Goal: Communication & Community: Answer question/provide support

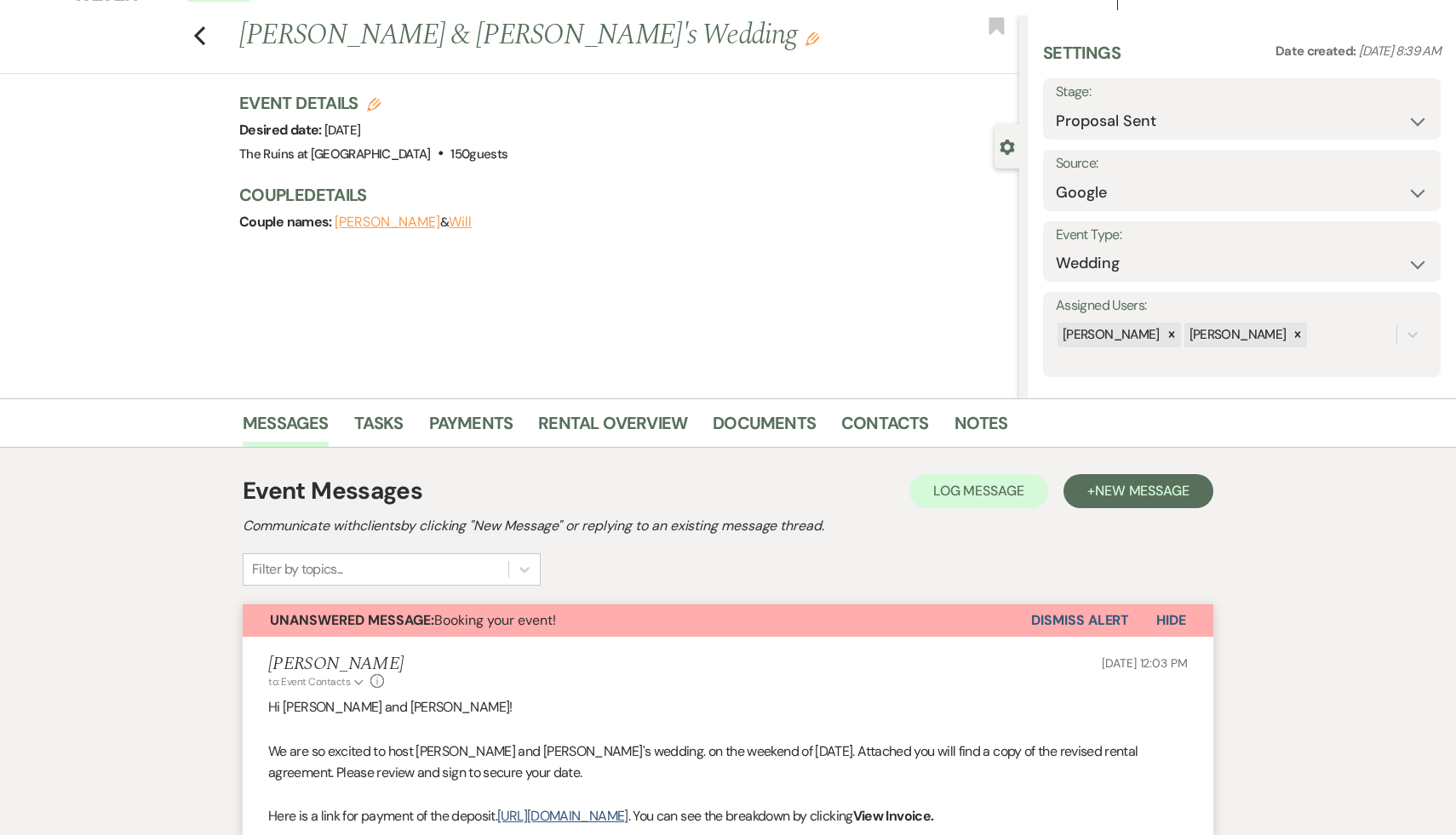
scroll to position [30, 0]
click at [774, 418] on link "Documents" at bounding box center [764, 427] width 103 height 38
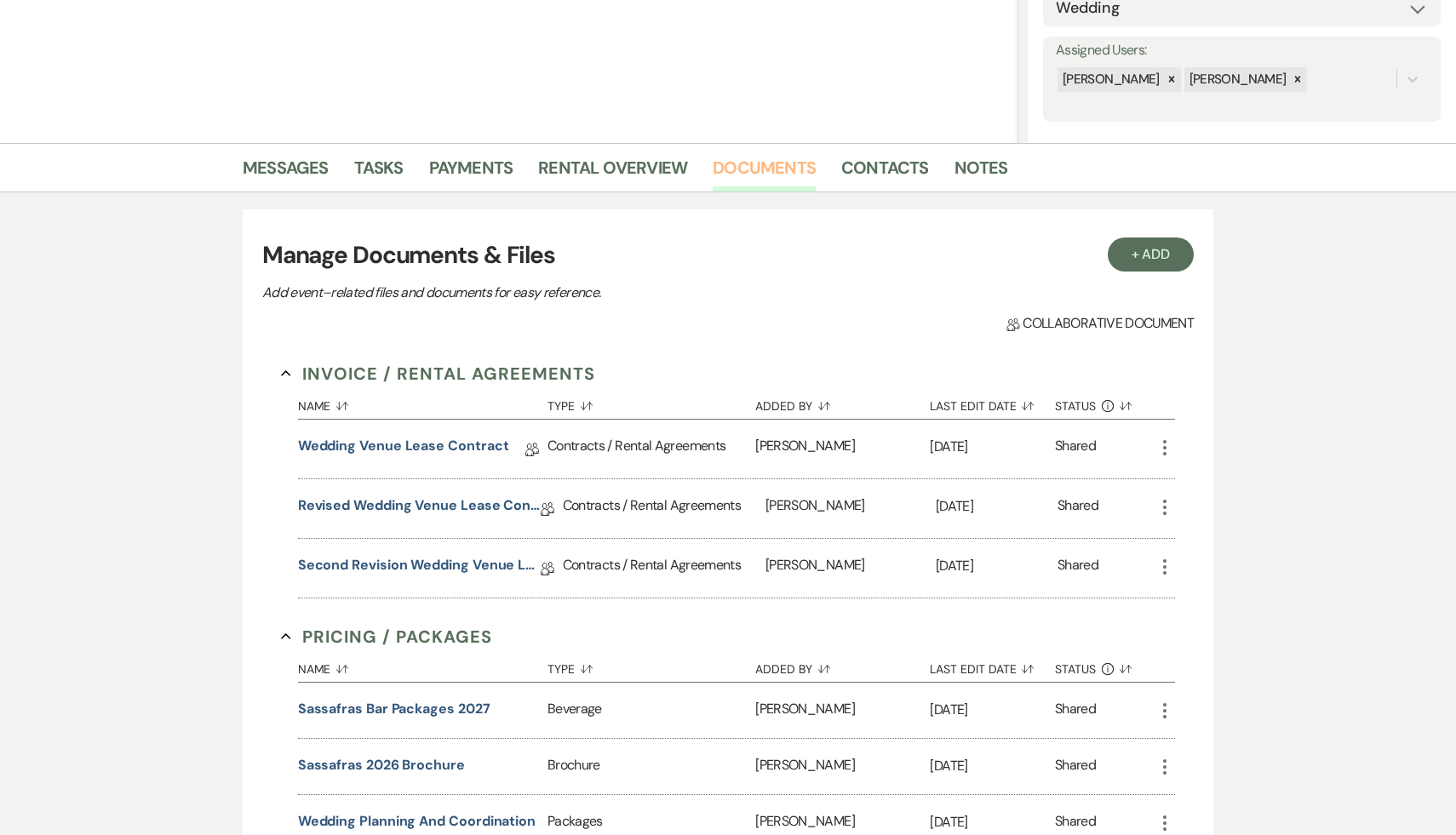
scroll to position [342, 0]
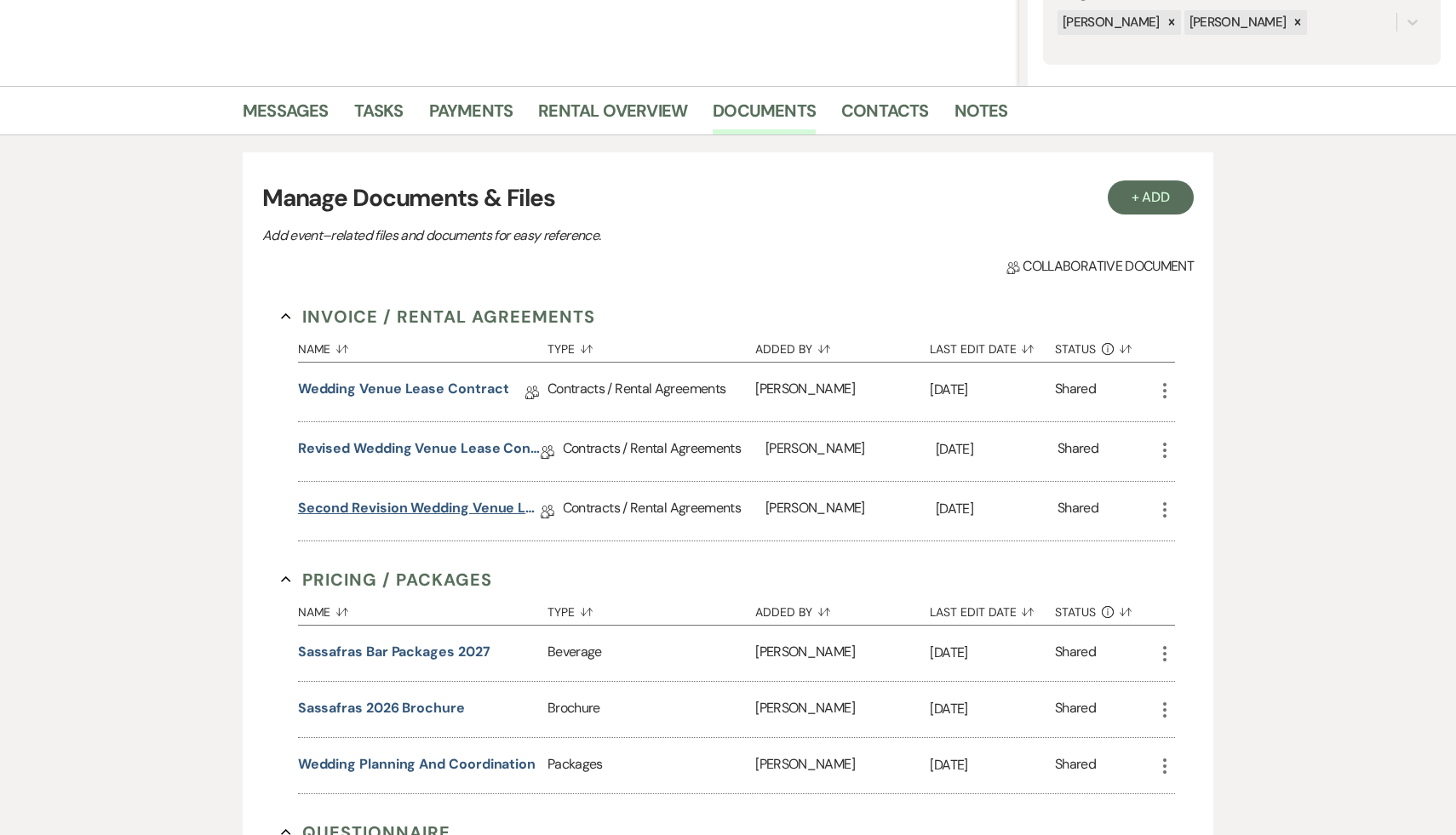
click at [497, 503] on link "Second Revision Wedding Venue Lease Contract" at bounding box center [418, 511] width 243 height 26
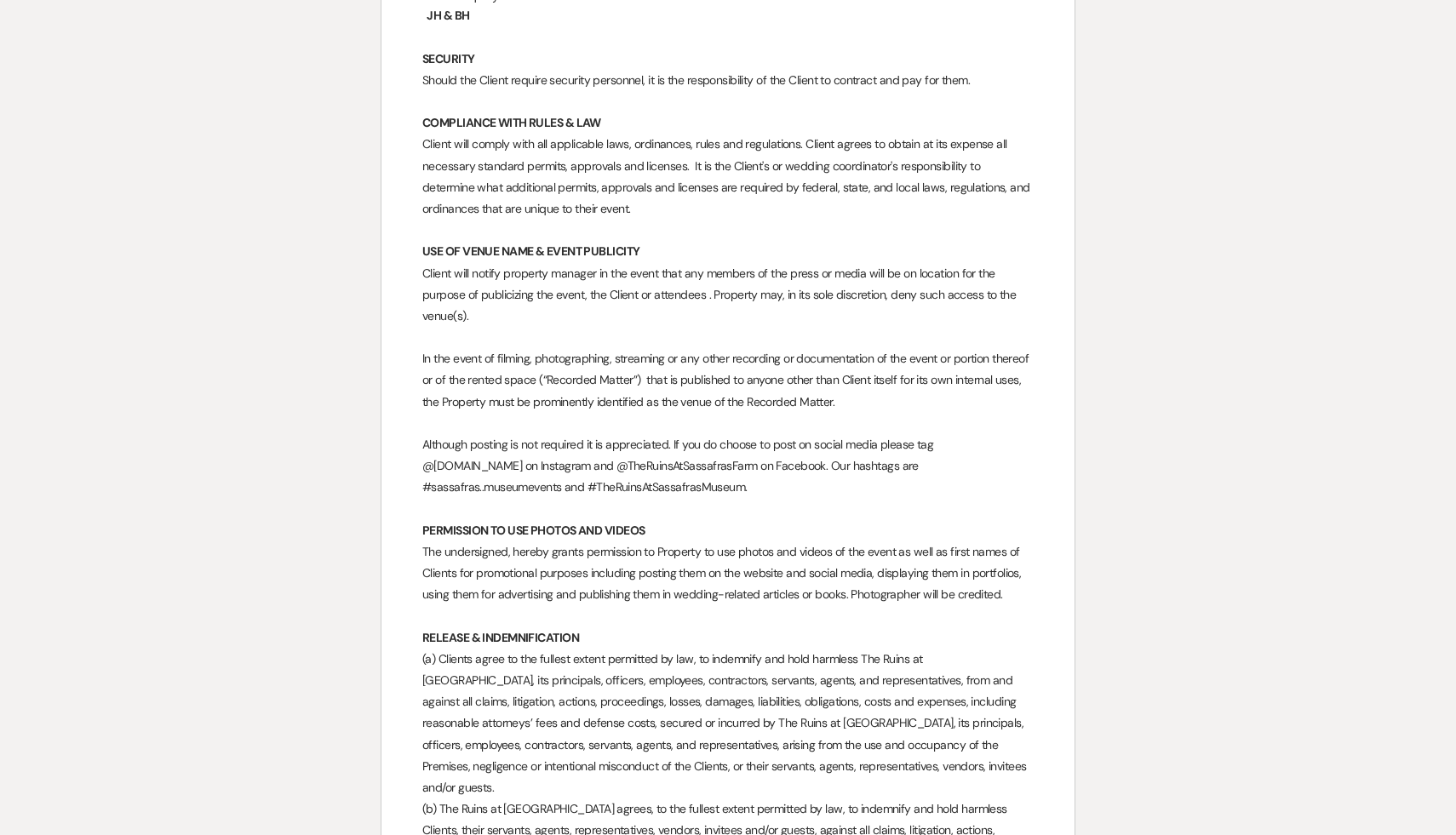
scroll to position [9471, 0]
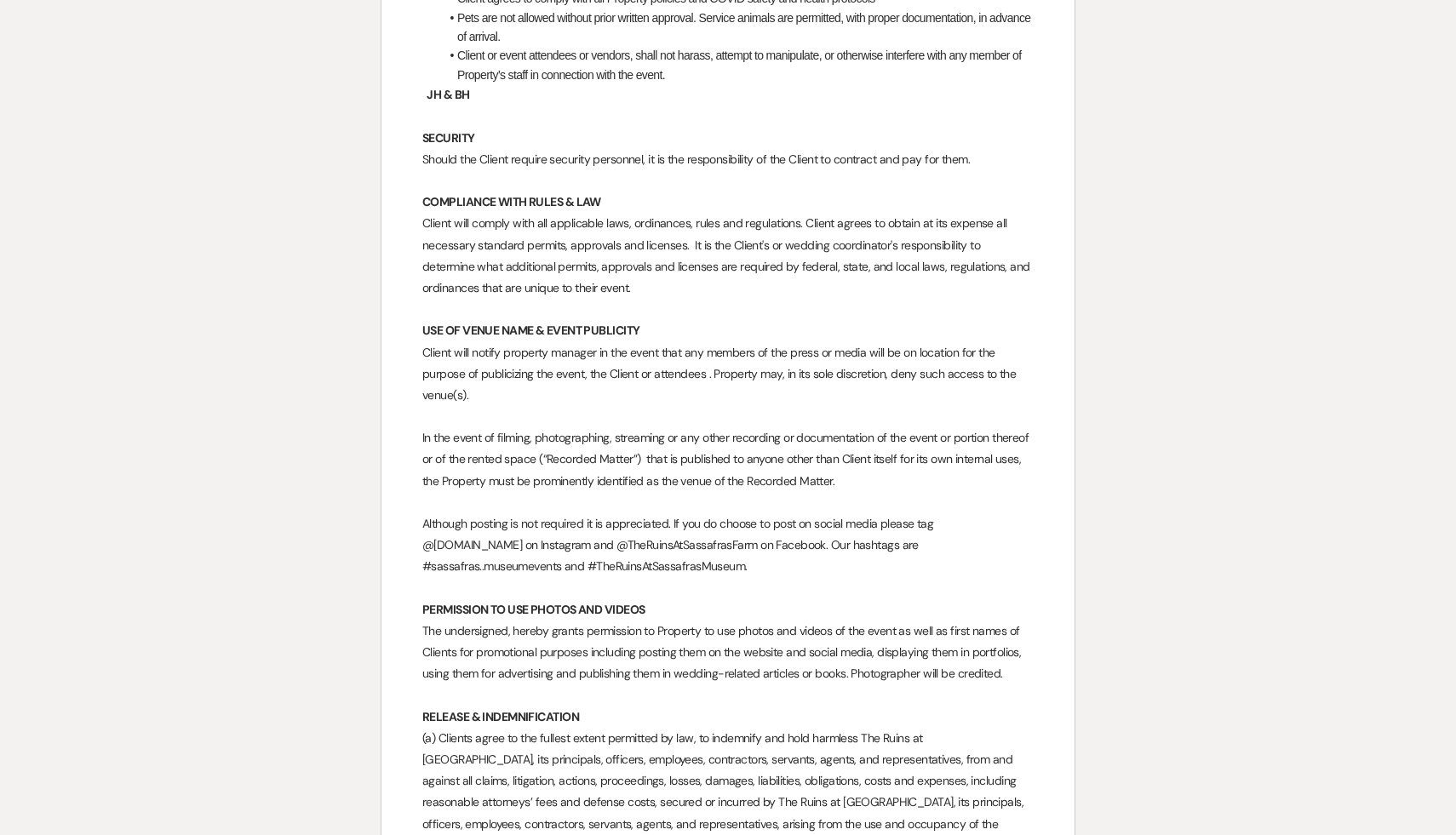
scroll to position [342, 0]
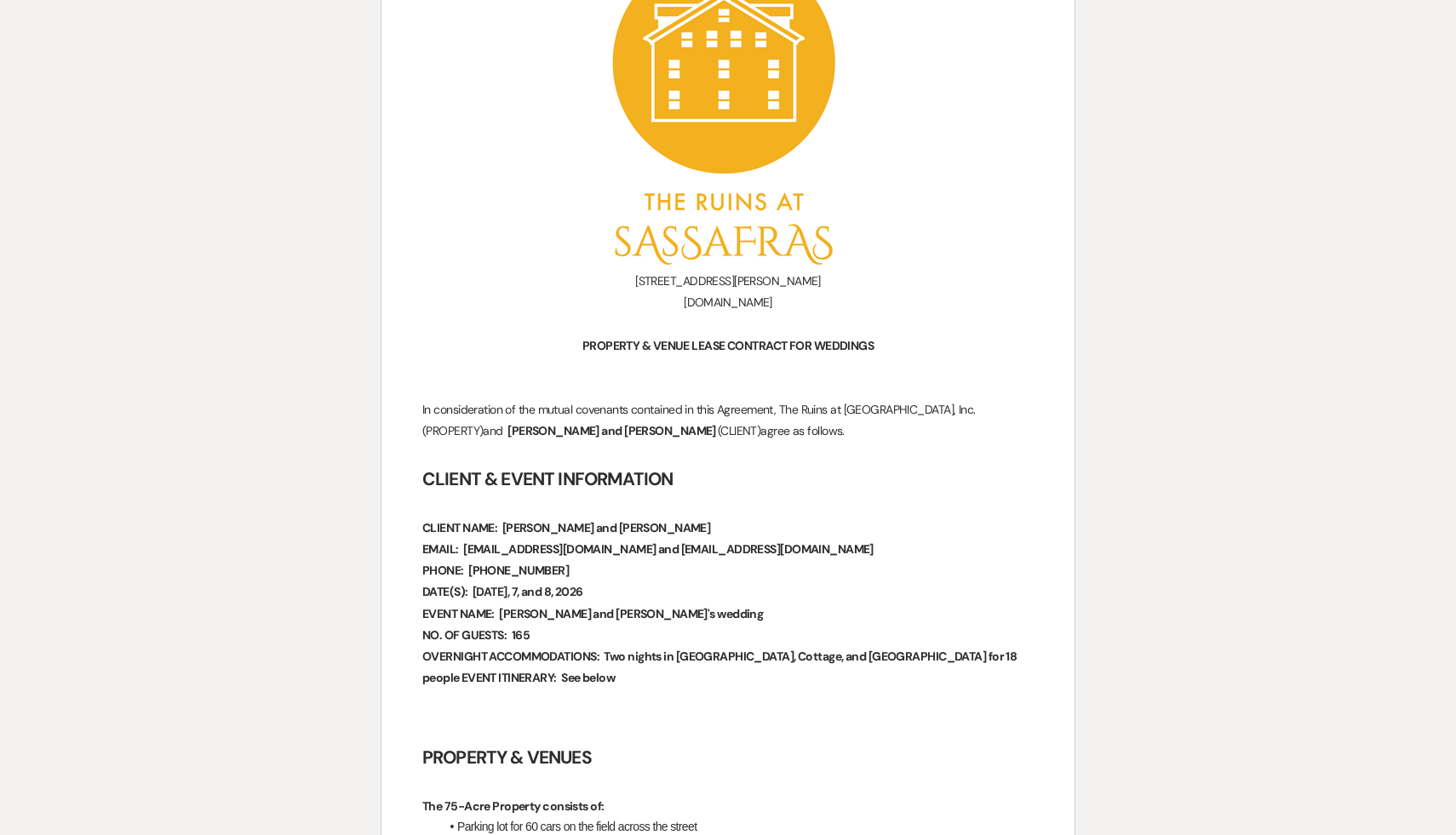
select select "6"
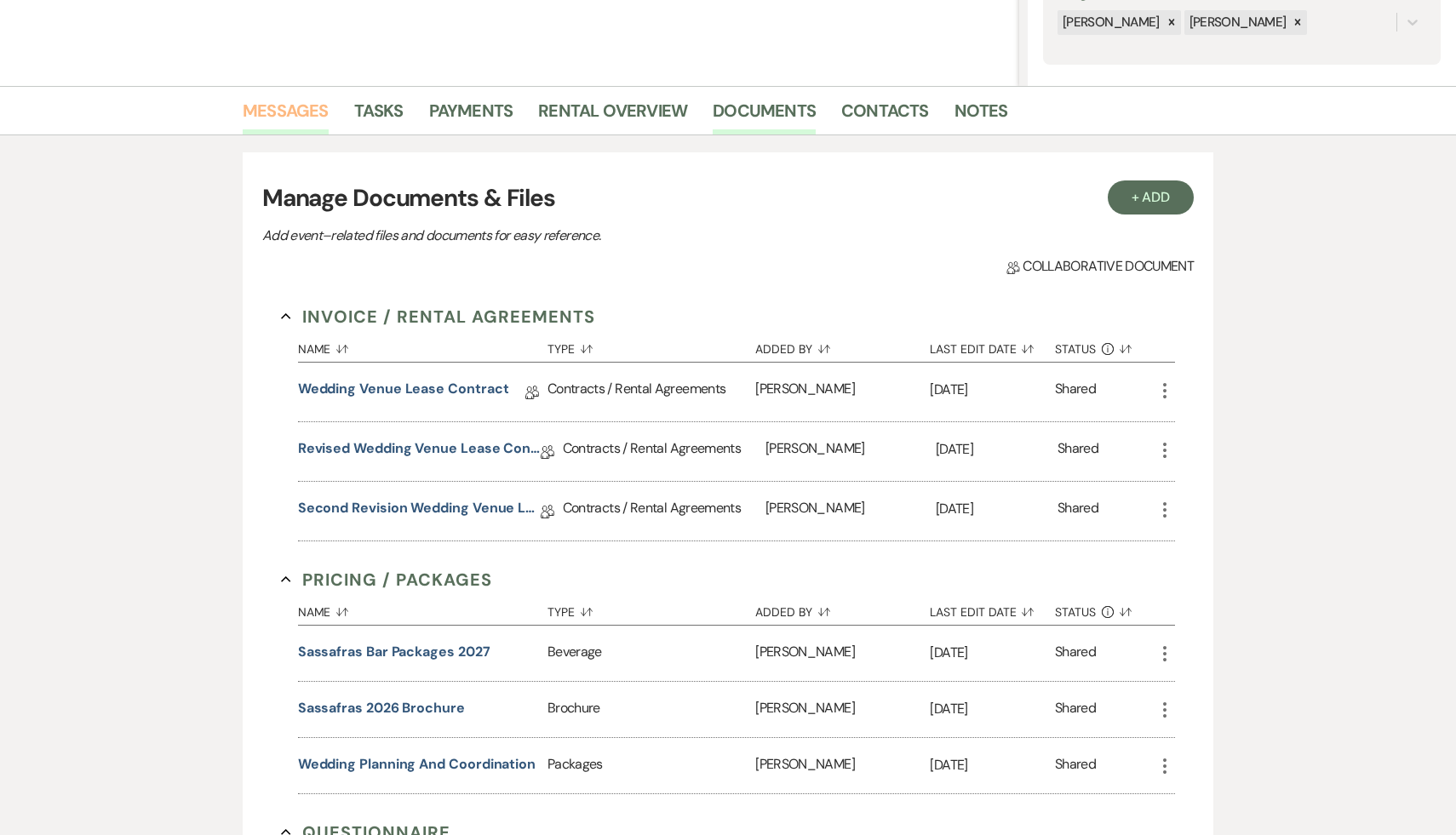
click at [275, 112] on link "Messages" at bounding box center [286, 116] width 86 height 38
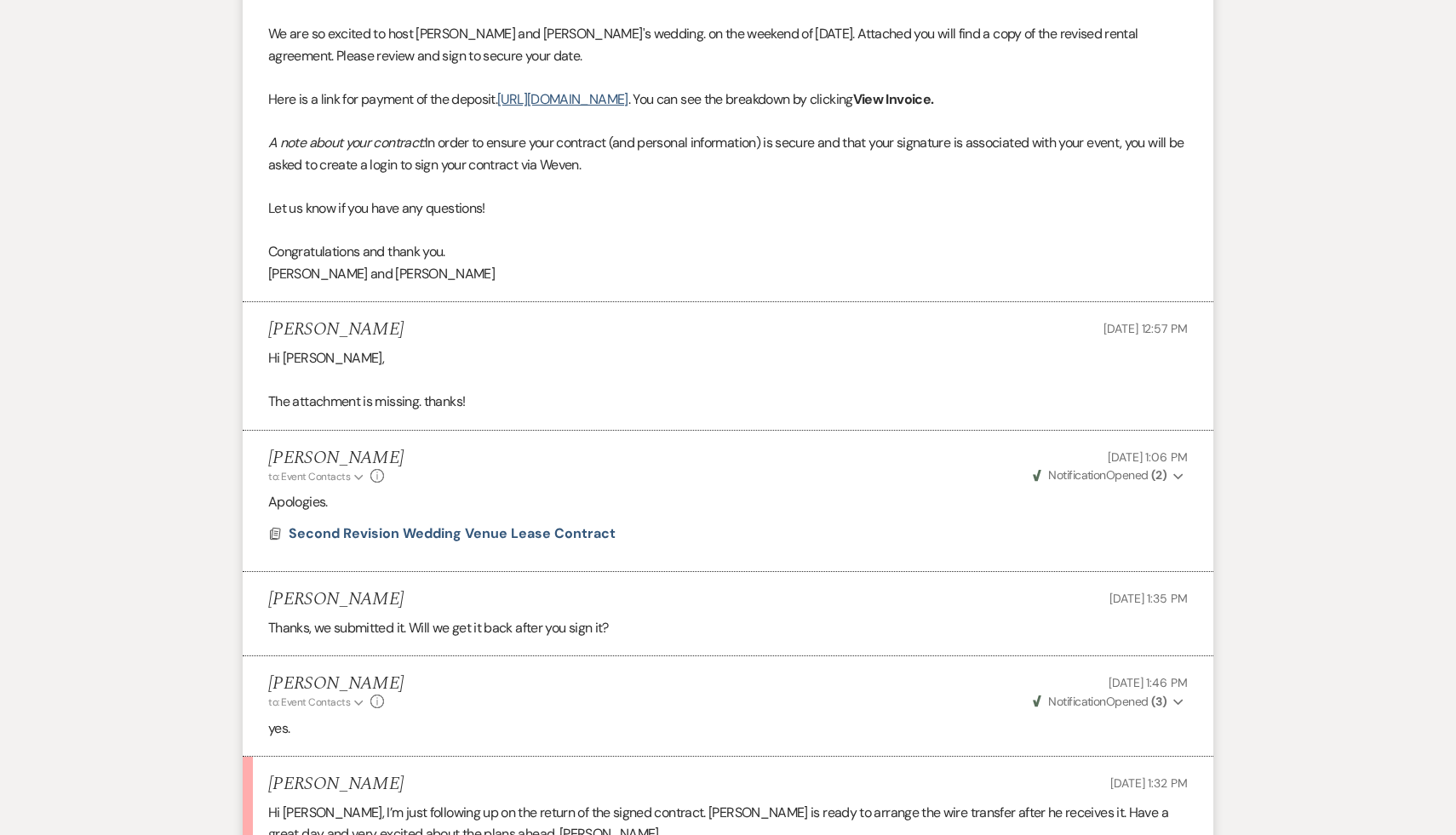
scroll to position [760, 0]
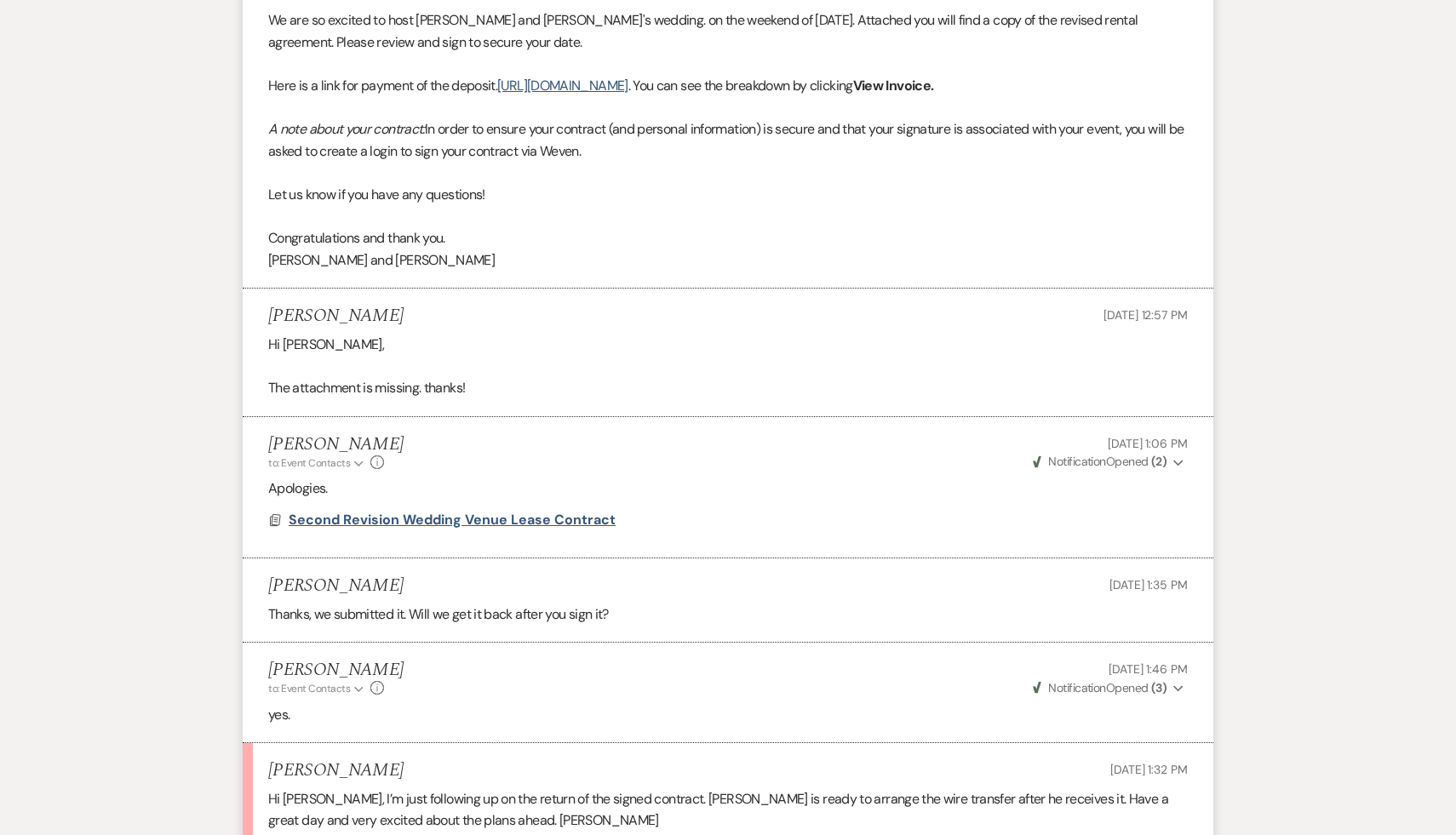
click at [505, 528] on span "Second Revision Wedding Venue Lease Contract" at bounding box center [451, 520] width 327 height 18
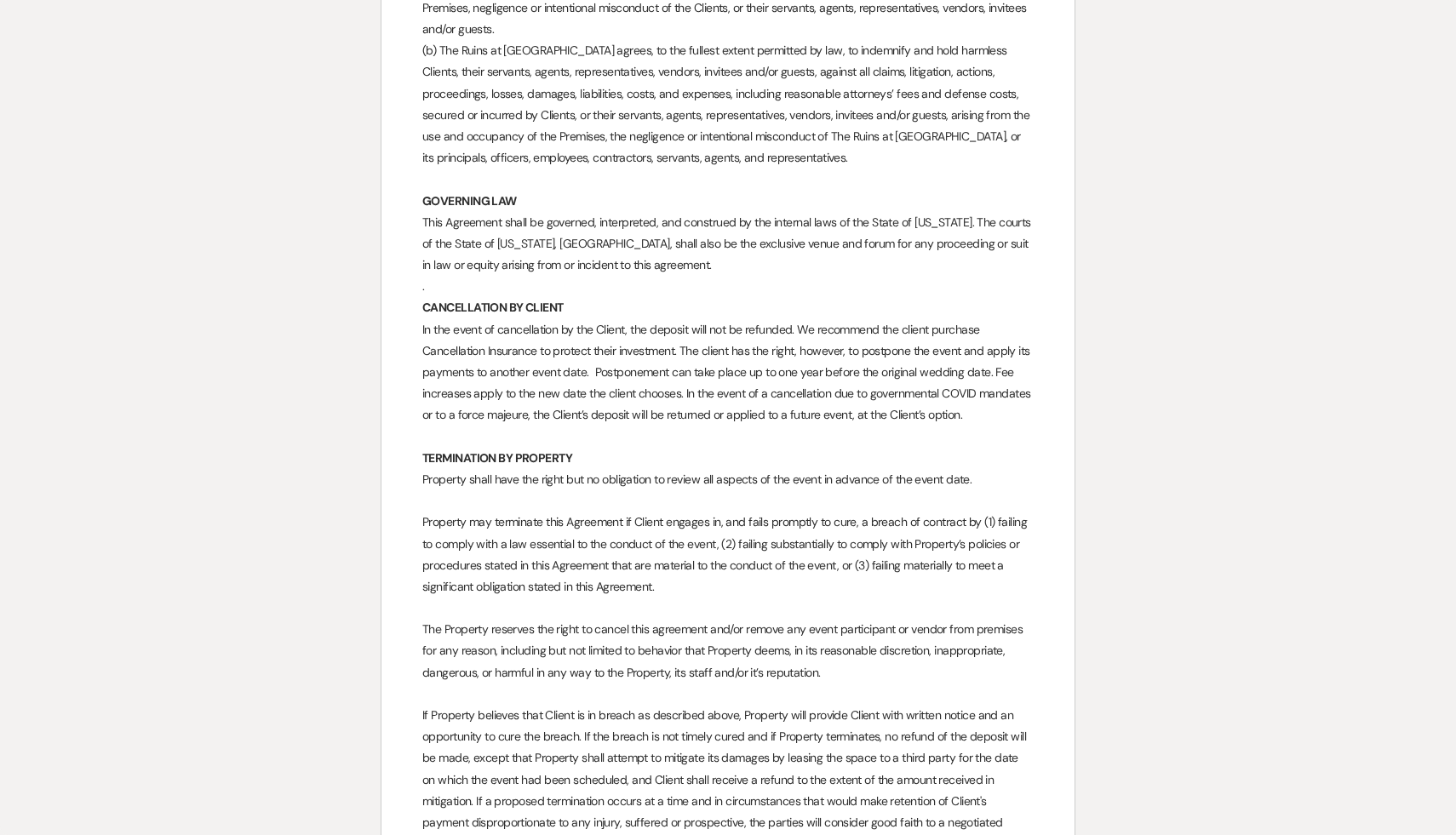
scroll to position [9824, 0]
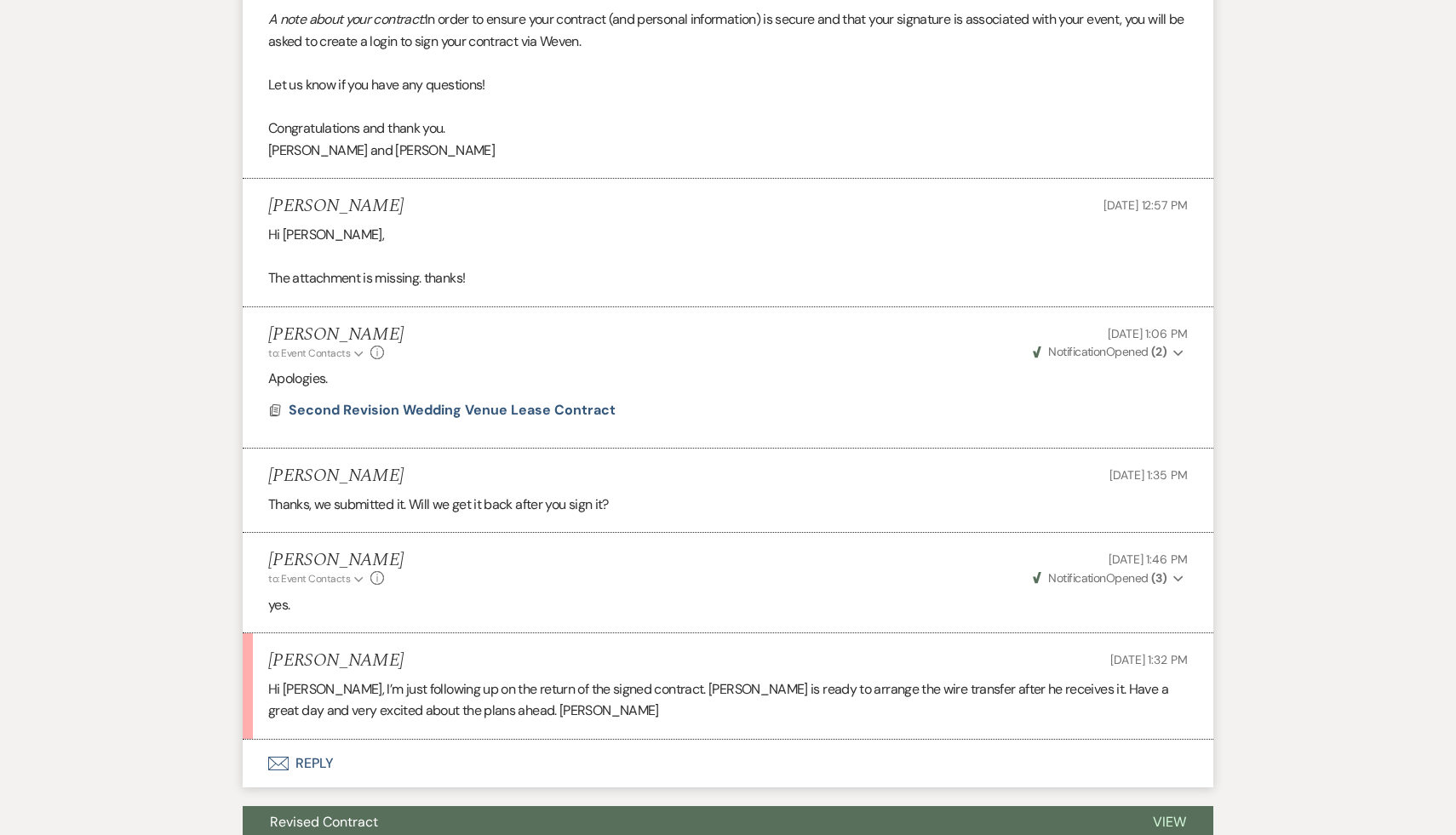
scroll to position [879, 0]
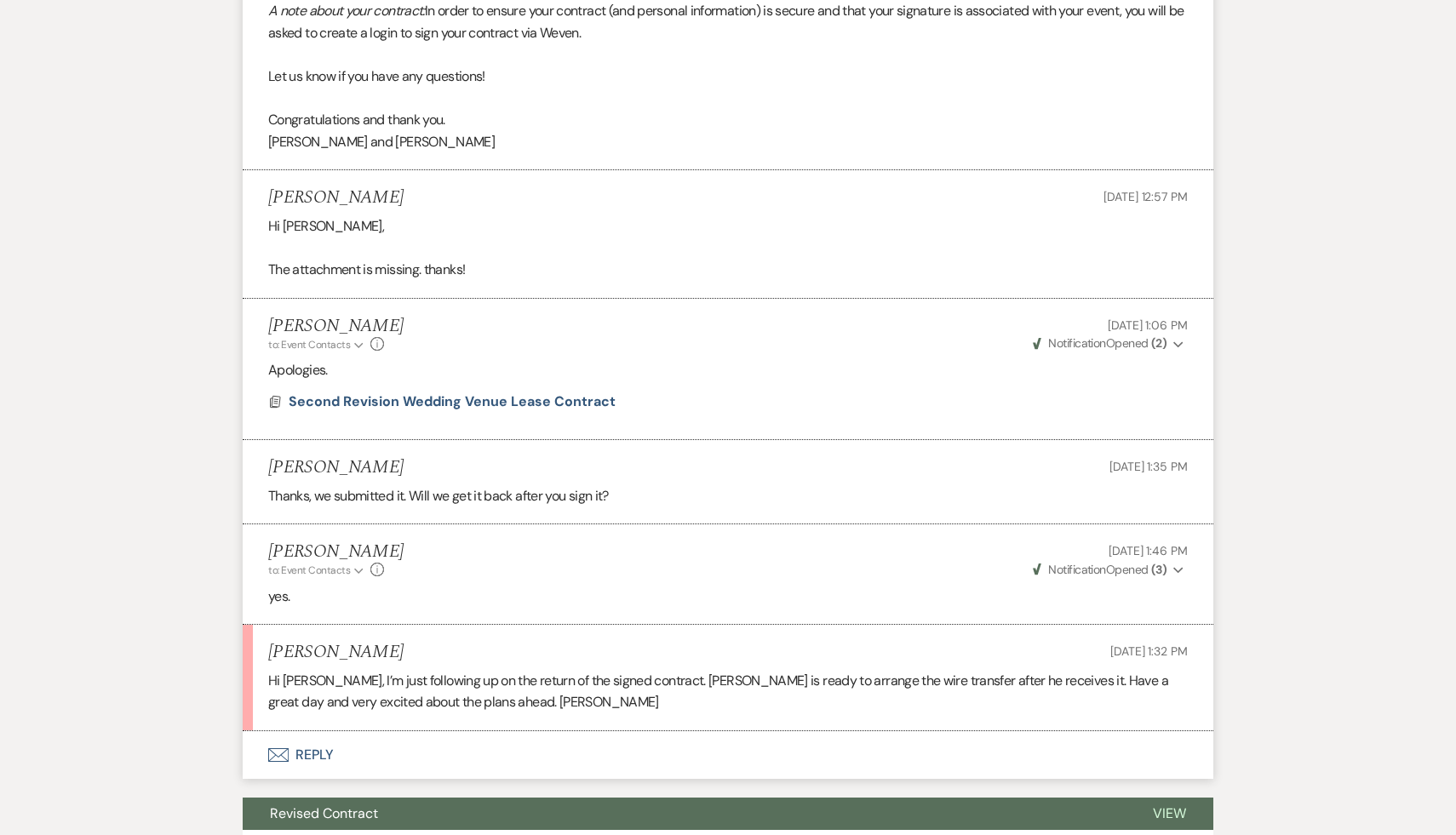
click at [309, 776] on button "Envelope Reply" at bounding box center [728, 755] width 971 height 48
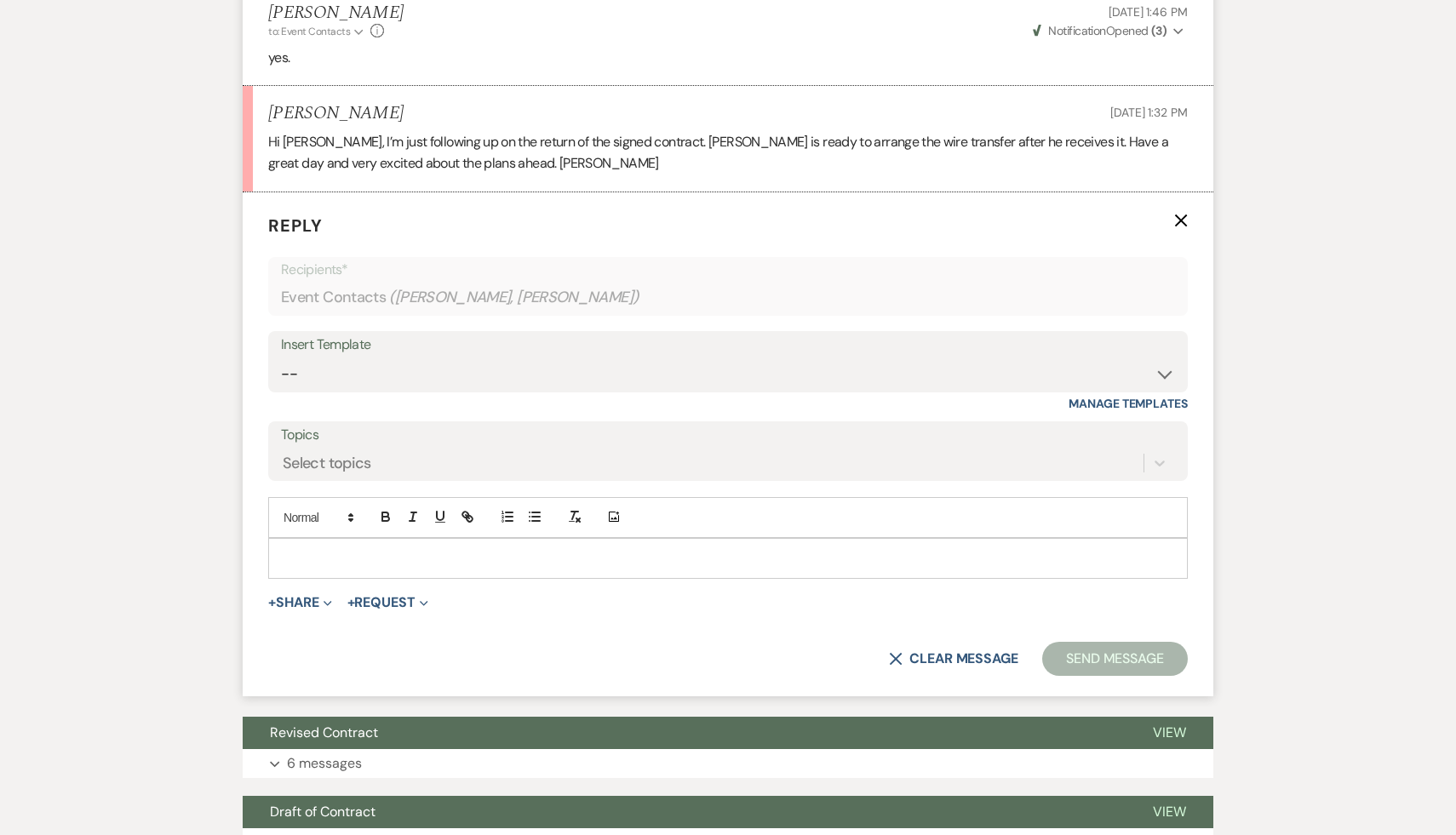
scroll to position [1470, 0]
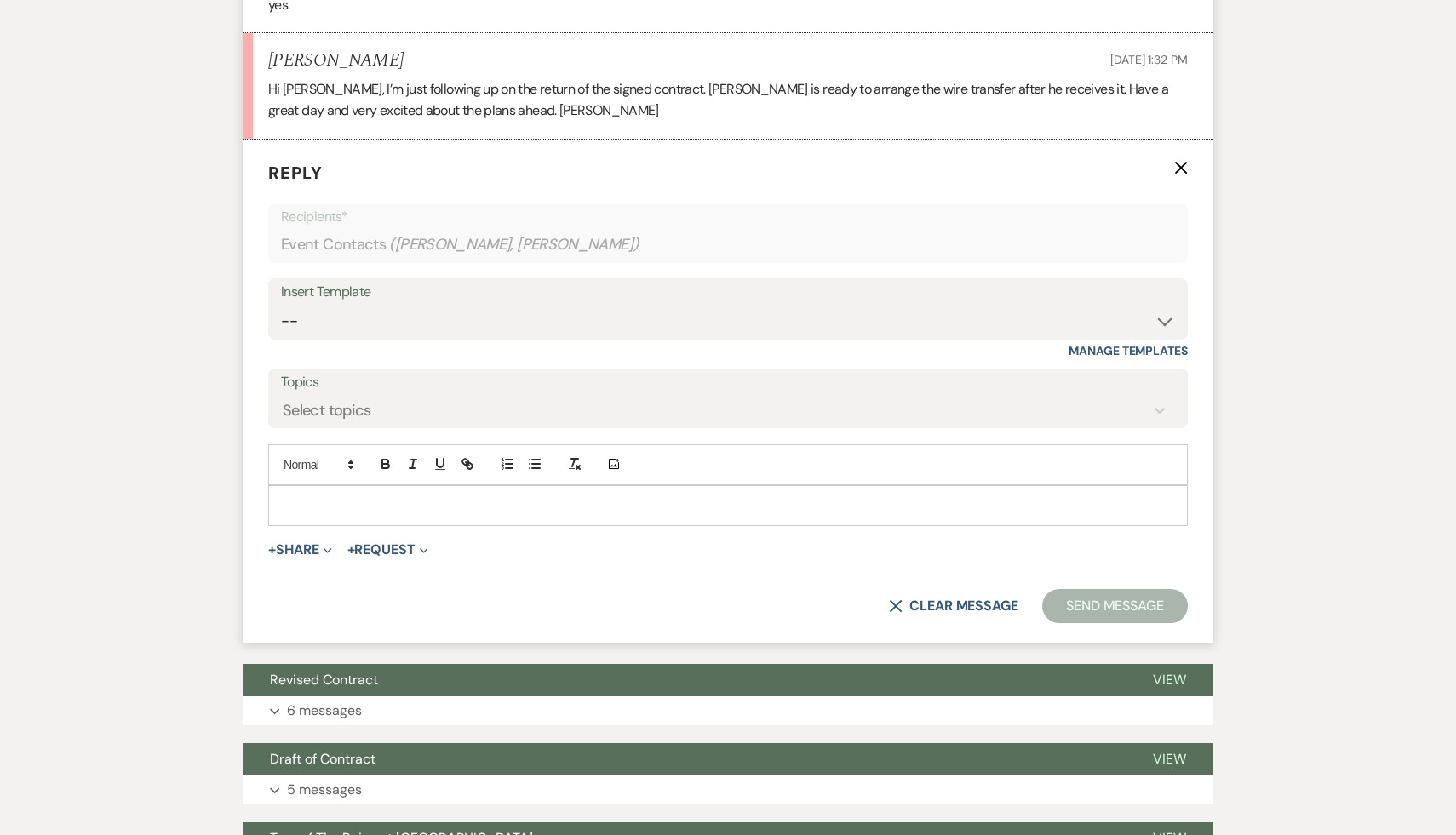
click at [536, 515] on p at bounding box center [727, 505] width 892 height 19
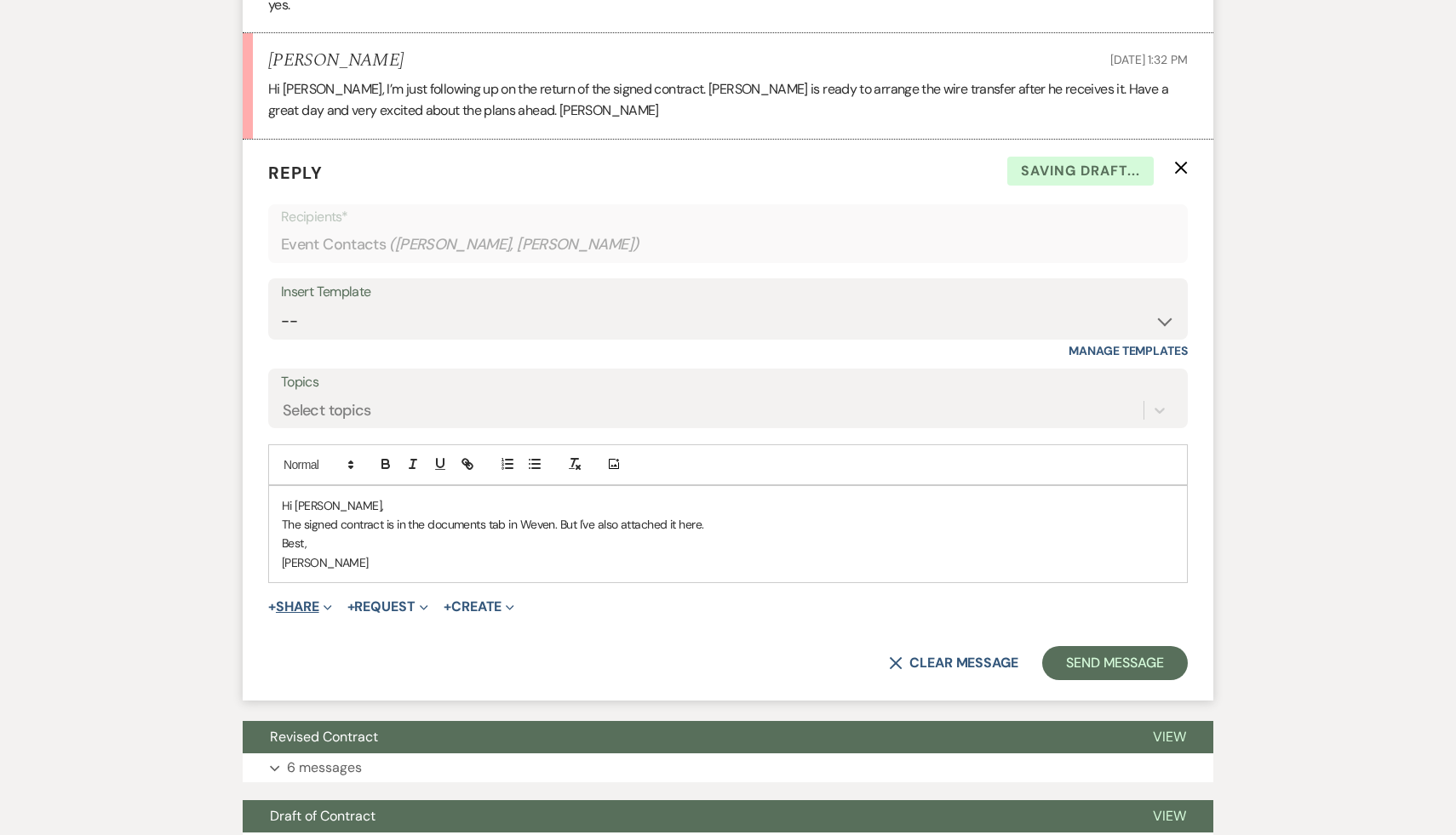
click at [304, 614] on button "+ Share Expand" at bounding box center [301, 607] width 64 height 14
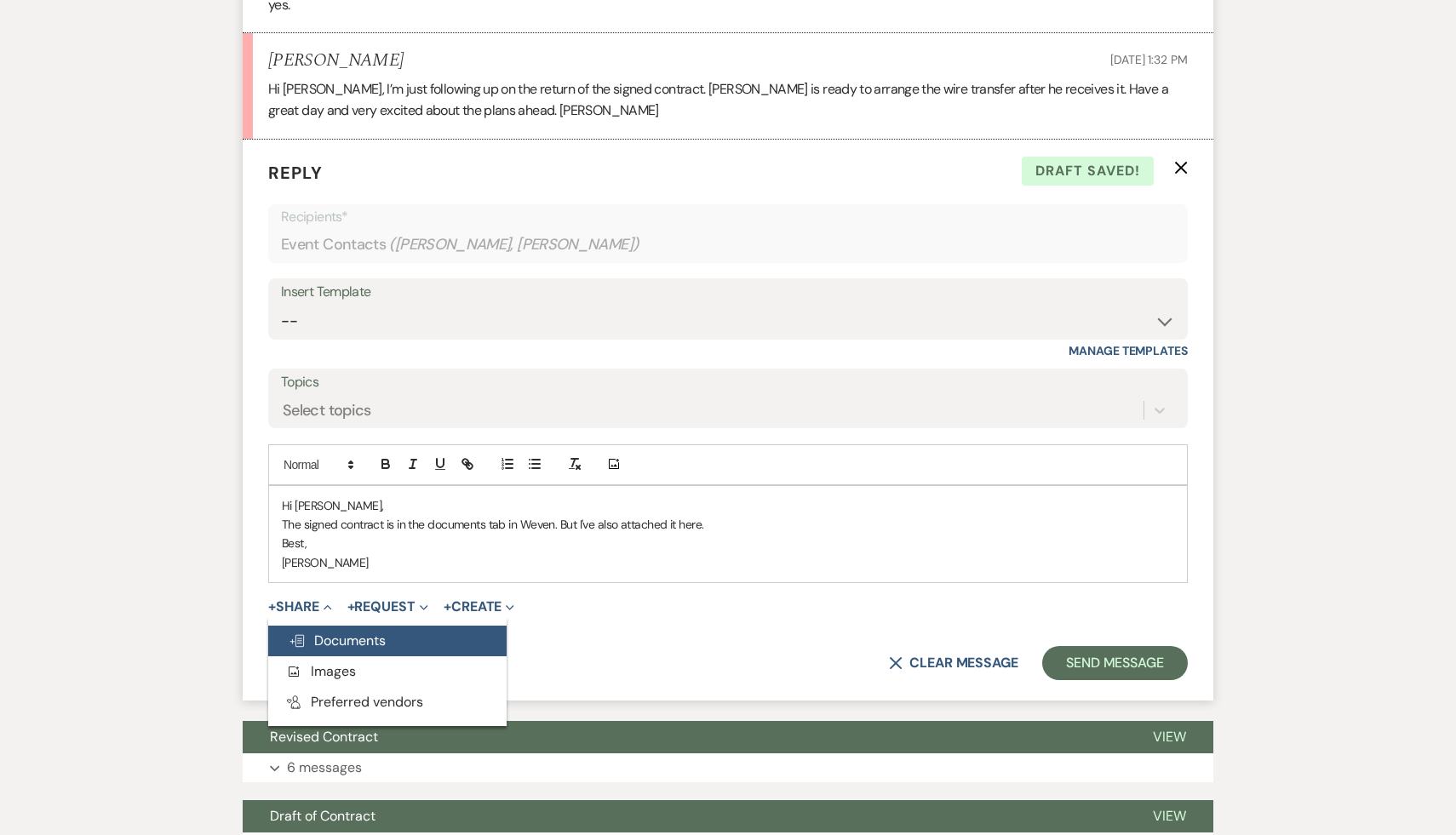
click at [357, 650] on span "Doc Upload Documents" at bounding box center [337, 641] width 97 height 18
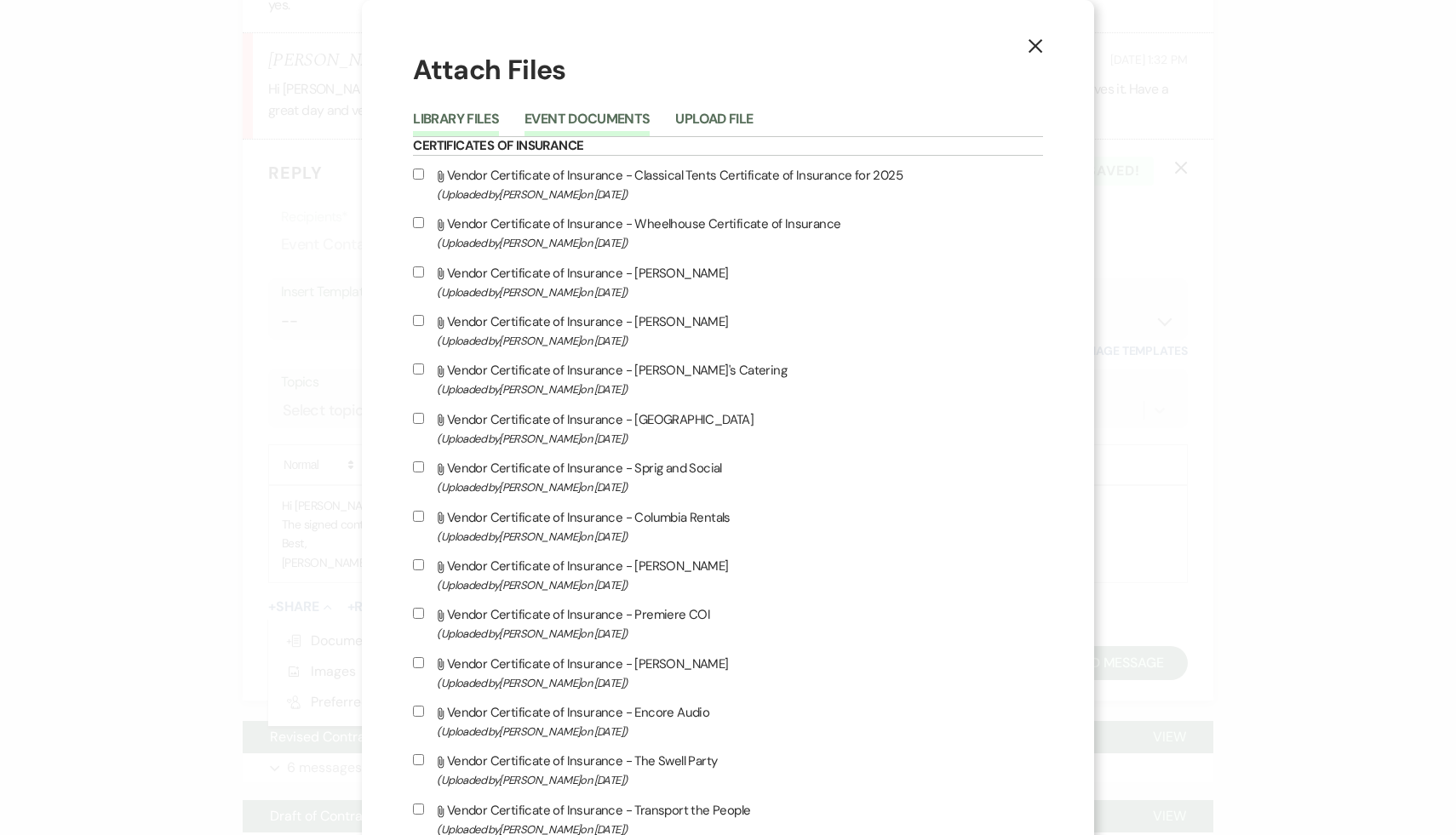
click at [650, 117] on button "Event Documents" at bounding box center [586, 125] width 125 height 24
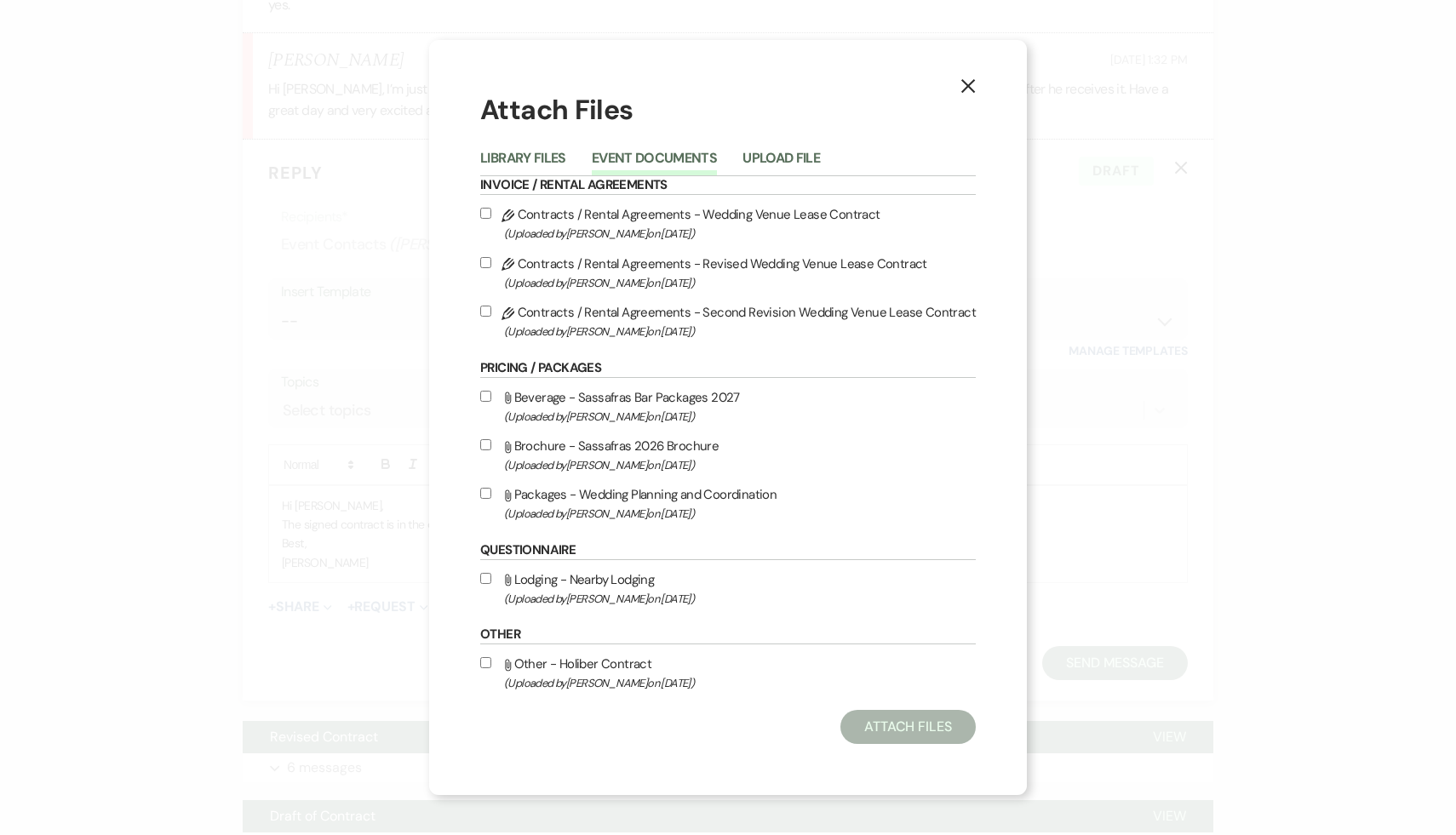
click at [491, 312] on input "Pencil Contracts / Rental Agreements - Second Revision Wedding Venue Lease Cont…" at bounding box center [485, 311] width 11 height 11
checkbox input "true"
click at [919, 729] on button "Attach Files" at bounding box center [908, 727] width 136 height 34
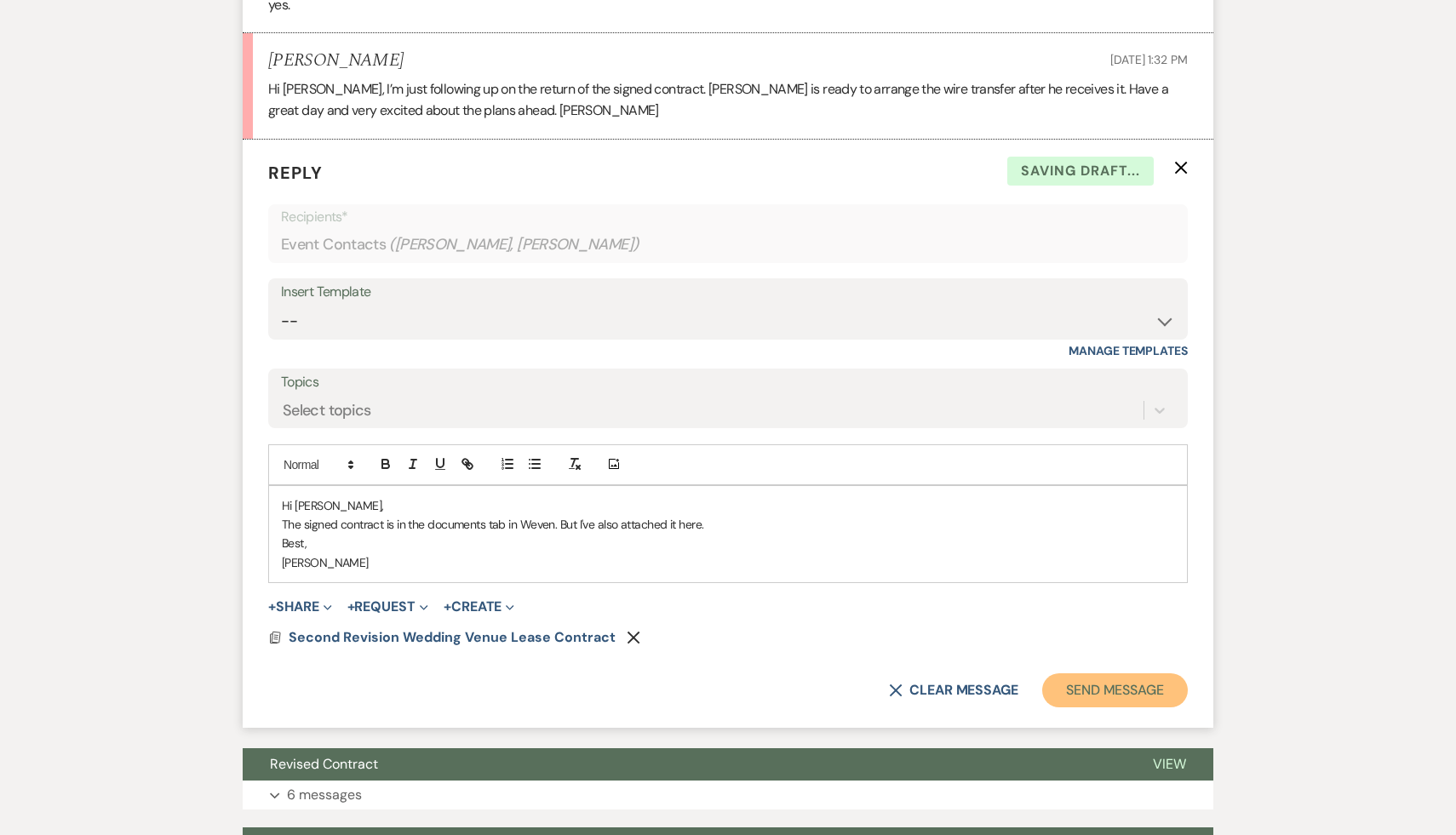
click at [1130, 707] on button "Send Message" at bounding box center [1115, 690] width 146 height 34
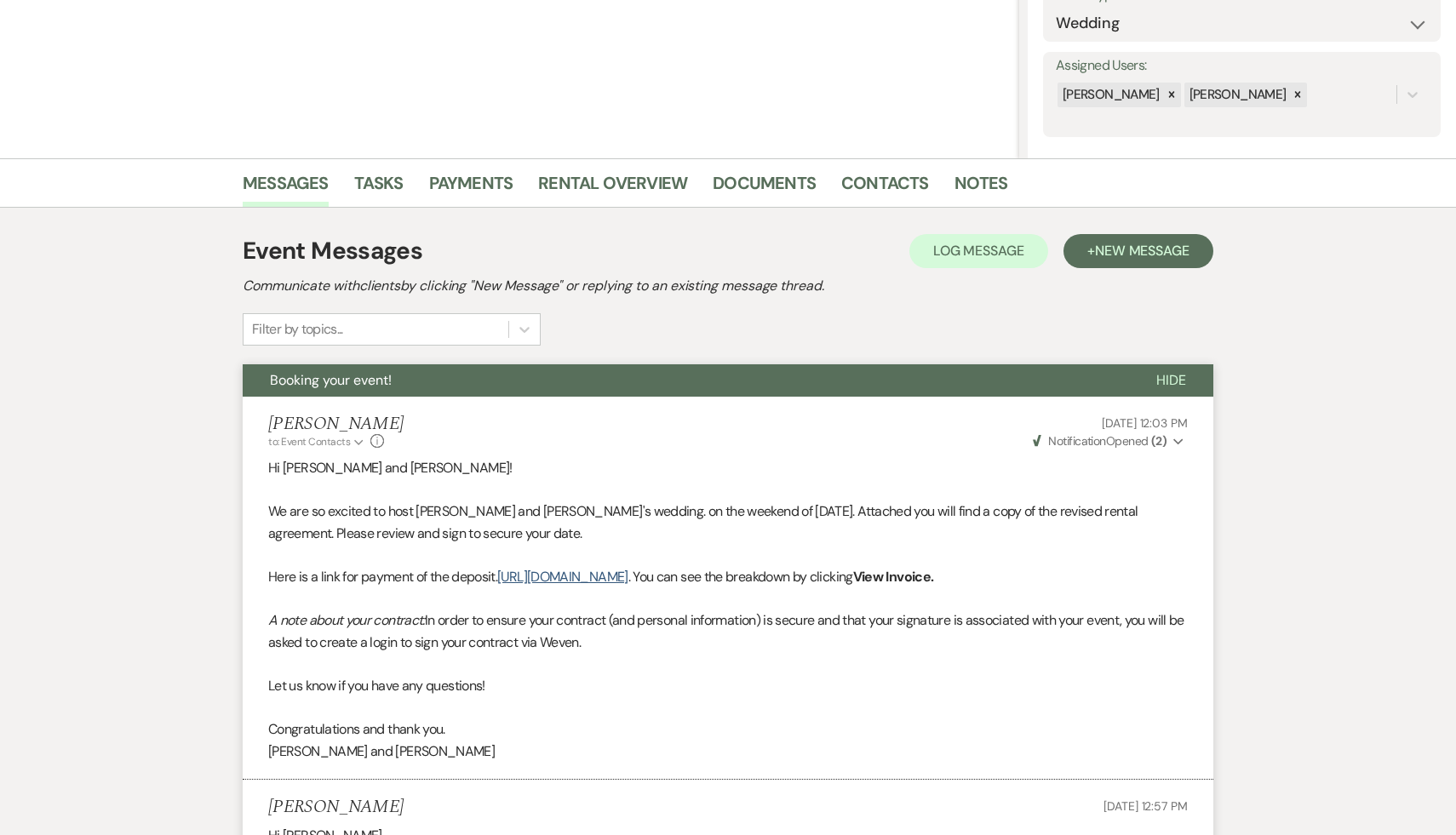
scroll to position [0, 0]
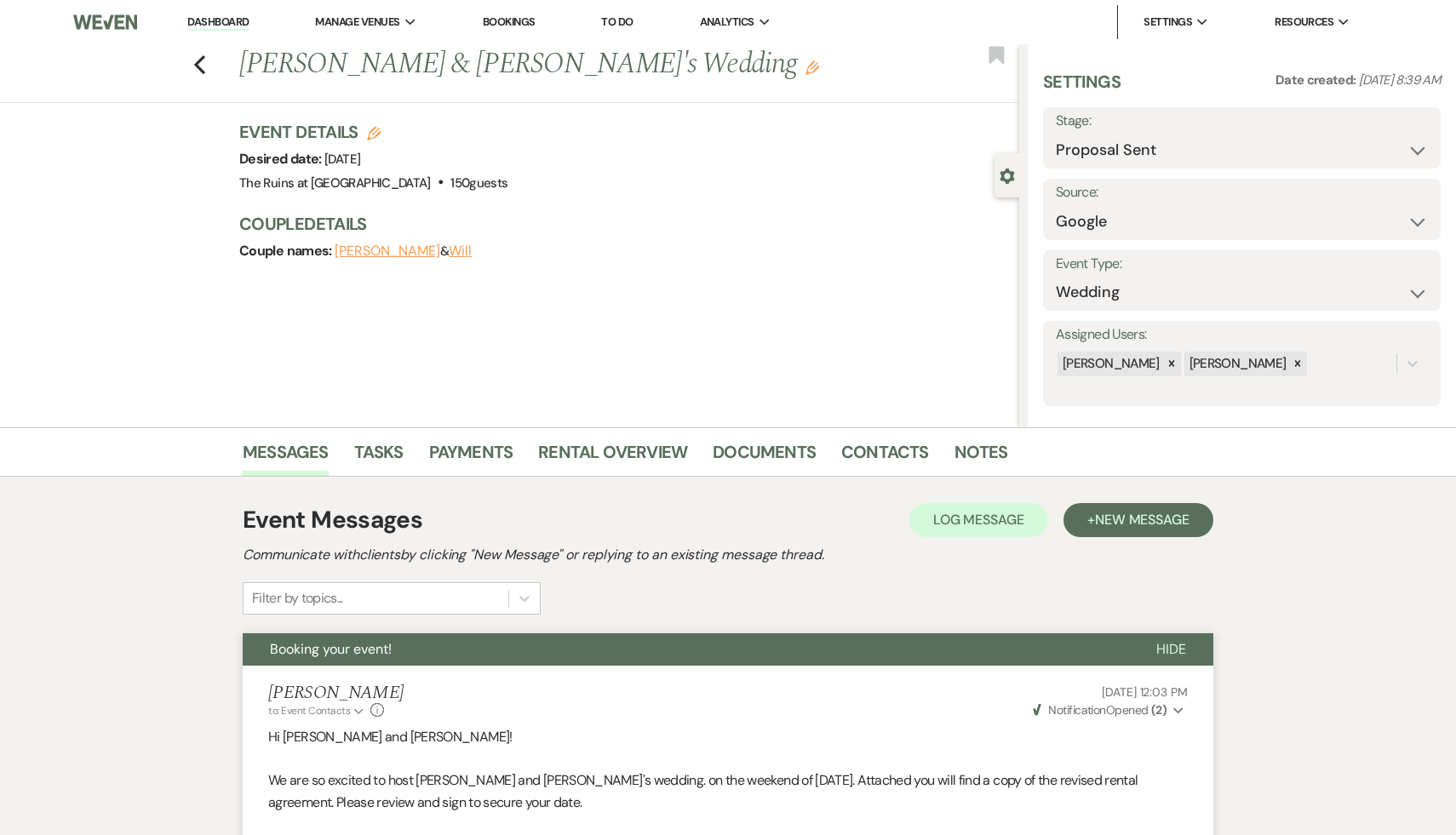
click at [220, 24] on link "Dashboard" at bounding box center [218, 22] width 61 height 16
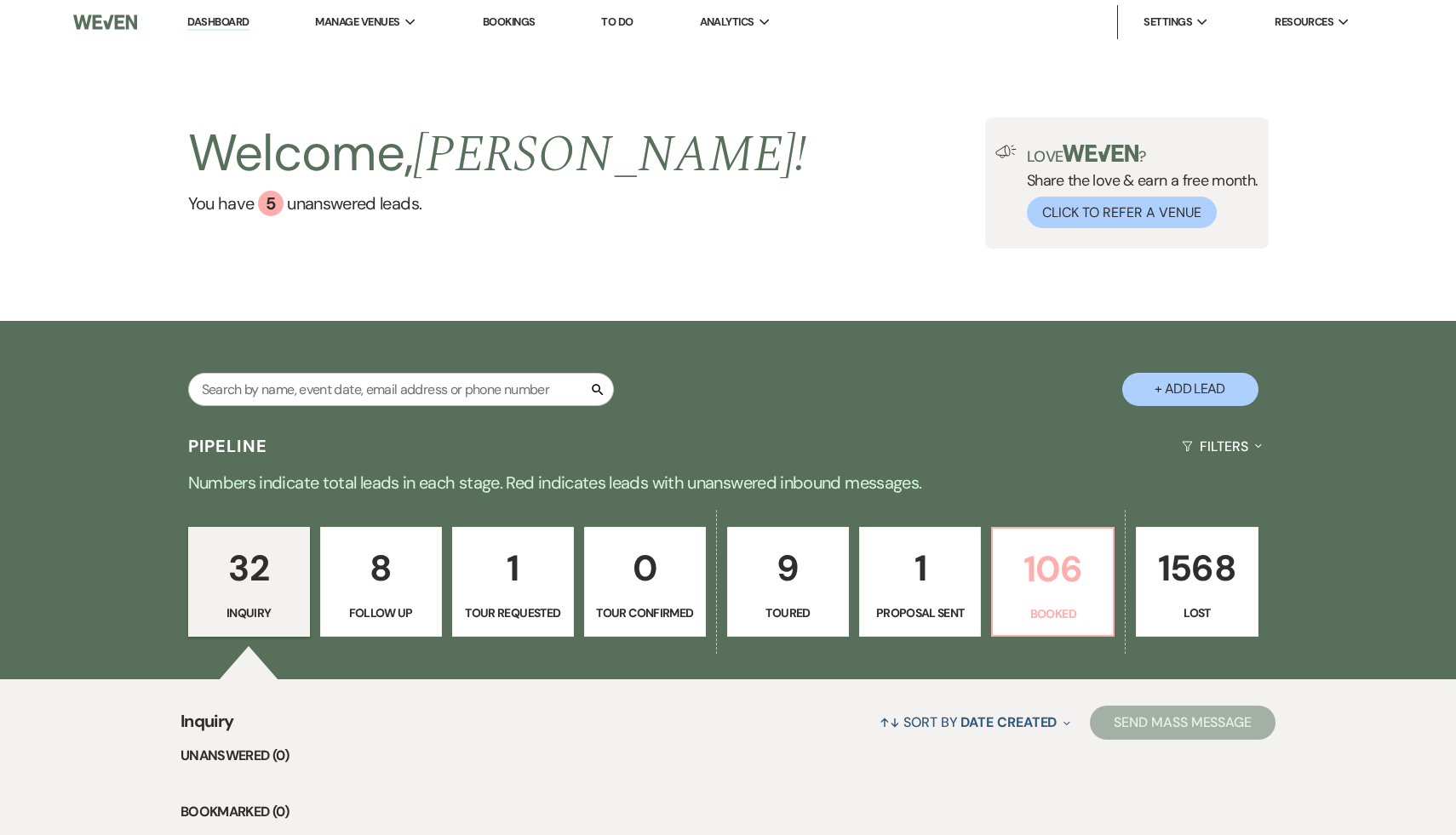
click at [1054, 580] on p "106" at bounding box center [1053, 568] width 100 height 57
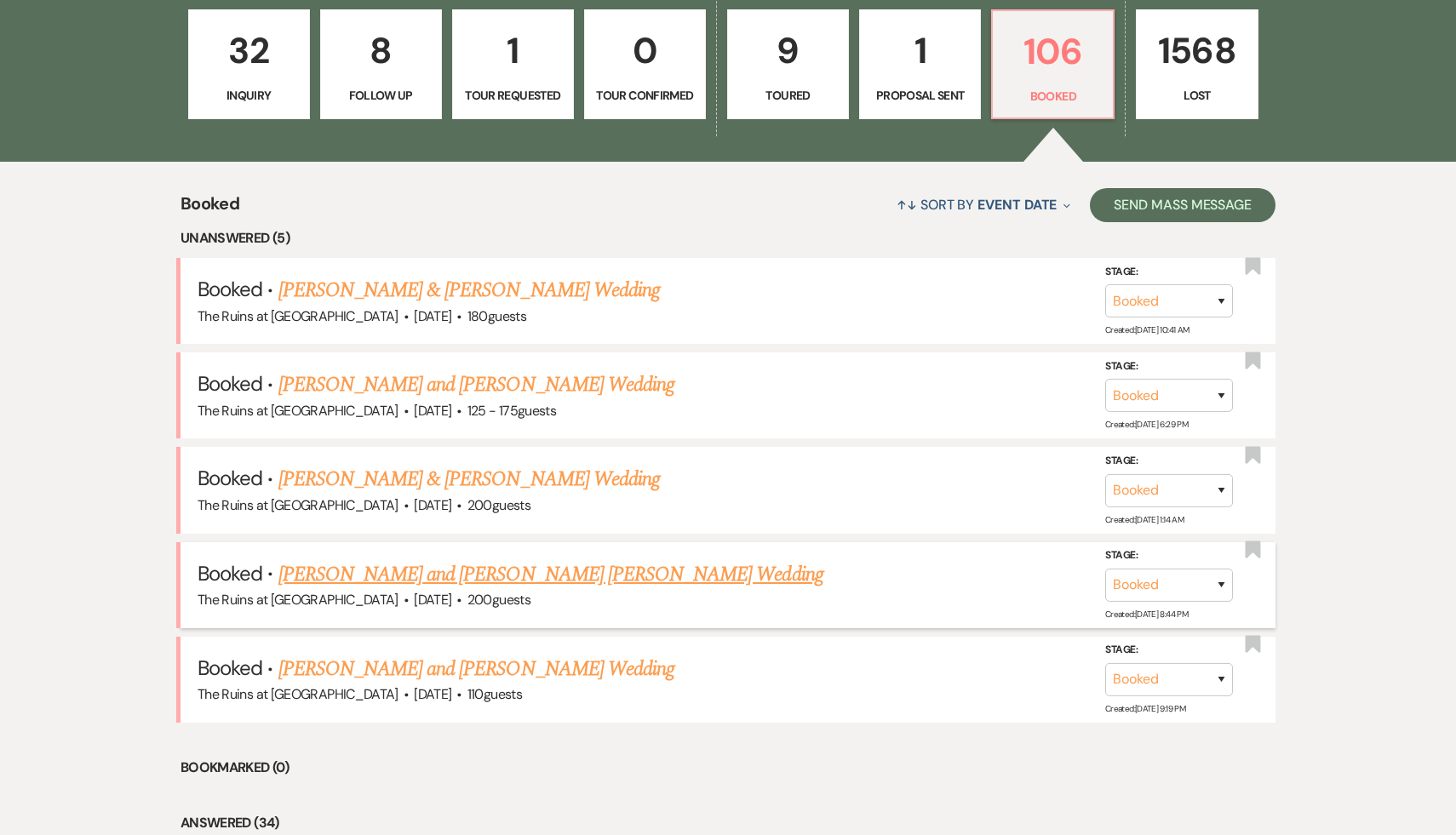
scroll to position [525, 0]
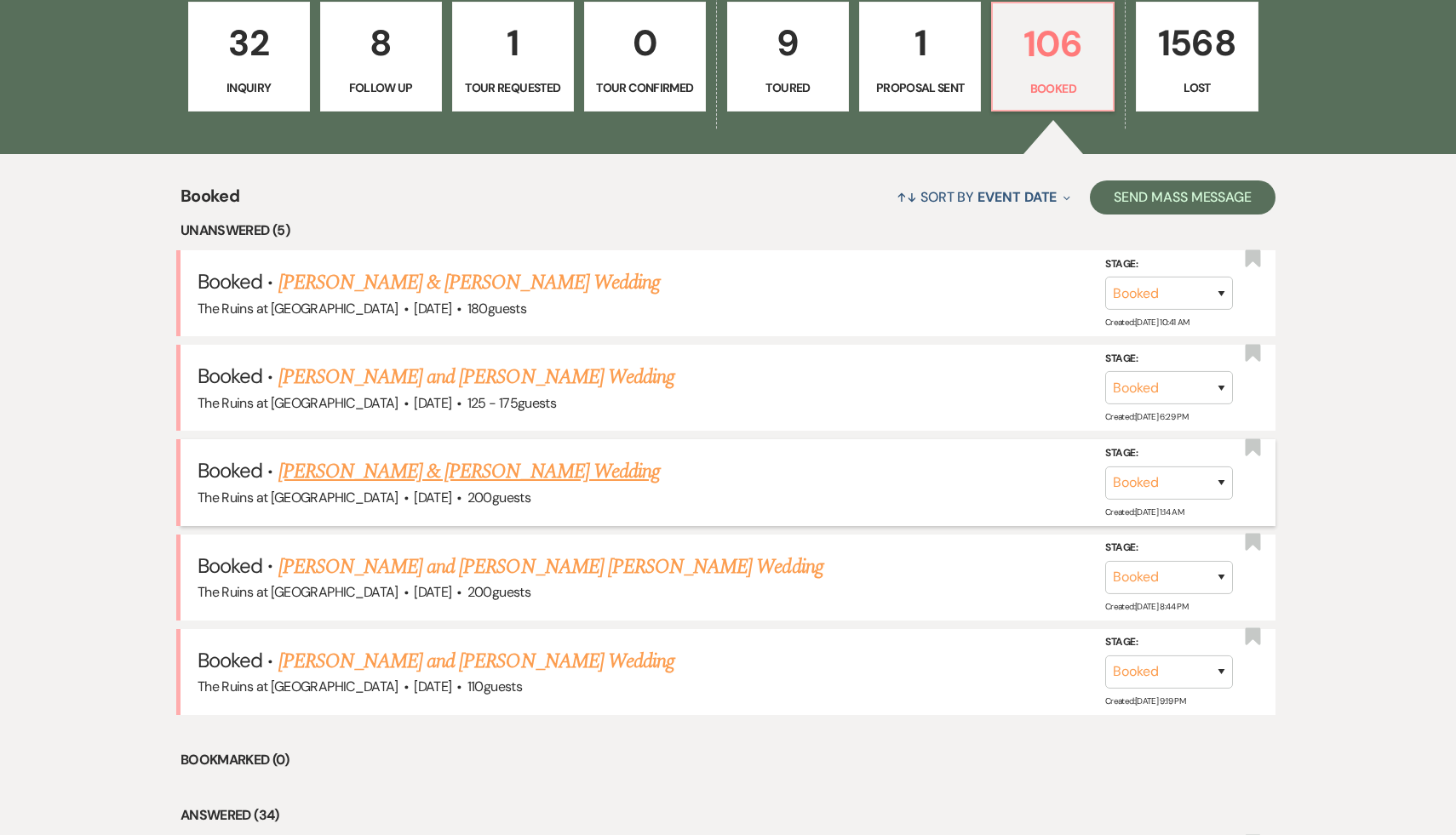
click at [401, 468] on link "Zainab Baig & Rafid Azab Wedding" at bounding box center [469, 471] width 381 height 31
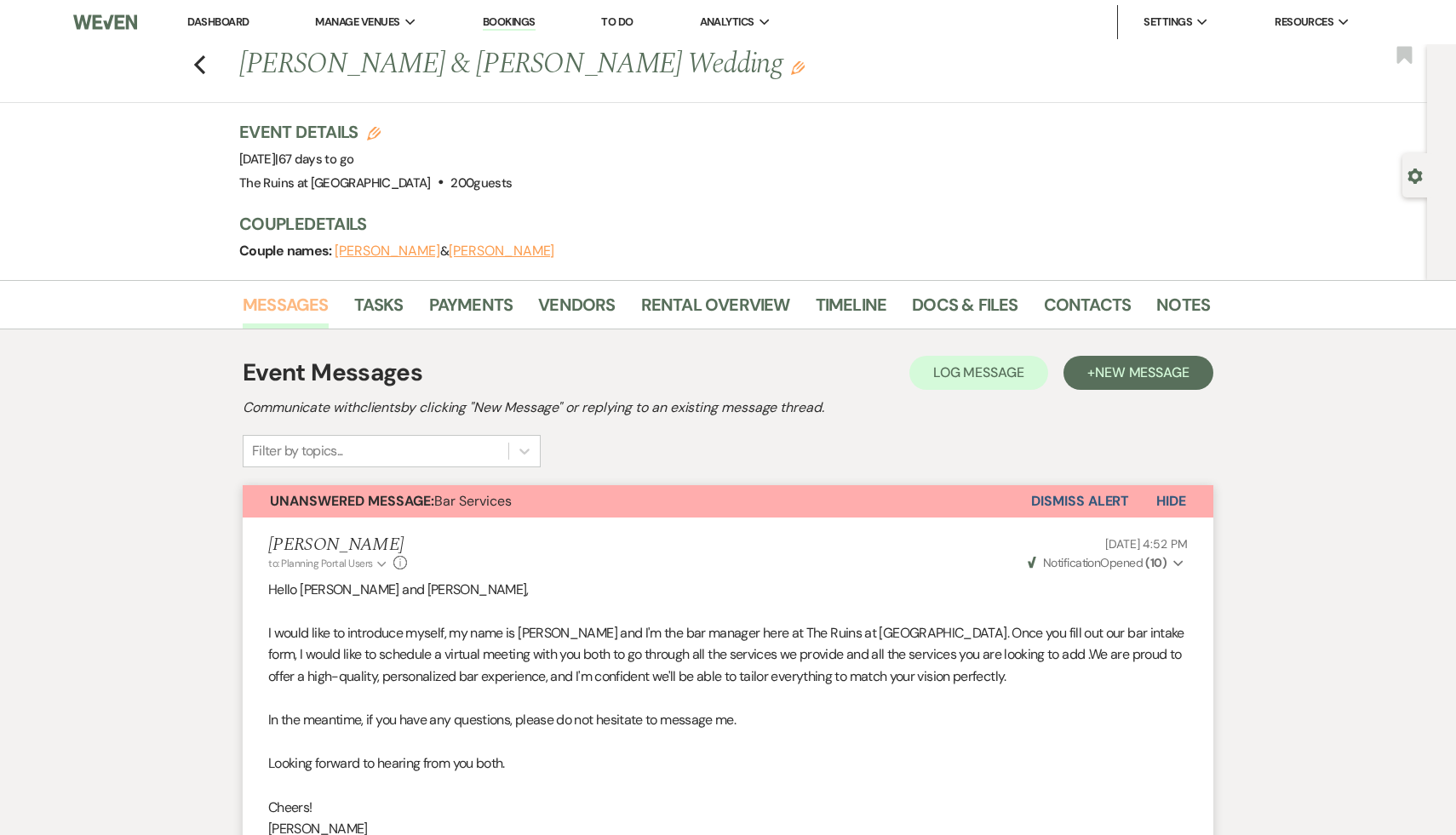
click at [273, 295] on link "Messages" at bounding box center [286, 311] width 86 height 38
click at [816, 374] on div "Event Messages Log Log Message + New Message" at bounding box center [728, 374] width 971 height 36
click at [952, 299] on link "Docs & Files" at bounding box center [965, 311] width 106 height 38
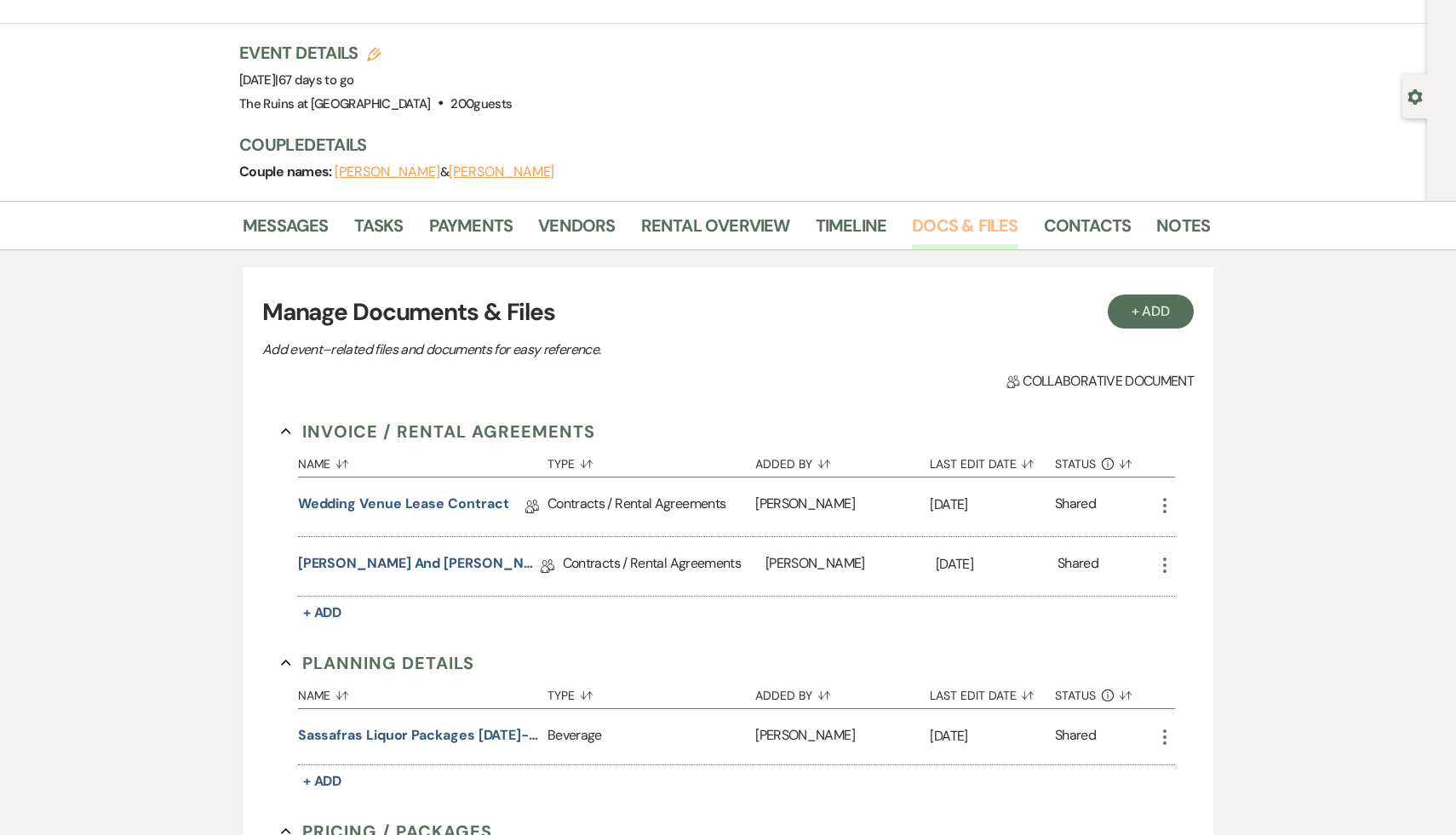
scroll to position [81, 0]
click at [689, 611] on div "Name Sort Default Type Sort Default Added By Sort Default Last Edit Date Sort D…" at bounding box center [736, 532] width 878 height 181
click at [275, 221] on link "Messages" at bounding box center [286, 230] width 86 height 38
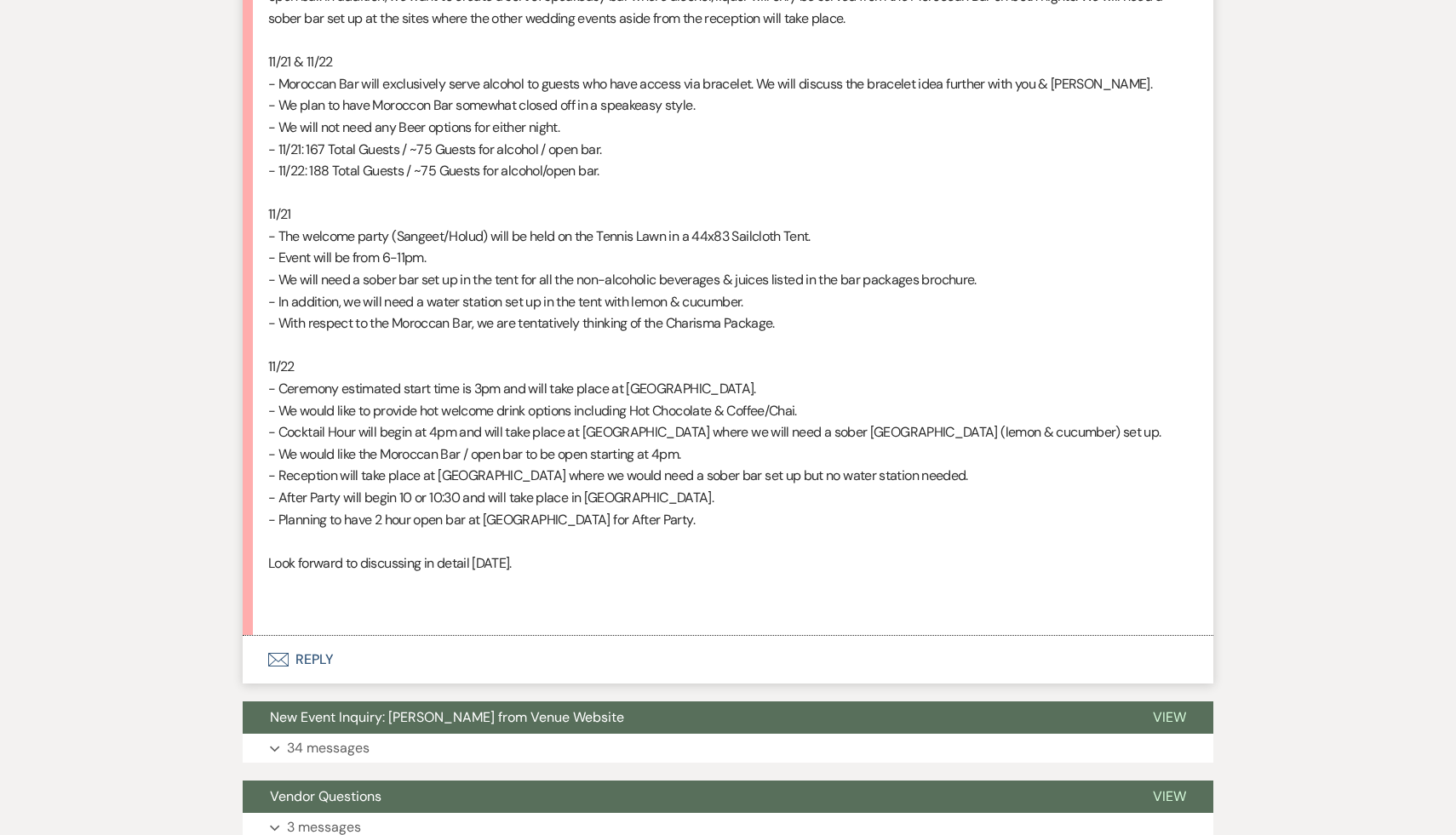
scroll to position [2430, 0]
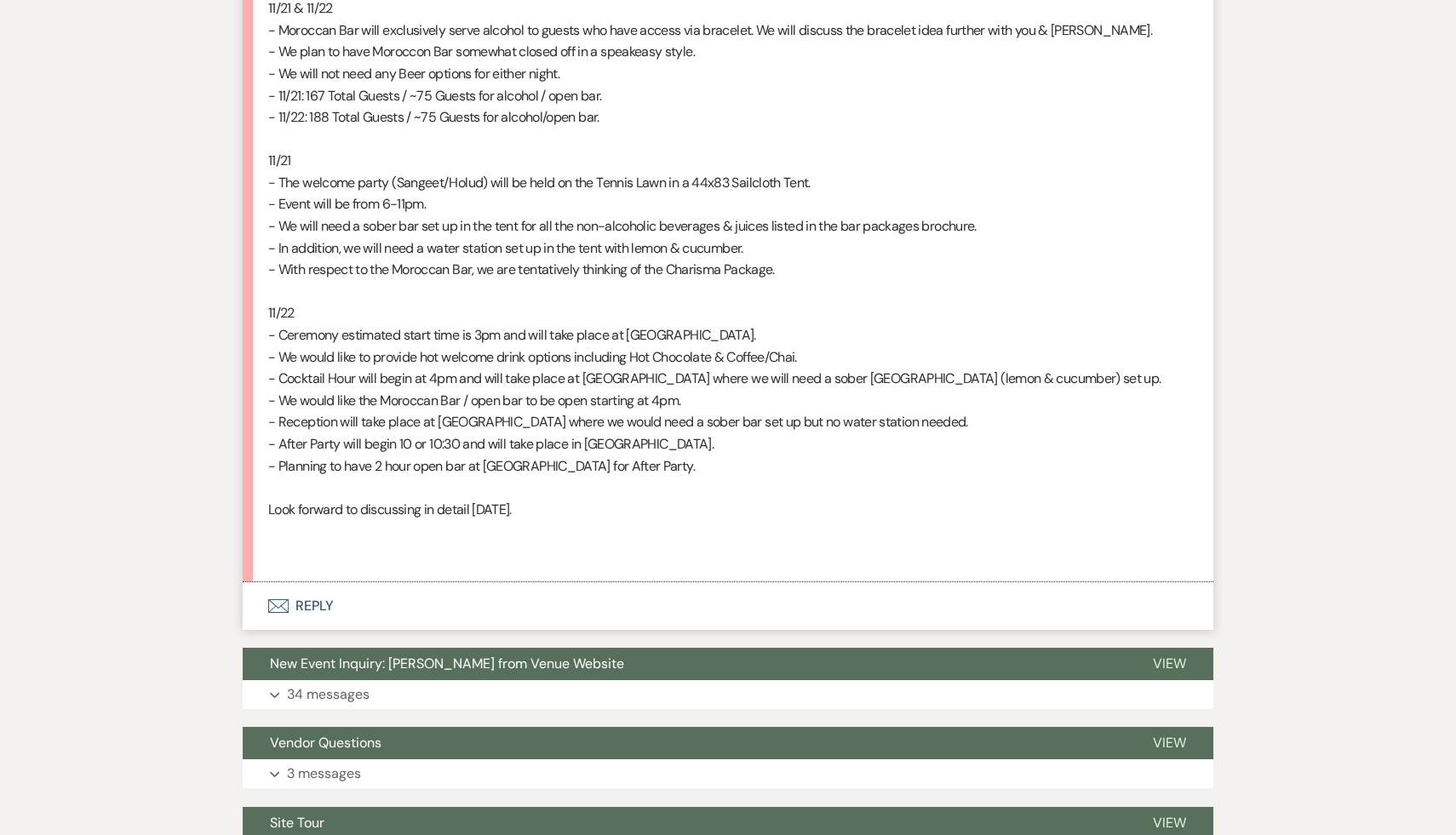
click at [656, 523] on p at bounding box center [728, 531] width 920 height 22
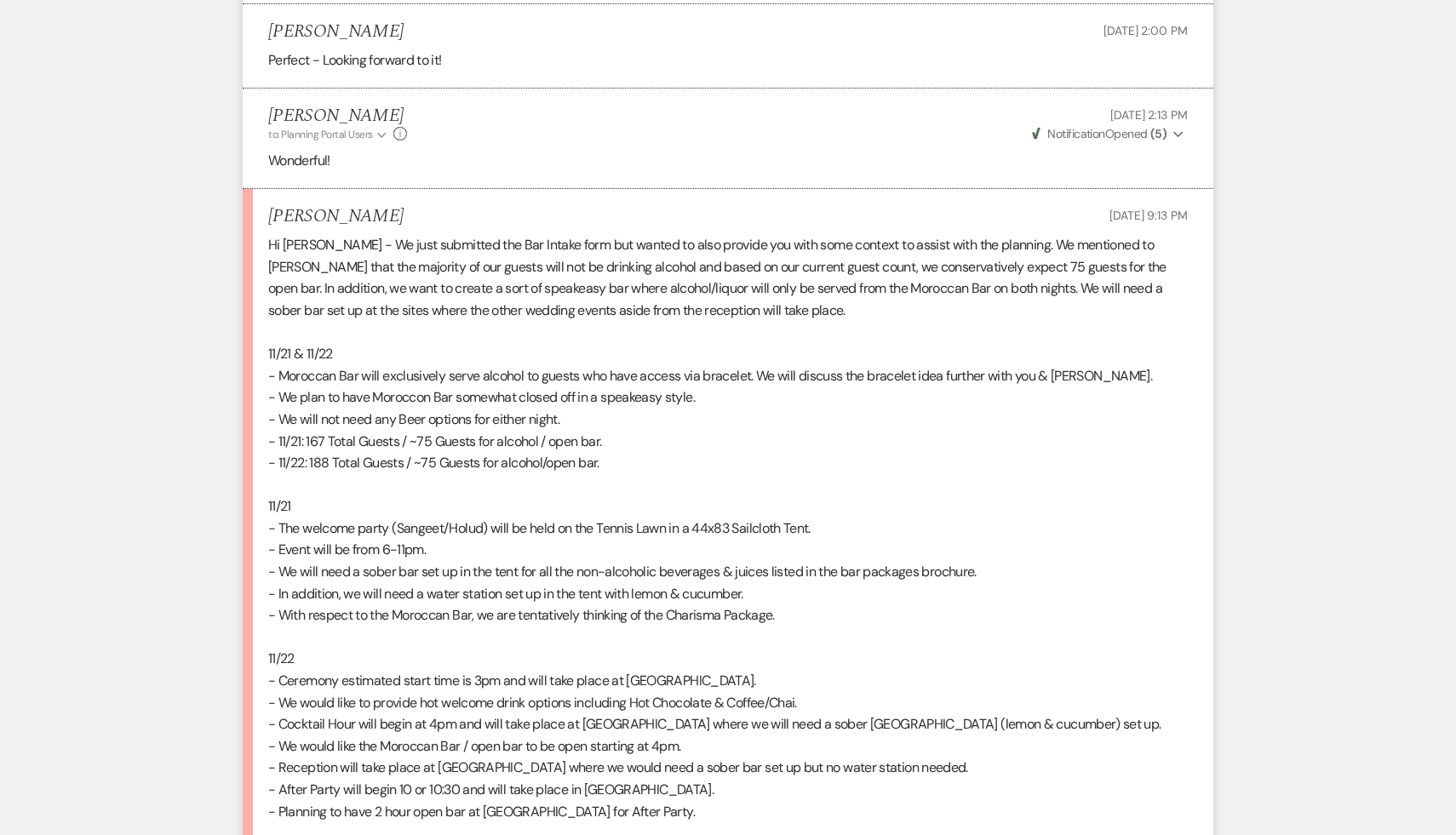
scroll to position [2019, 0]
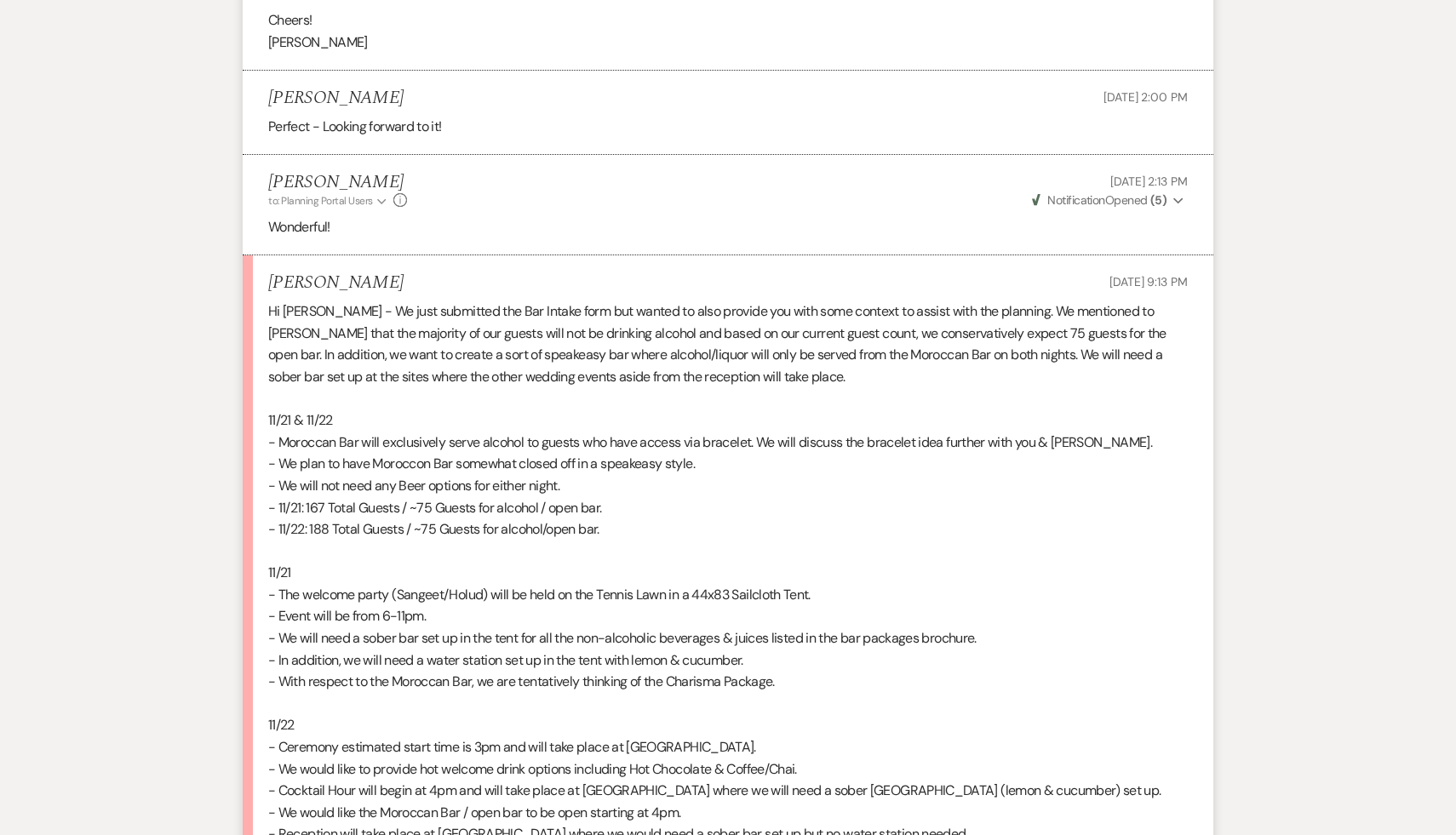
click at [770, 722] on p "11/22" at bounding box center [728, 725] width 920 height 22
click at [507, 688] on p "- With respect to the Moroccan Bar, we are tentatively thinking of the Charisma…" at bounding box center [728, 682] width 920 height 22
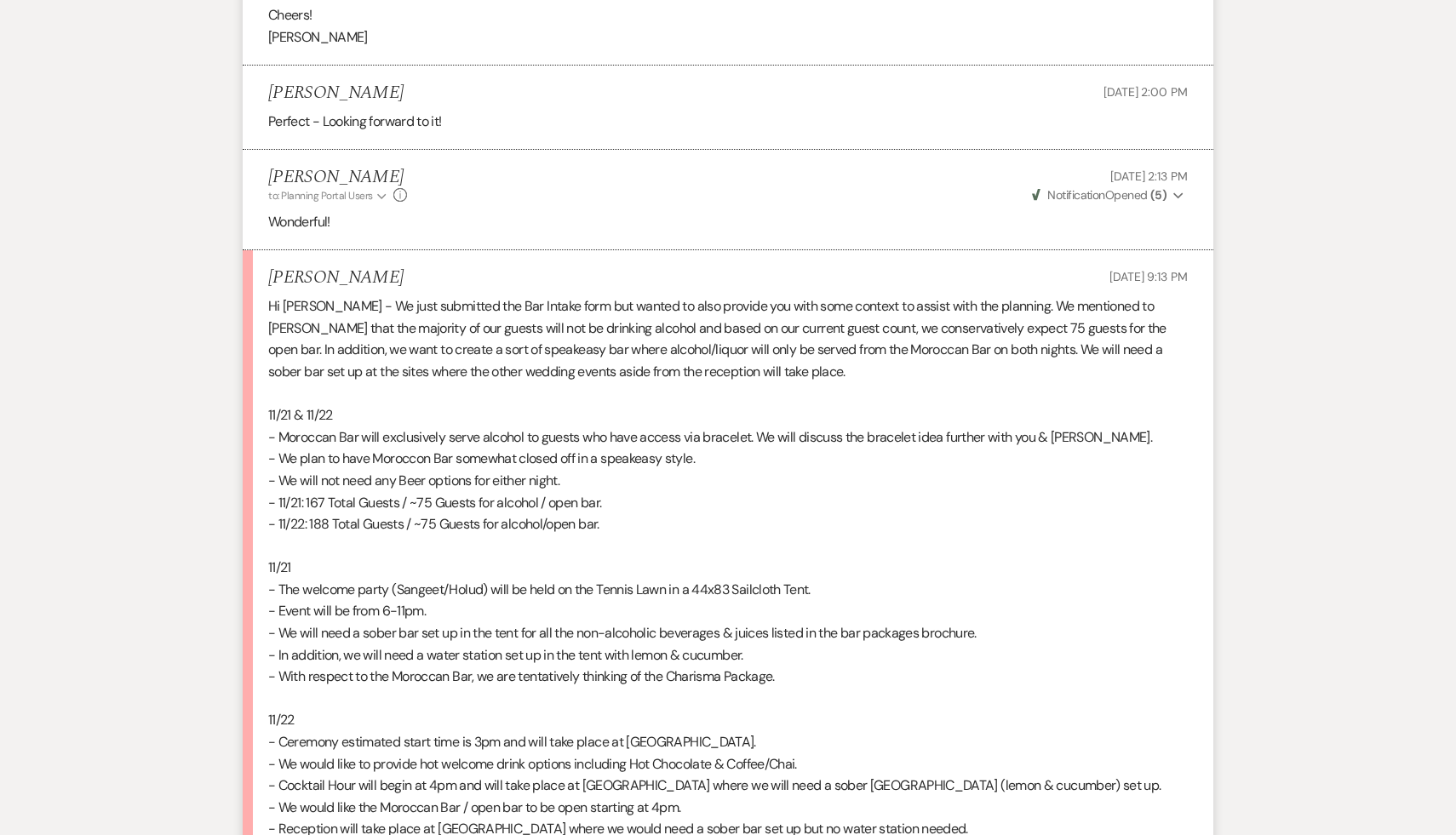
scroll to position [2018, 0]
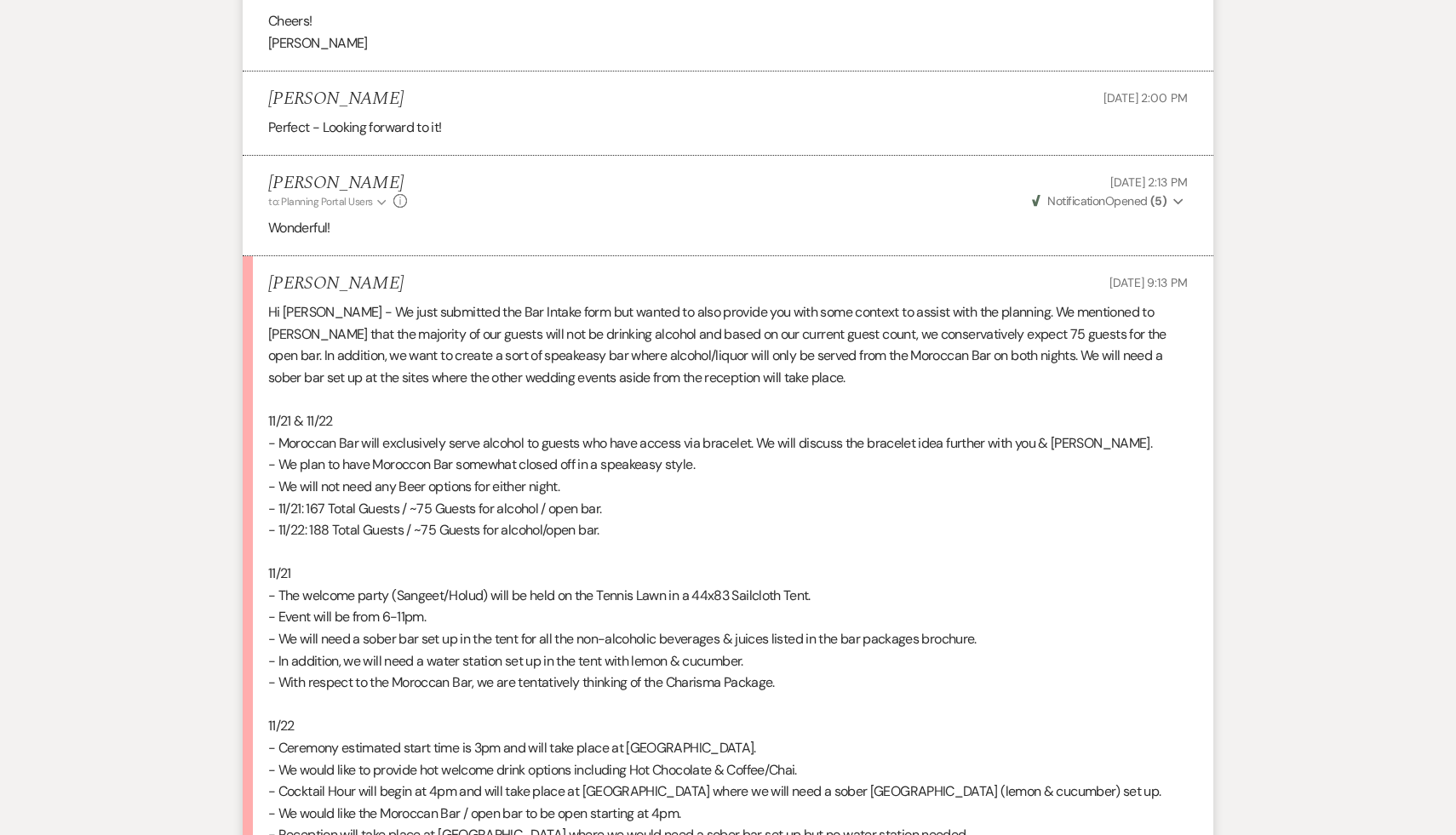
click at [691, 385] on p "Hi Diana - We just submitted the Bar Intake form but wanted to also provide you…" at bounding box center [728, 345] width 920 height 87
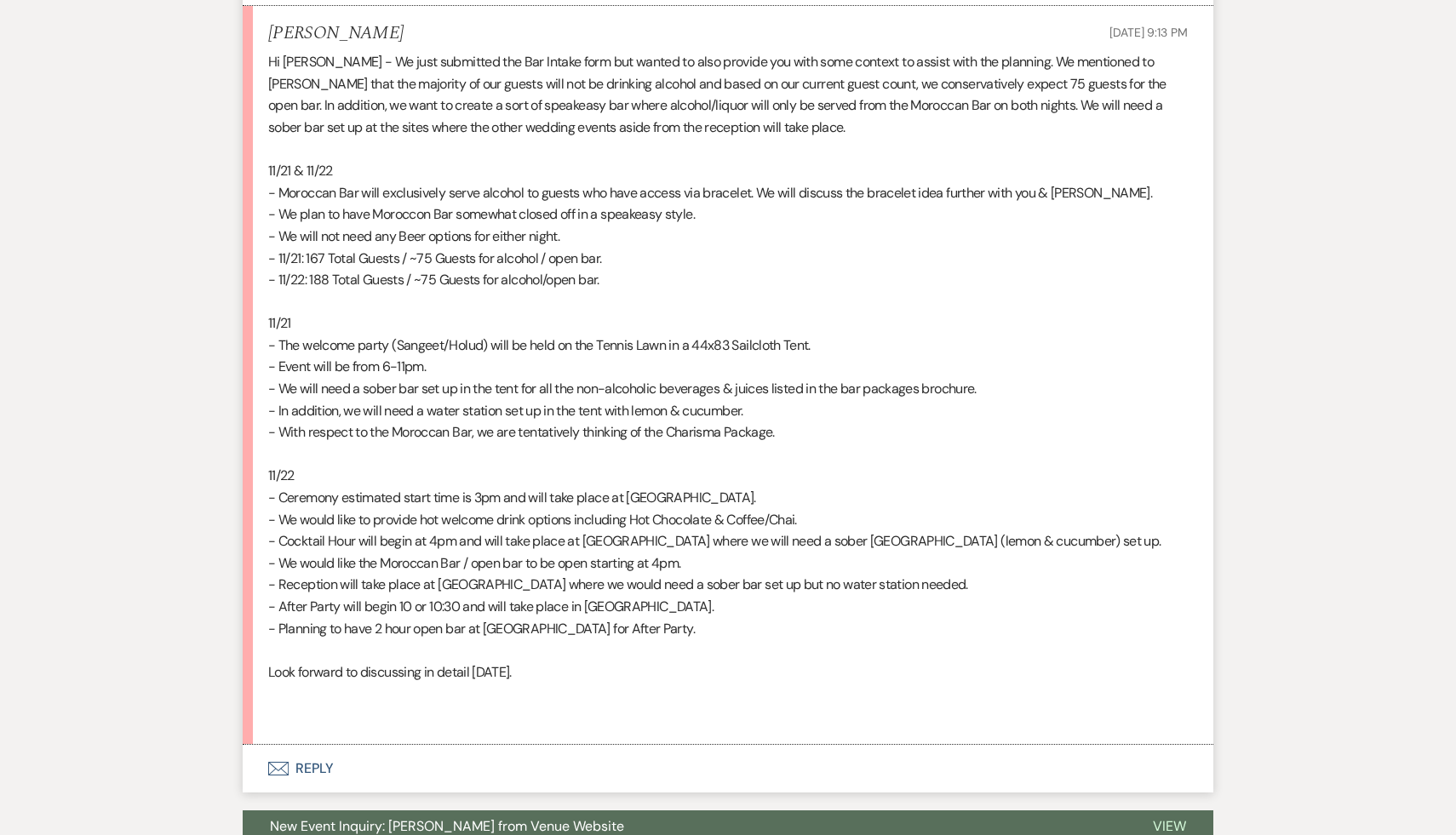
scroll to position [2319, 0]
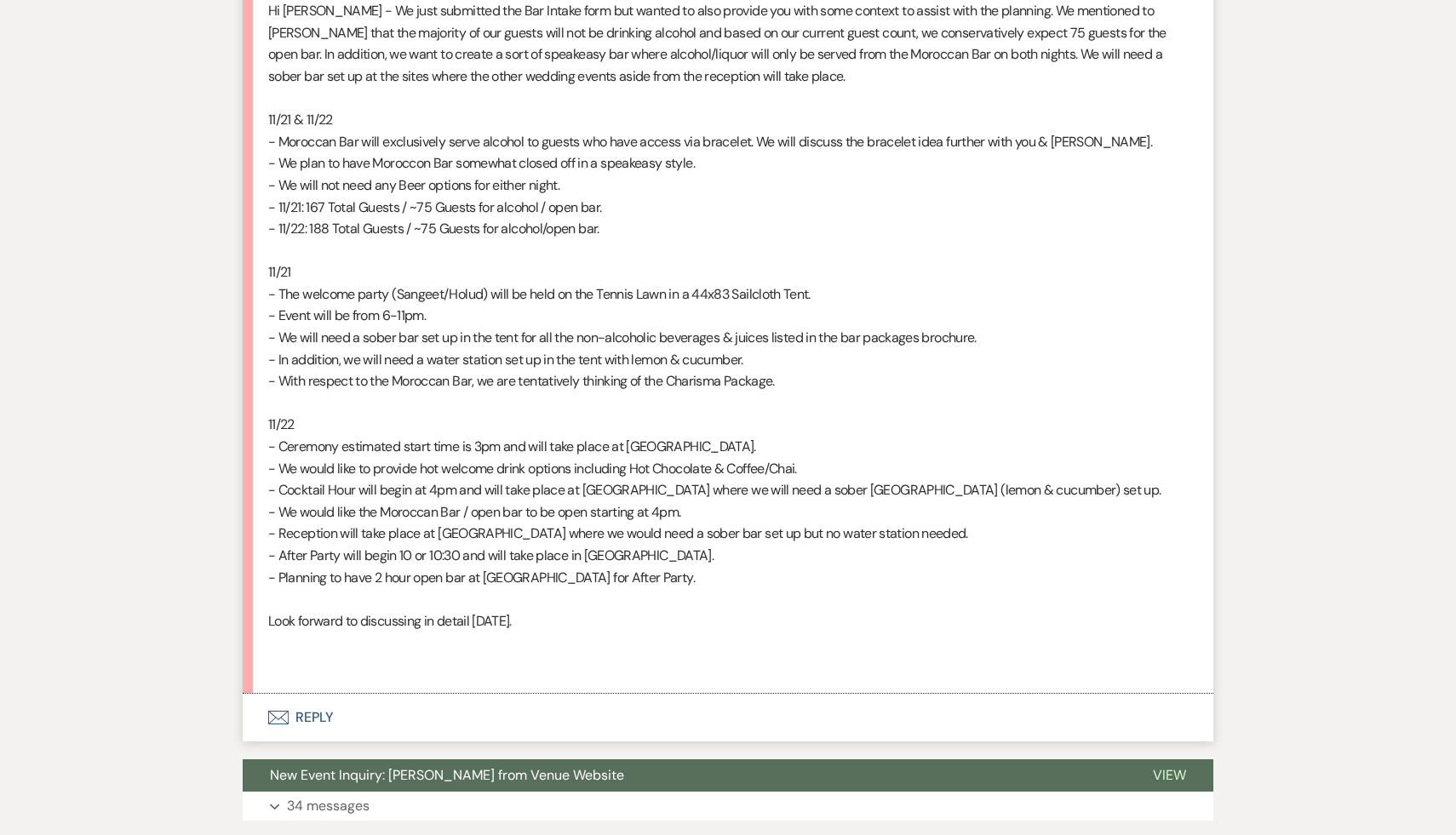
click at [727, 585] on p "- Planning to have 2 hour open bar at Moroccan Bar for After Party." at bounding box center [728, 578] width 920 height 22
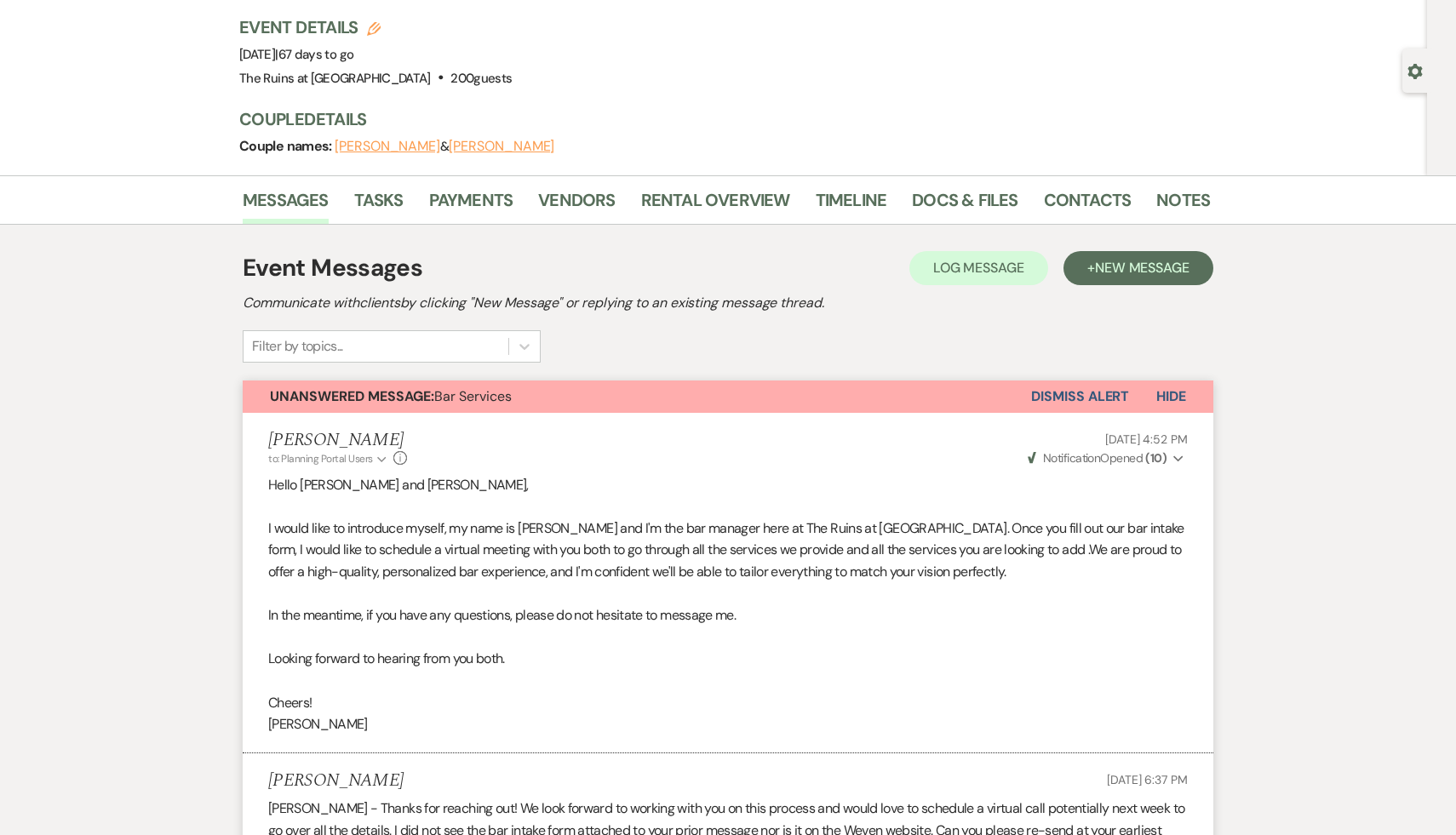
scroll to position [0, 0]
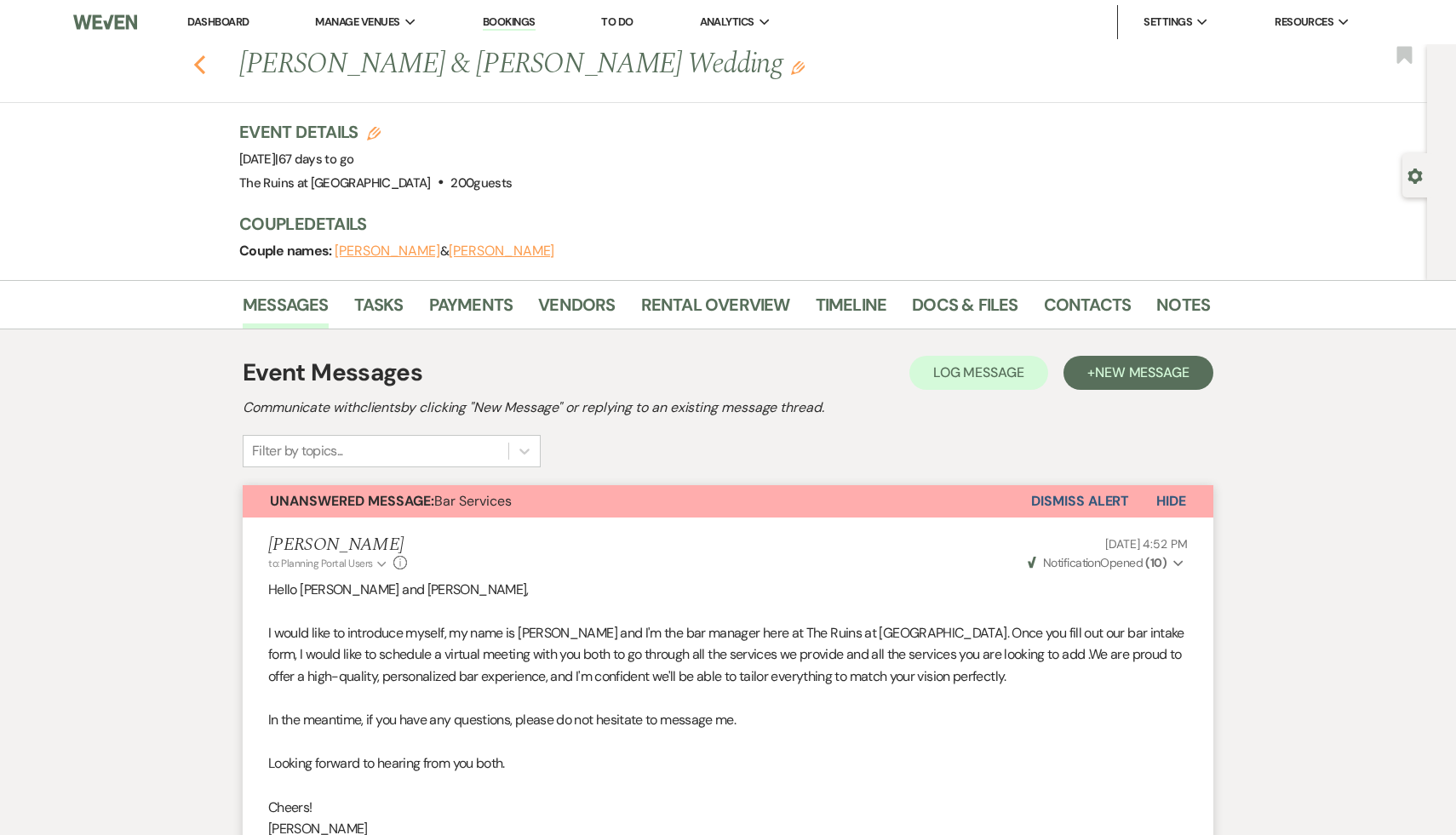
click at [195, 55] on icon "Previous" at bounding box center [200, 65] width 13 height 20
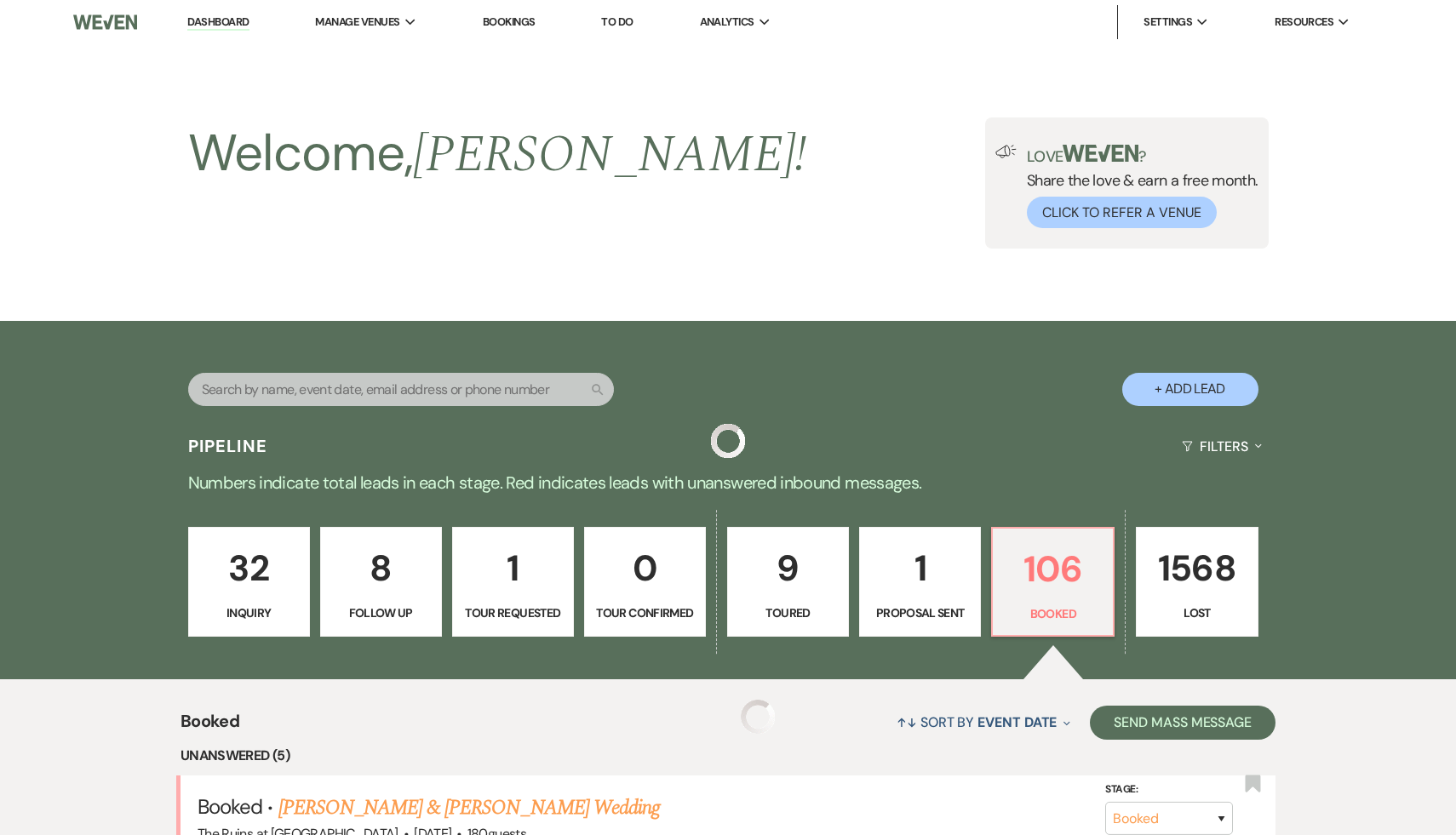
scroll to position [525, 0]
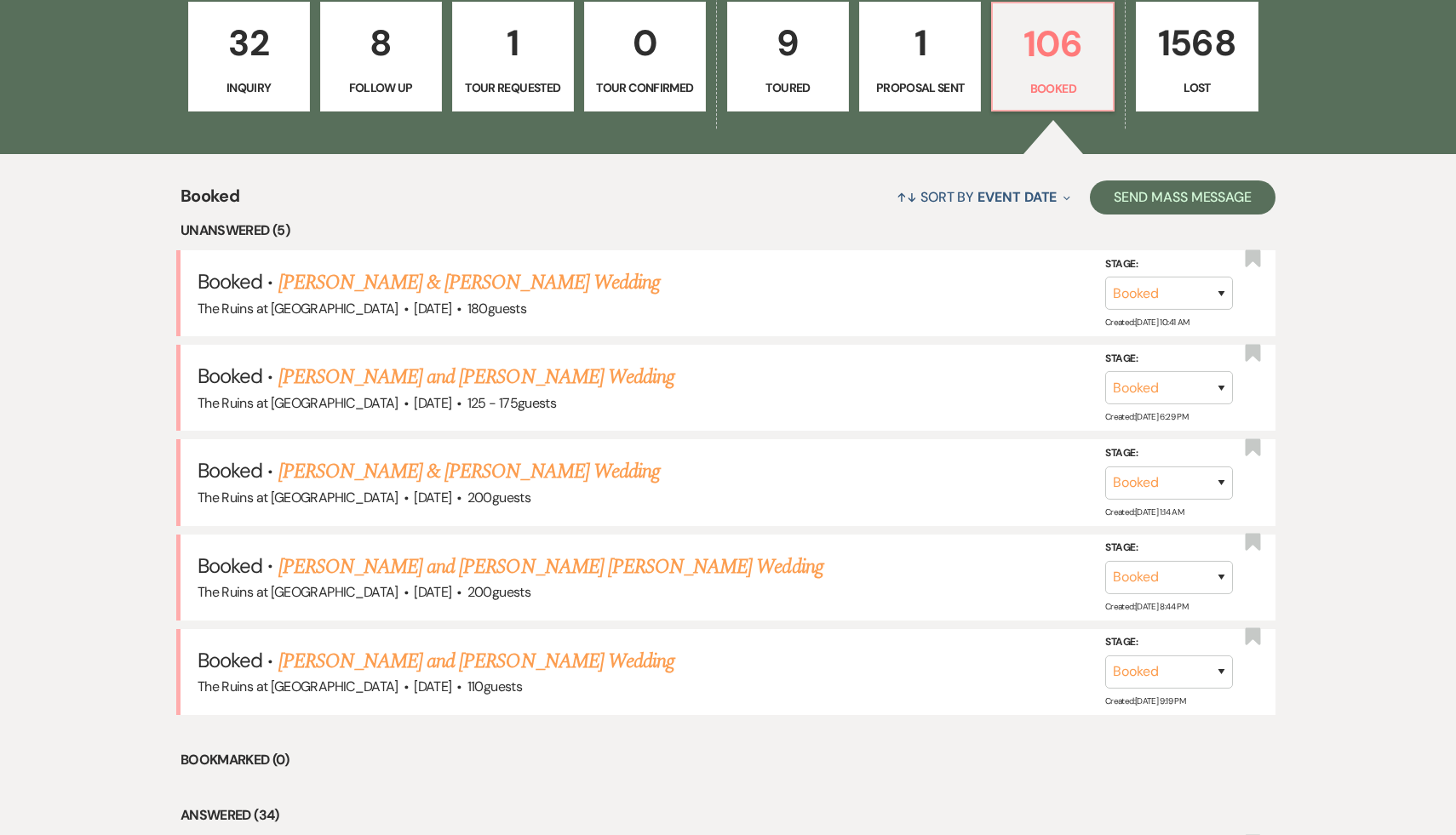
click at [493, 226] on li "Unanswered (5)" at bounding box center [728, 231] width 1094 height 22
click at [425, 470] on link "Zainab Baig & Rafid Azab Wedding" at bounding box center [469, 471] width 381 height 31
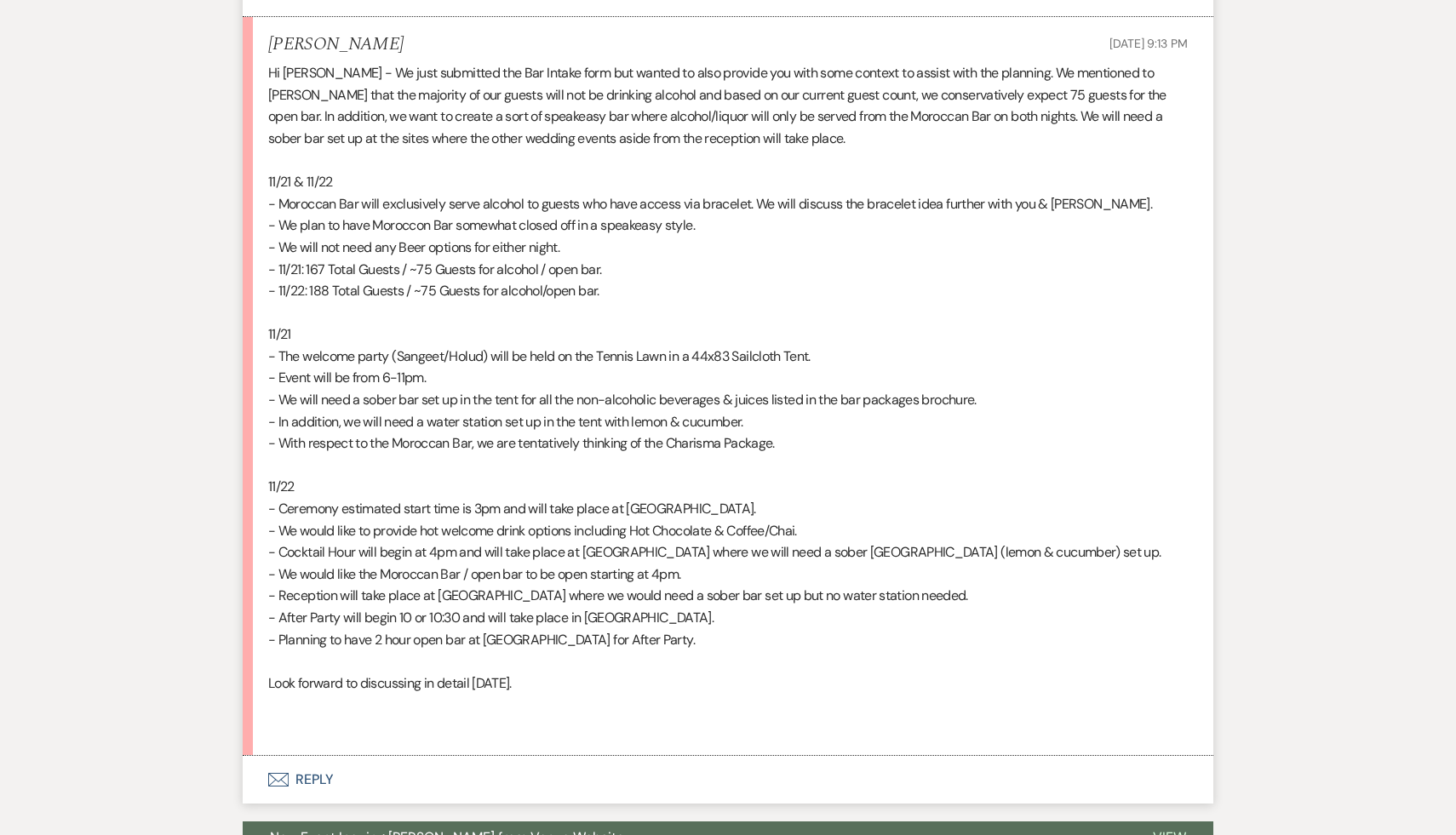
scroll to position [1889, 0]
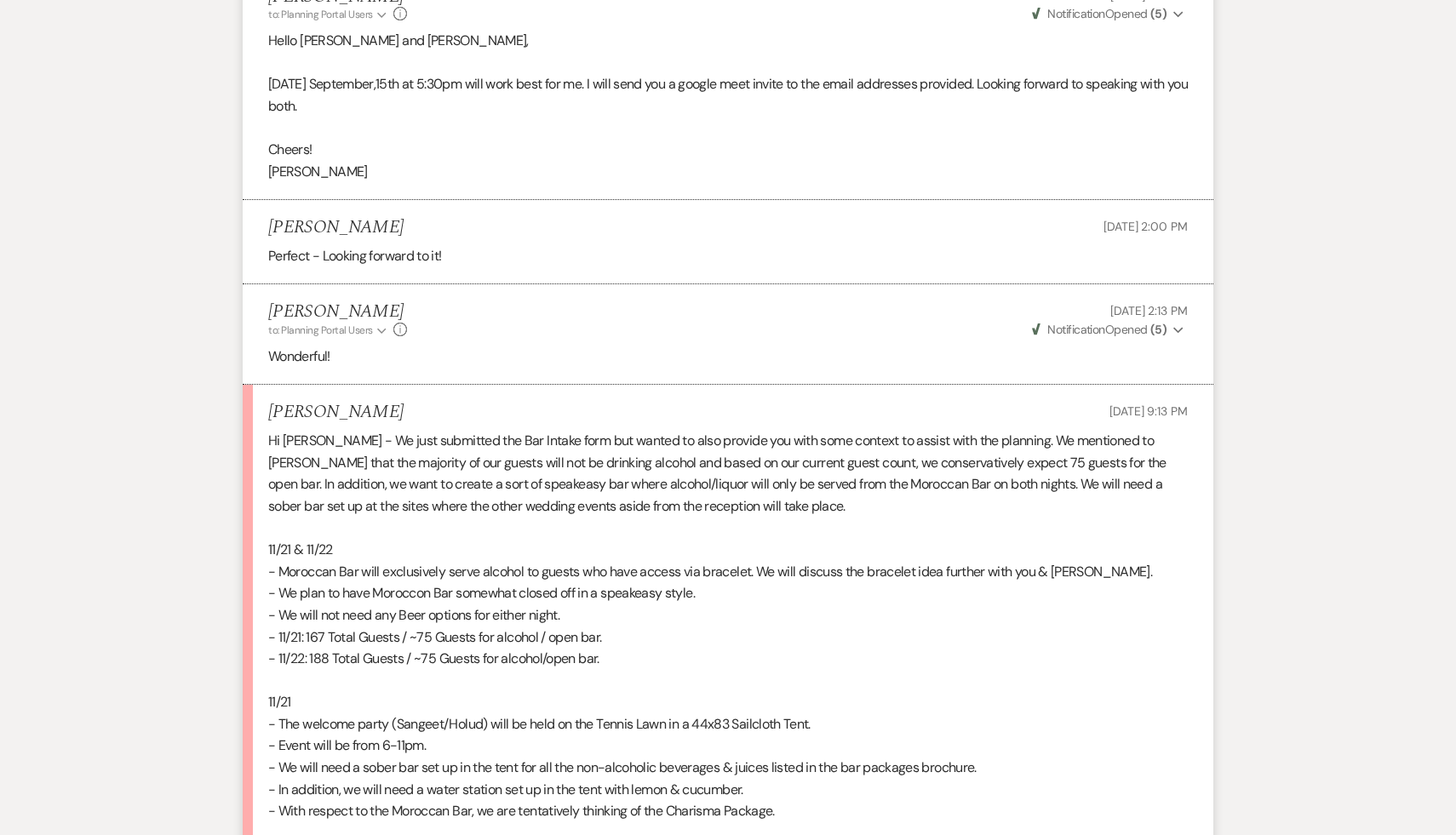
click at [536, 624] on p "- We will not need any Beer options for either night." at bounding box center [728, 615] width 920 height 22
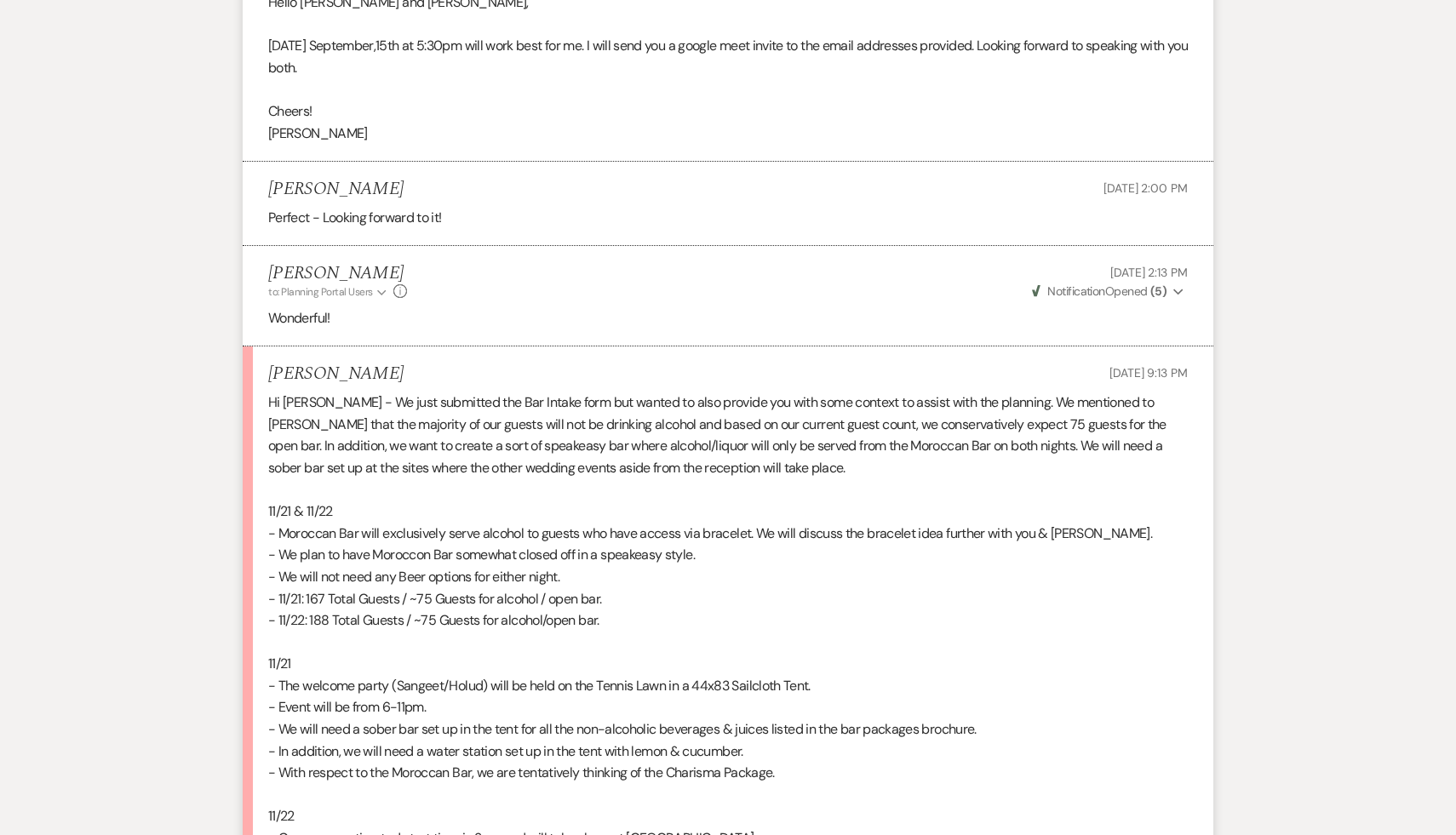
scroll to position [1926, 0]
click at [551, 661] on p "11/21" at bounding box center [728, 666] width 920 height 22
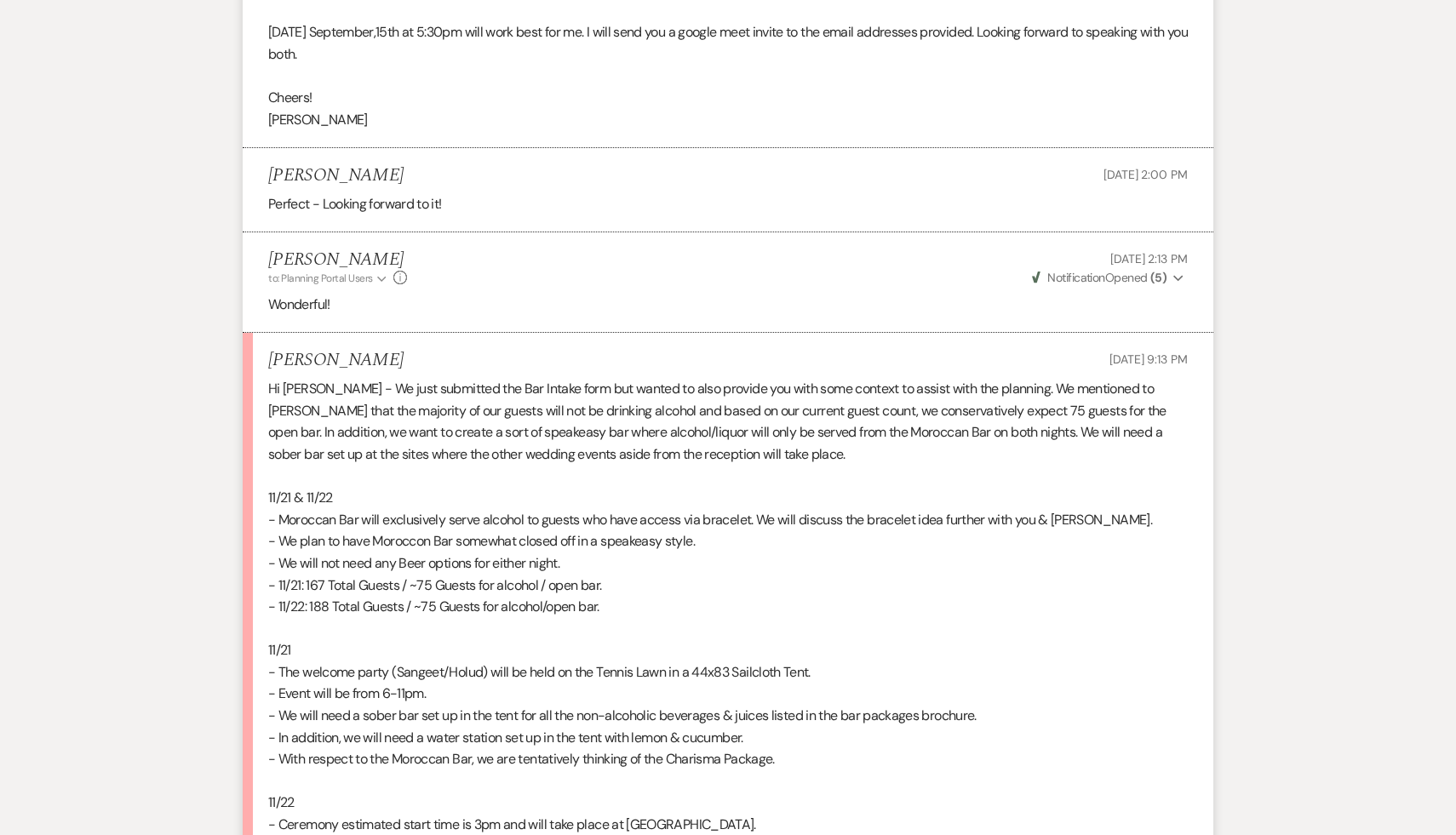
scroll to position [1961, 0]
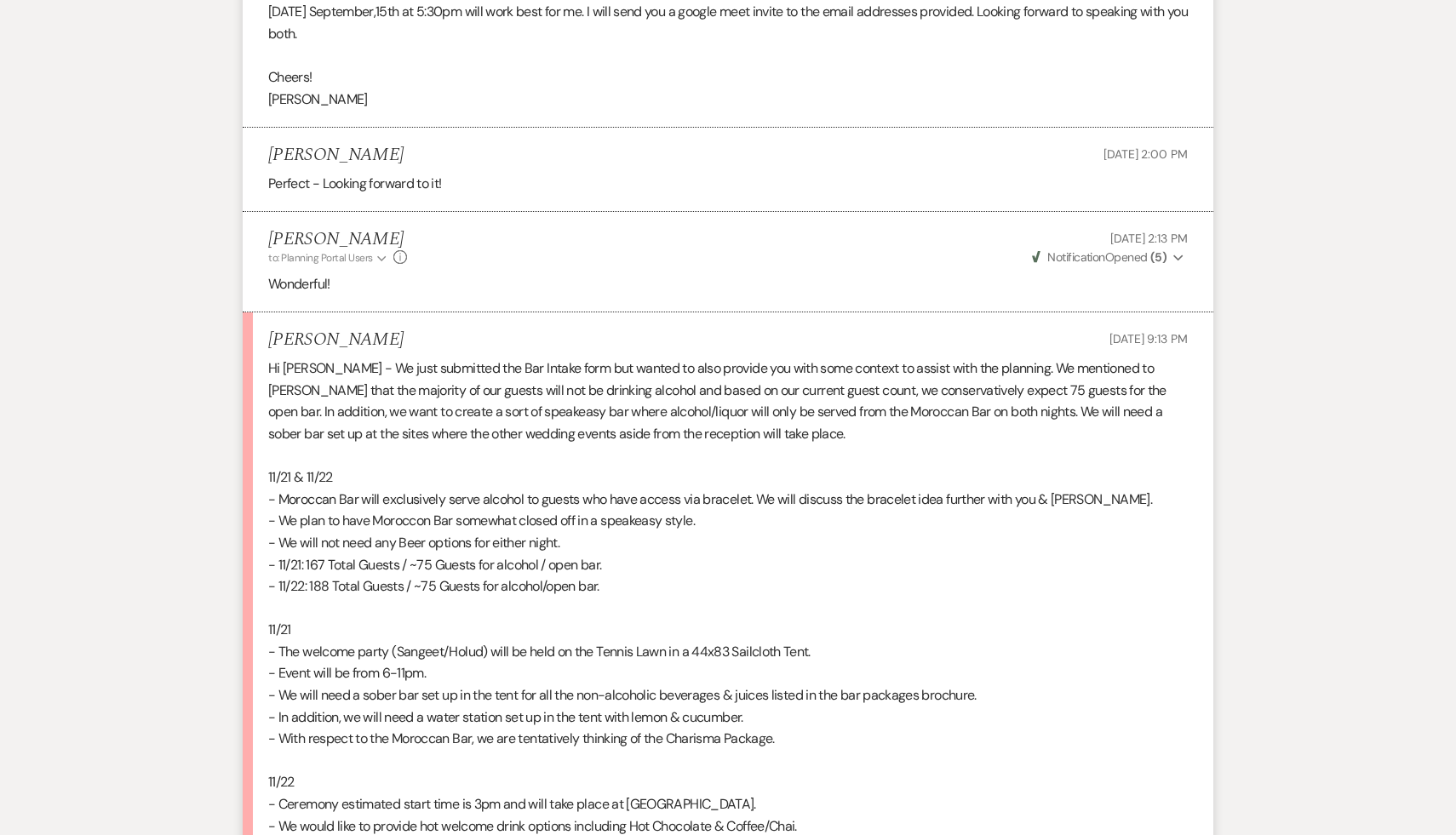
click at [555, 758] on p at bounding box center [728, 761] width 920 height 22
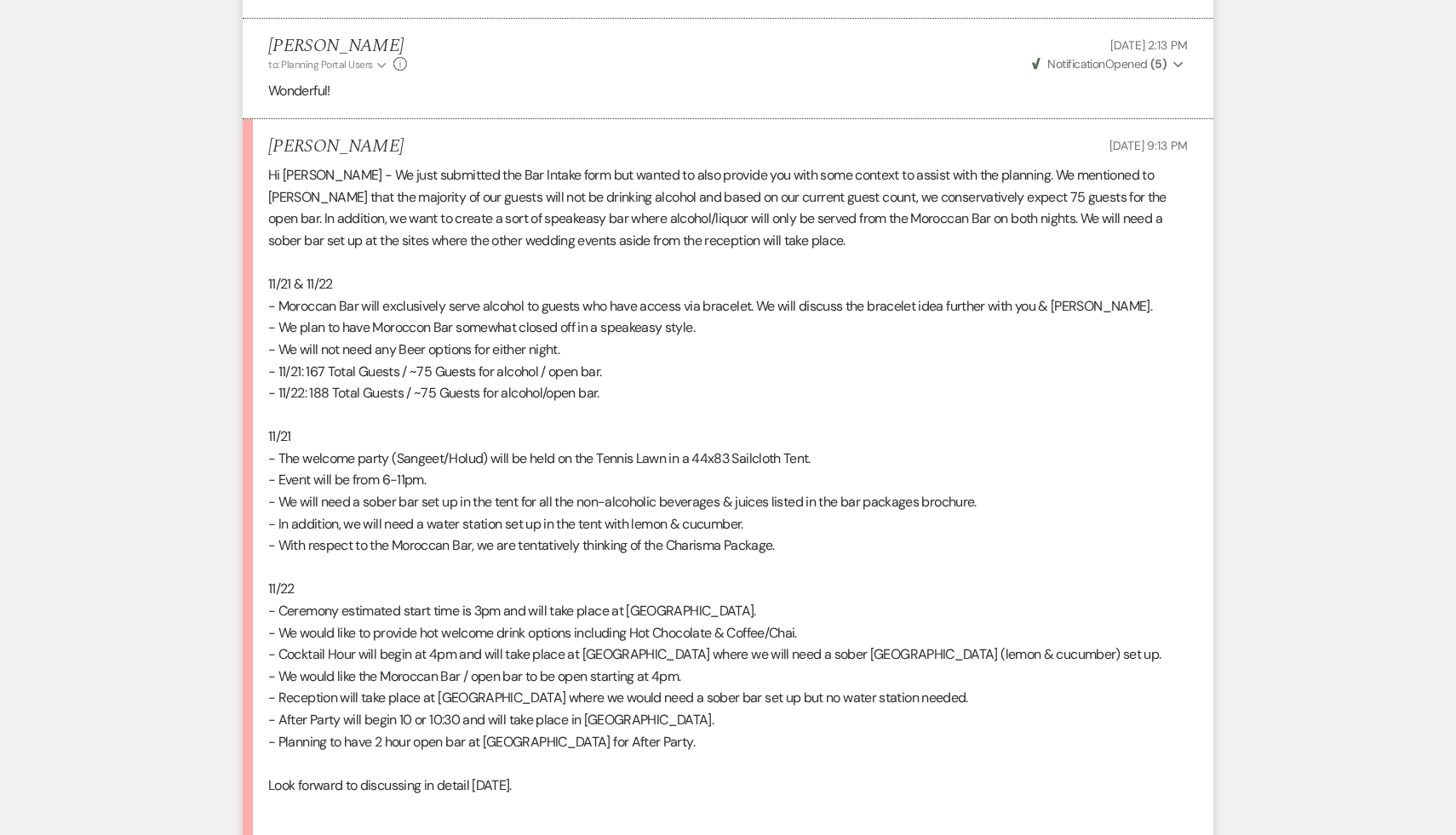
scroll to position [2171, 0]
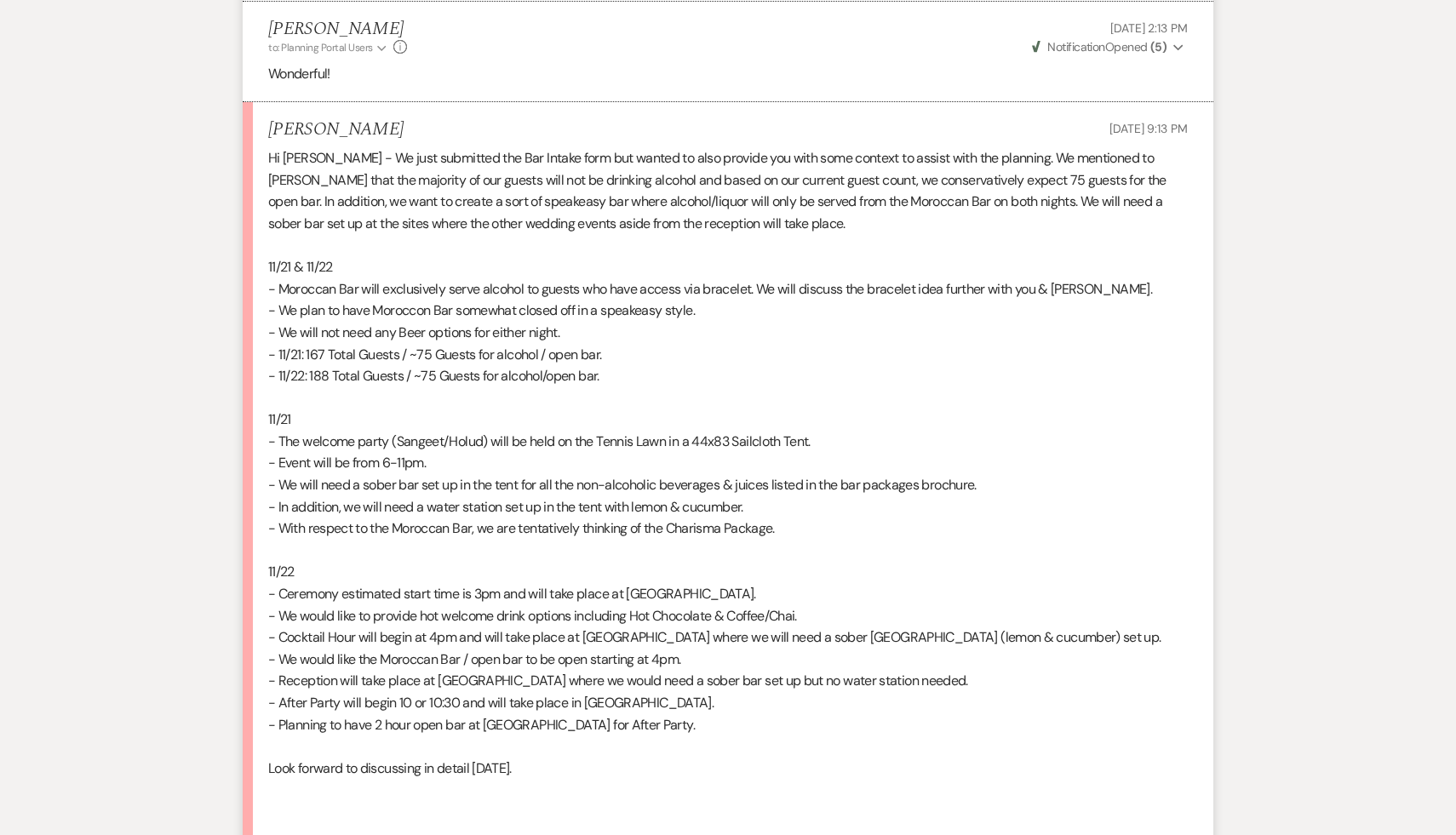
click at [667, 774] on p "Look forward to discussing in detail tomorrow." at bounding box center [728, 769] width 920 height 22
click at [638, 794] on p at bounding box center [728, 790] width 920 height 22
click at [631, 792] on p at bounding box center [728, 790] width 920 height 22
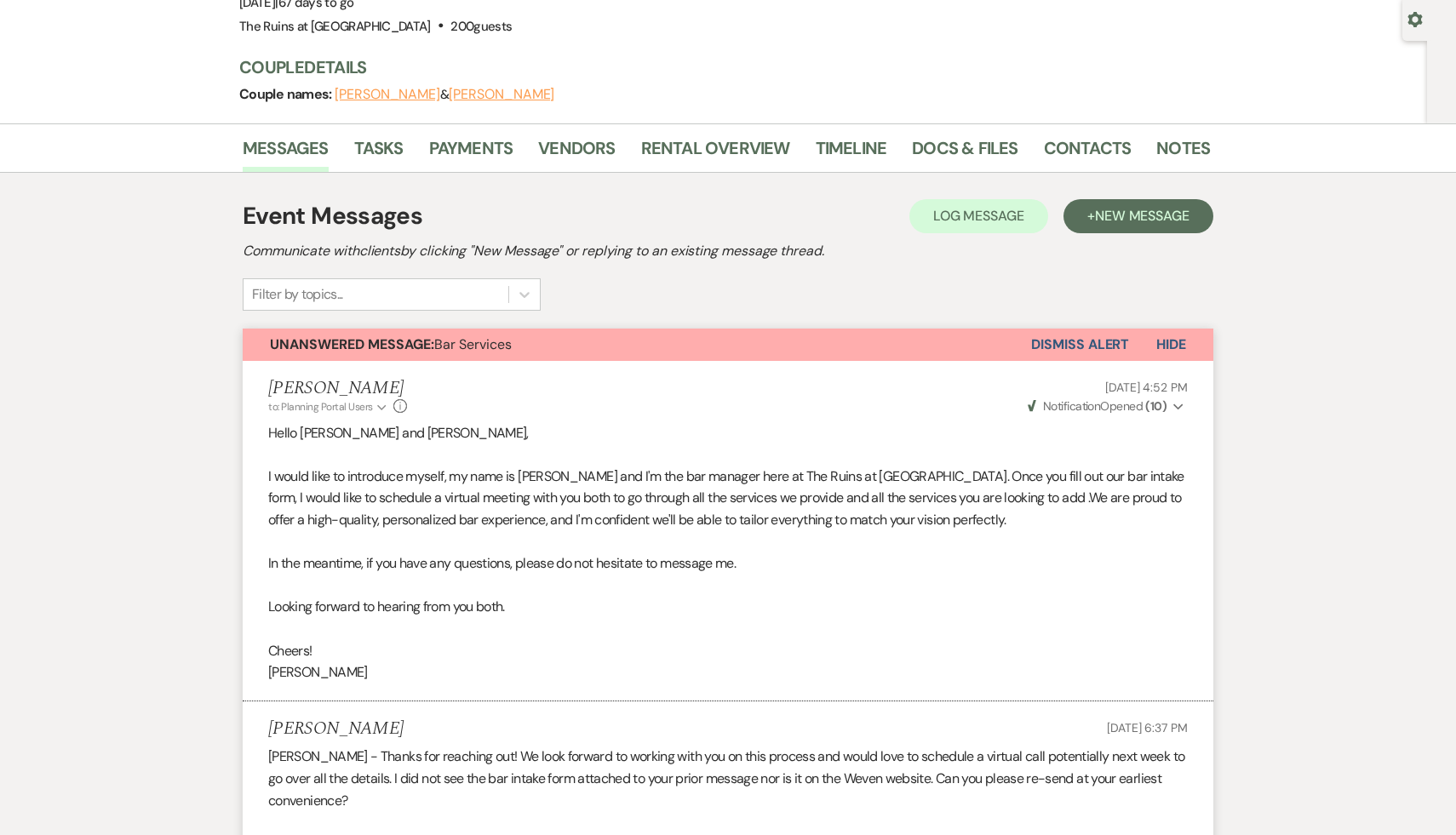
scroll to position [0, 0]
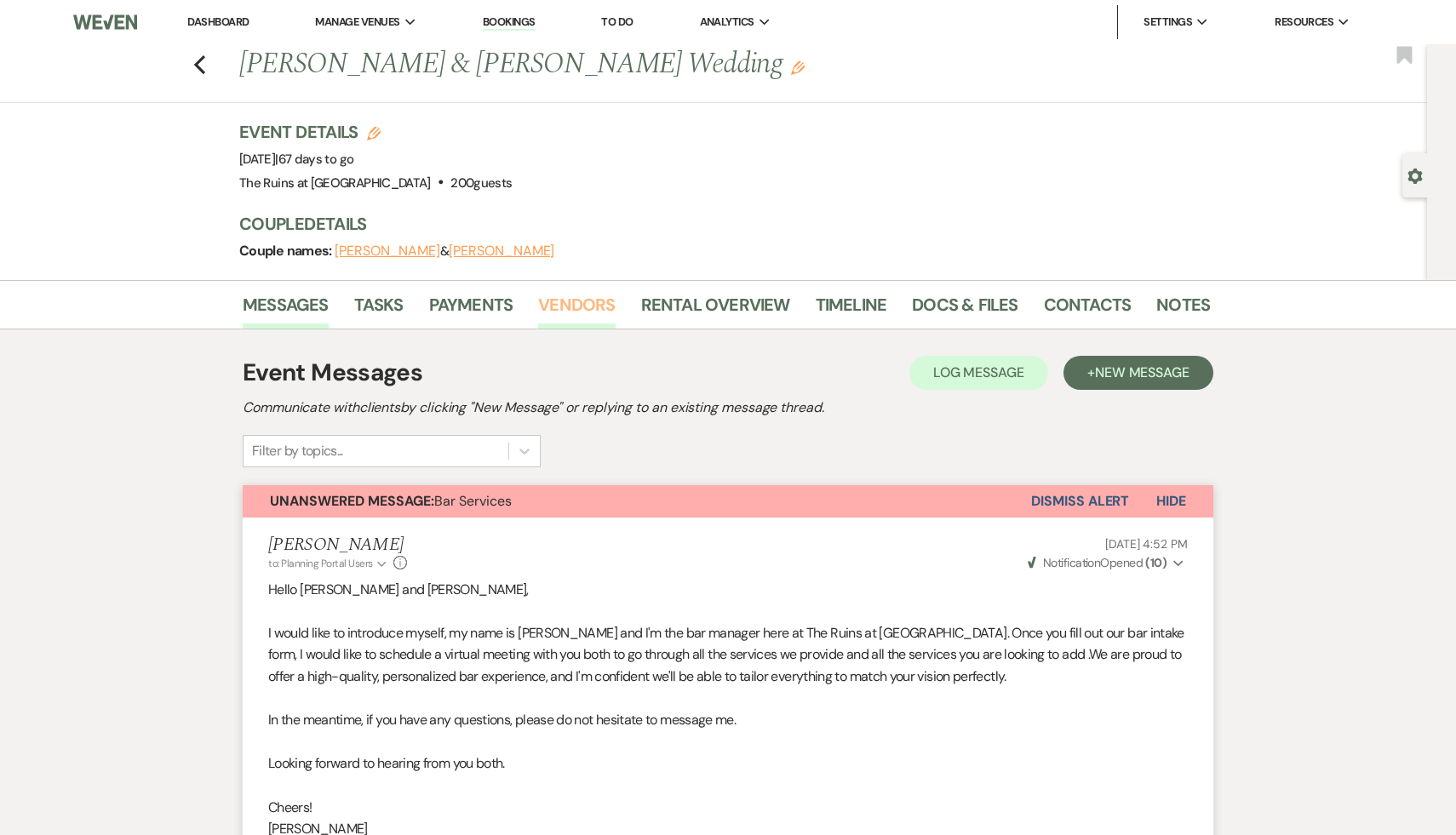
click at [562, 300] on link "Vendors" at bounding box center [576, 311] width 77 height 38
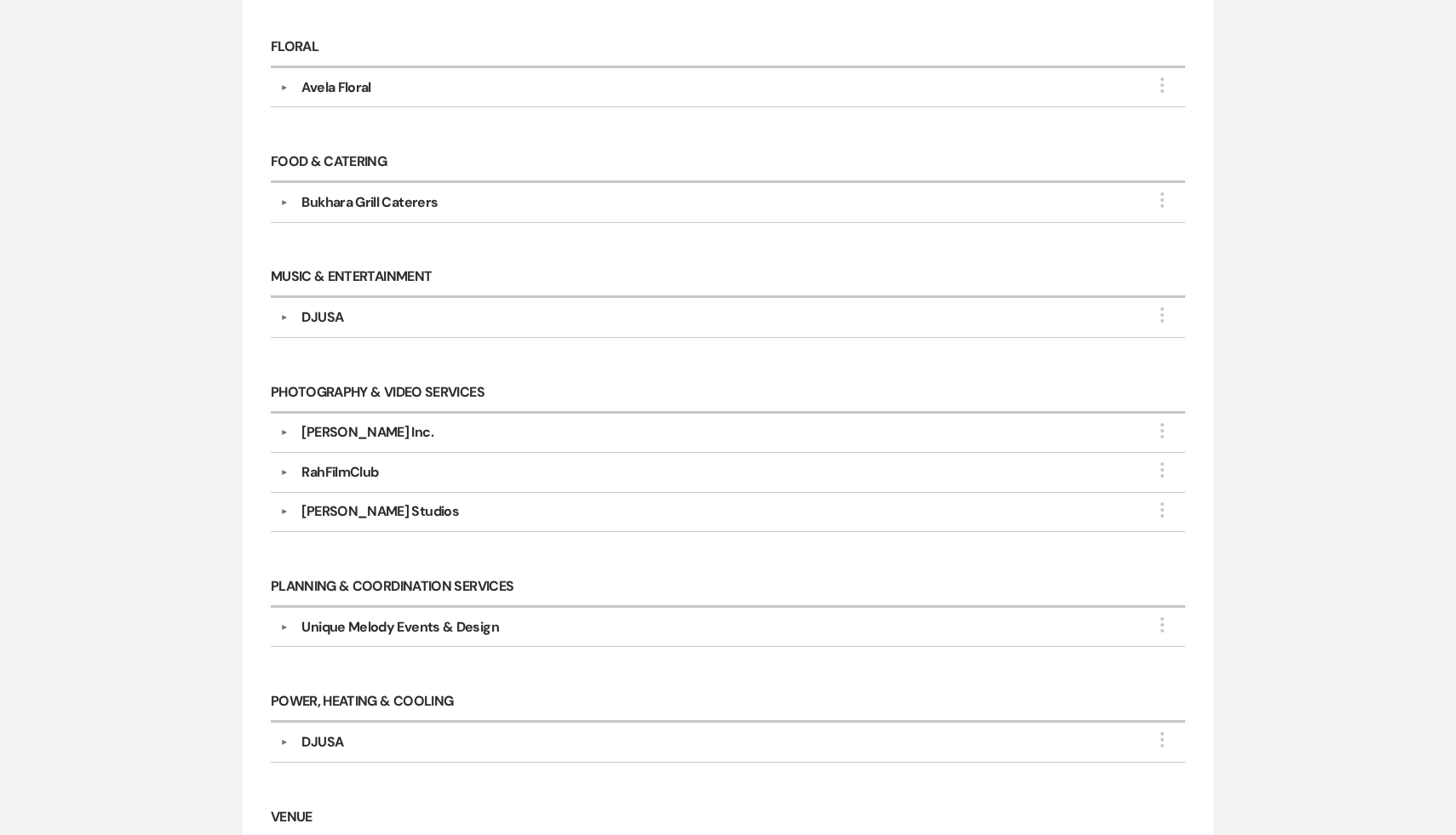
scroll to position [840, 0]
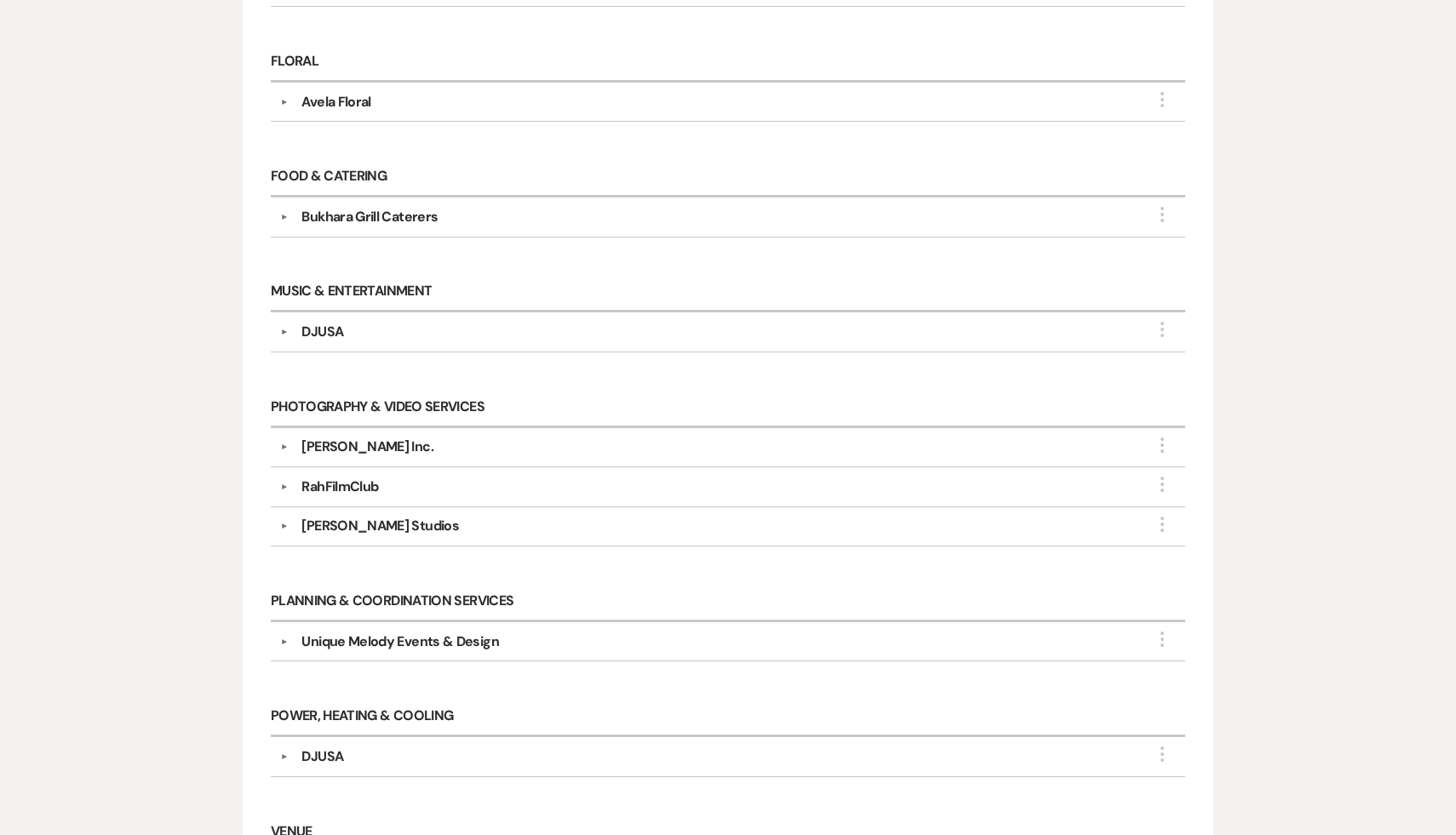
click at [596, 712] on h6 "Power, Heating & Cooling" at bounding box center [728, 717] width 915 height 40
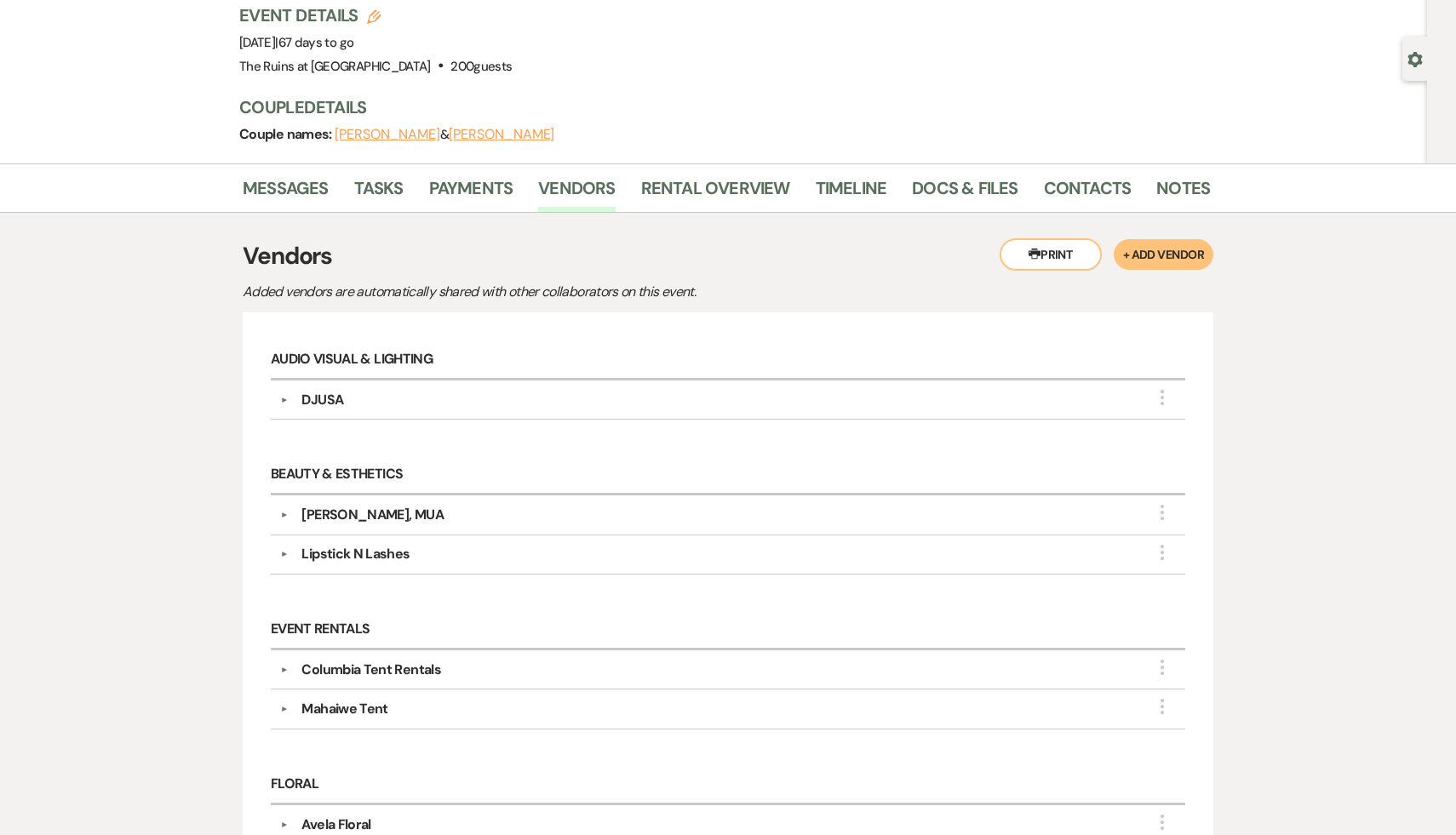
scroll to position [0, 0]
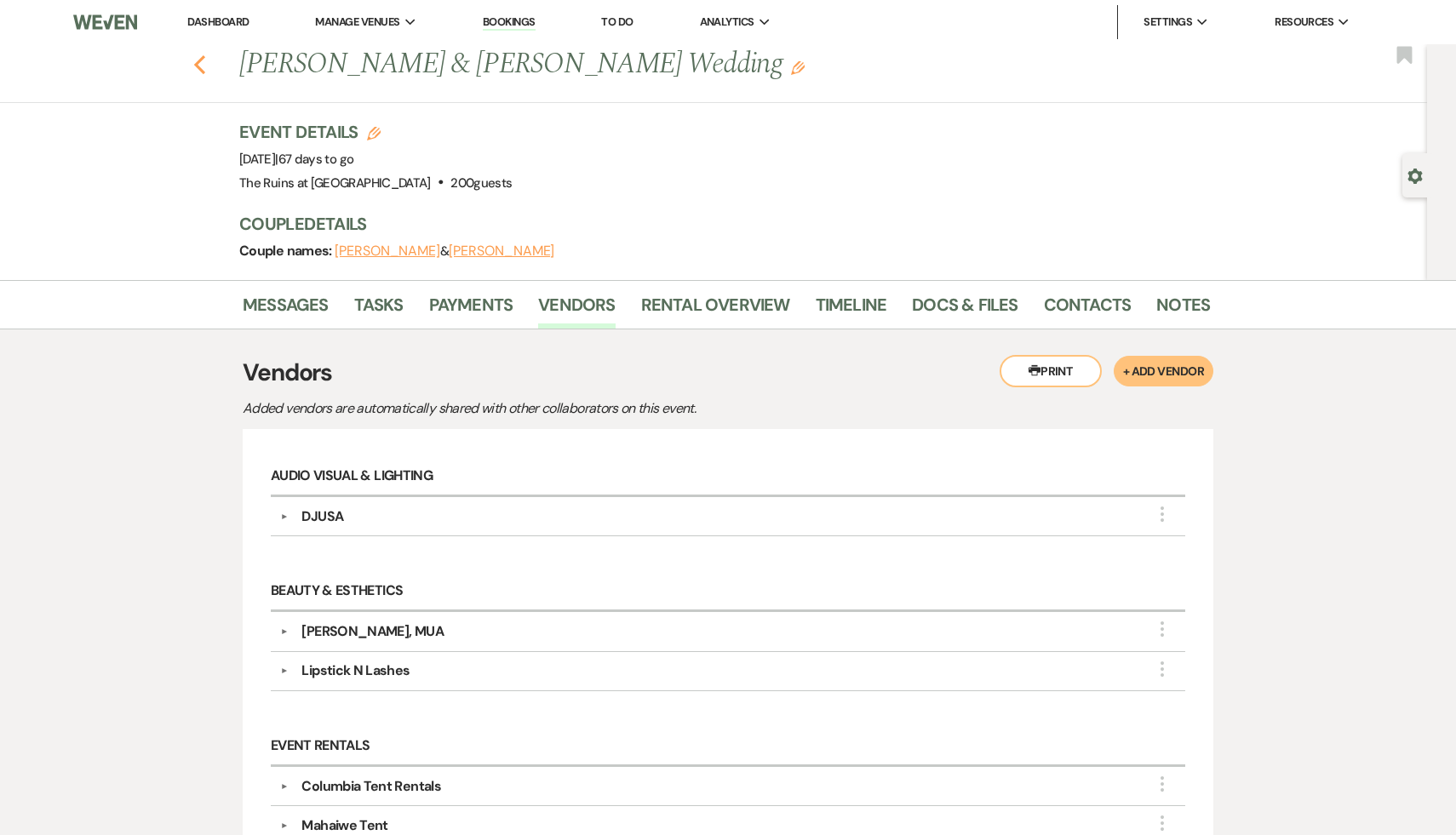
click at [199, 51] on button "Previous" at bounding box center [200, 63] width 13 height 24
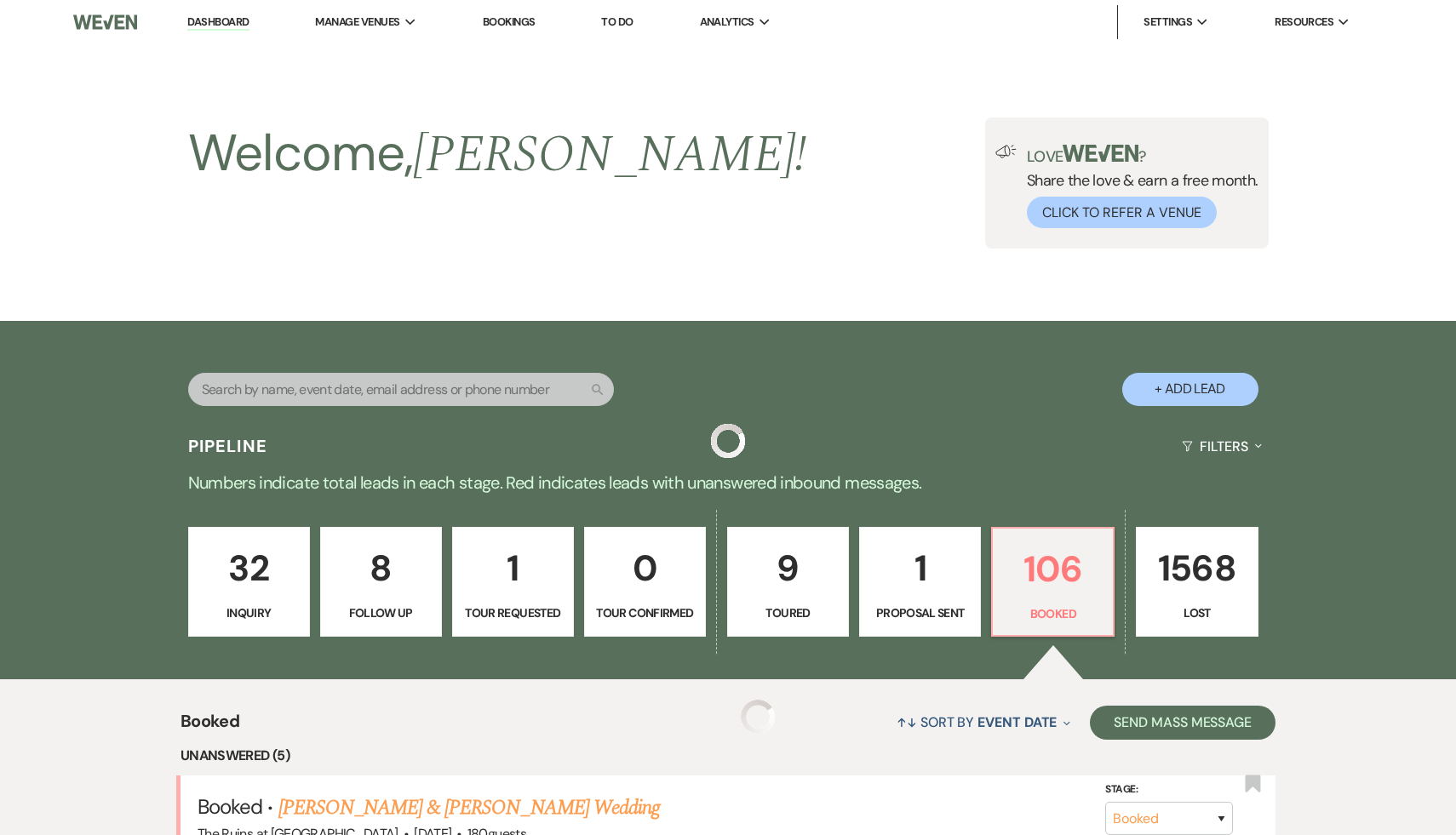
scroll to position [525, 0]
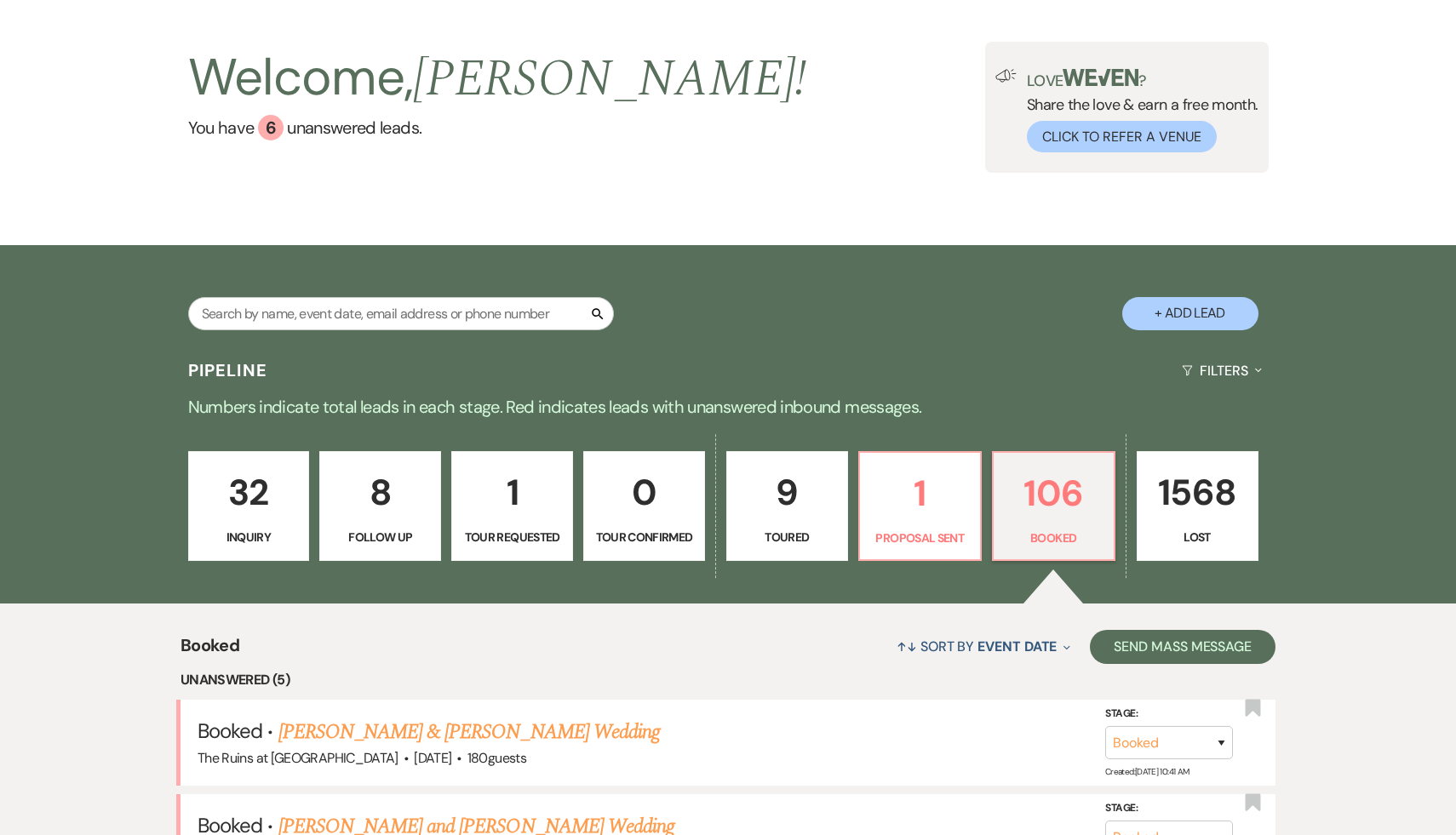
scroll to position [89, 0]
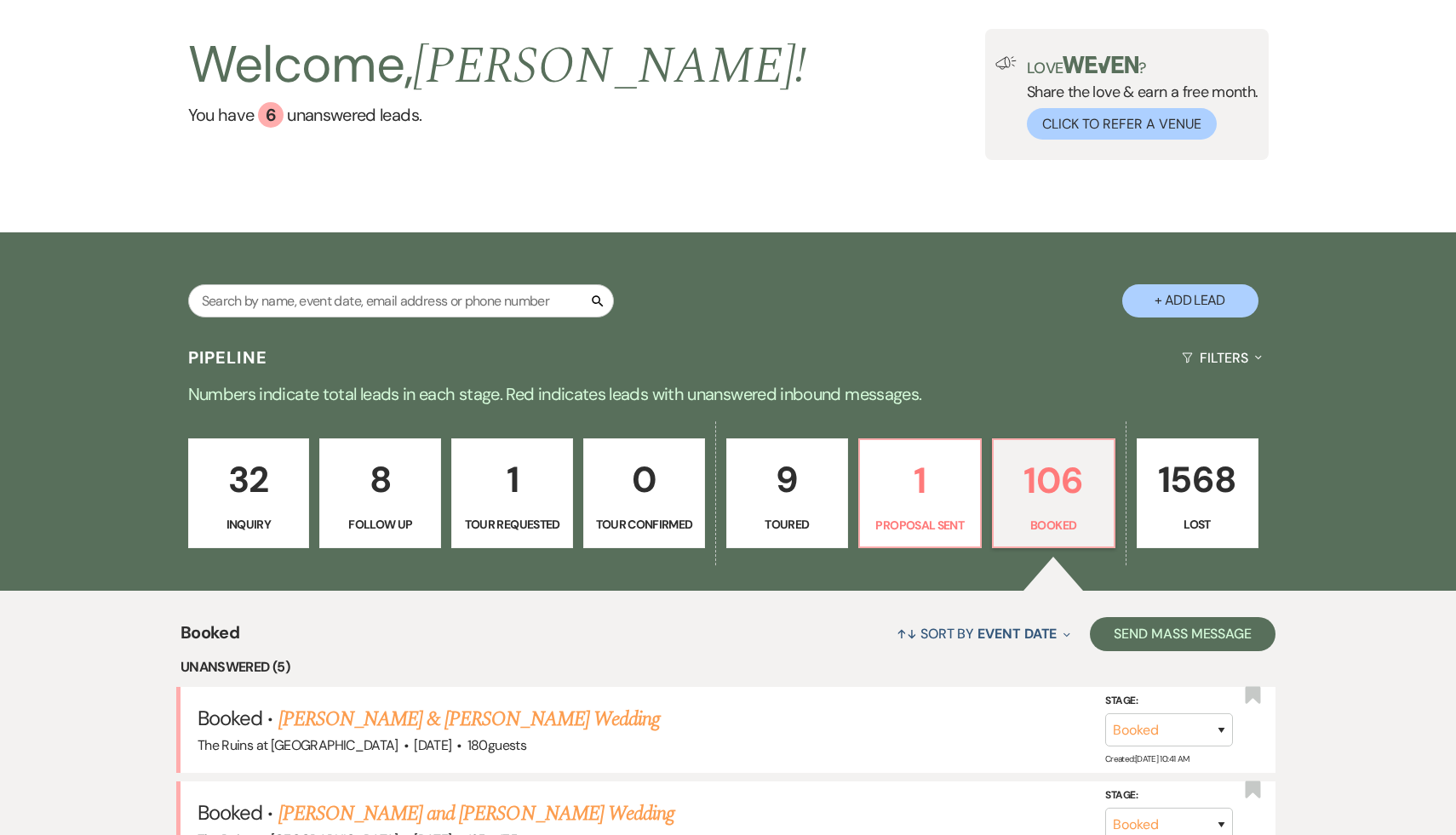
click at [729, 645] on div "↑↓ Sort By Event Date Expand Send Mass Message" at bounding box center [758, 633] width 1037 height 45
click at [706, 632] on div "↑↓ Sort By Event Date Expand Send Mass Message" at bounding box center [758, 633] width 1037 height 45
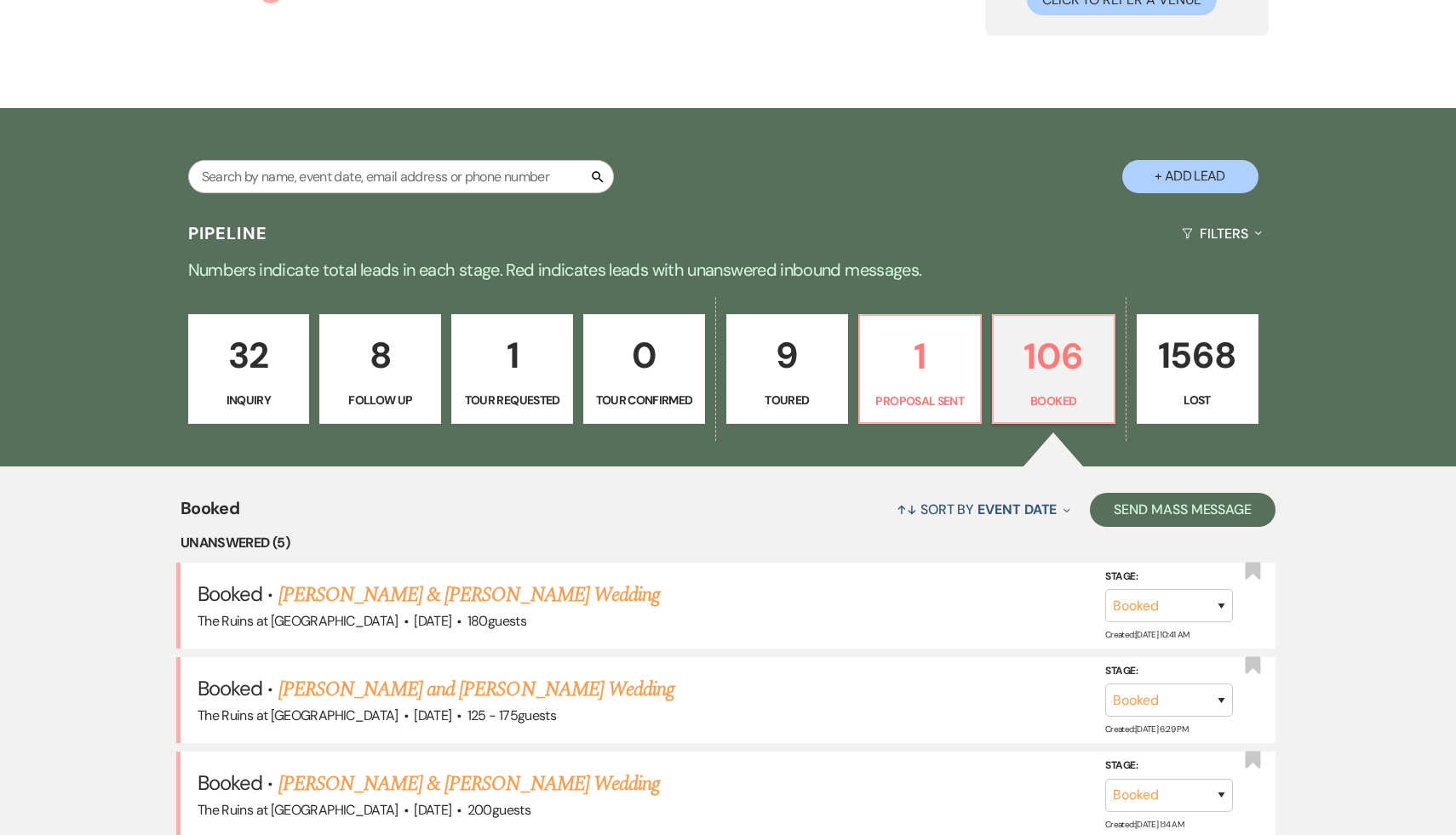
scroll to position [238, 0]
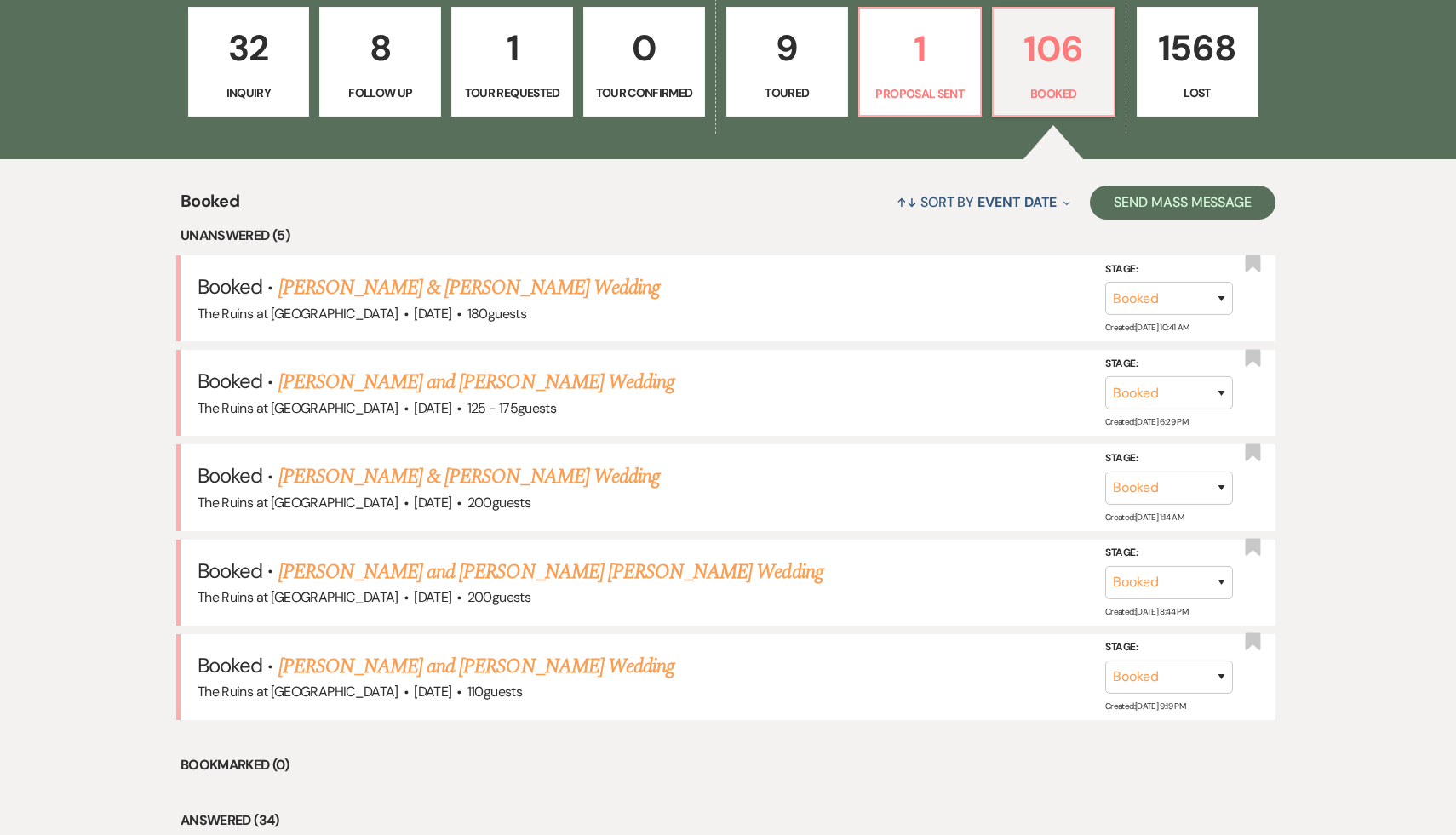
scroll to position [527, 0]
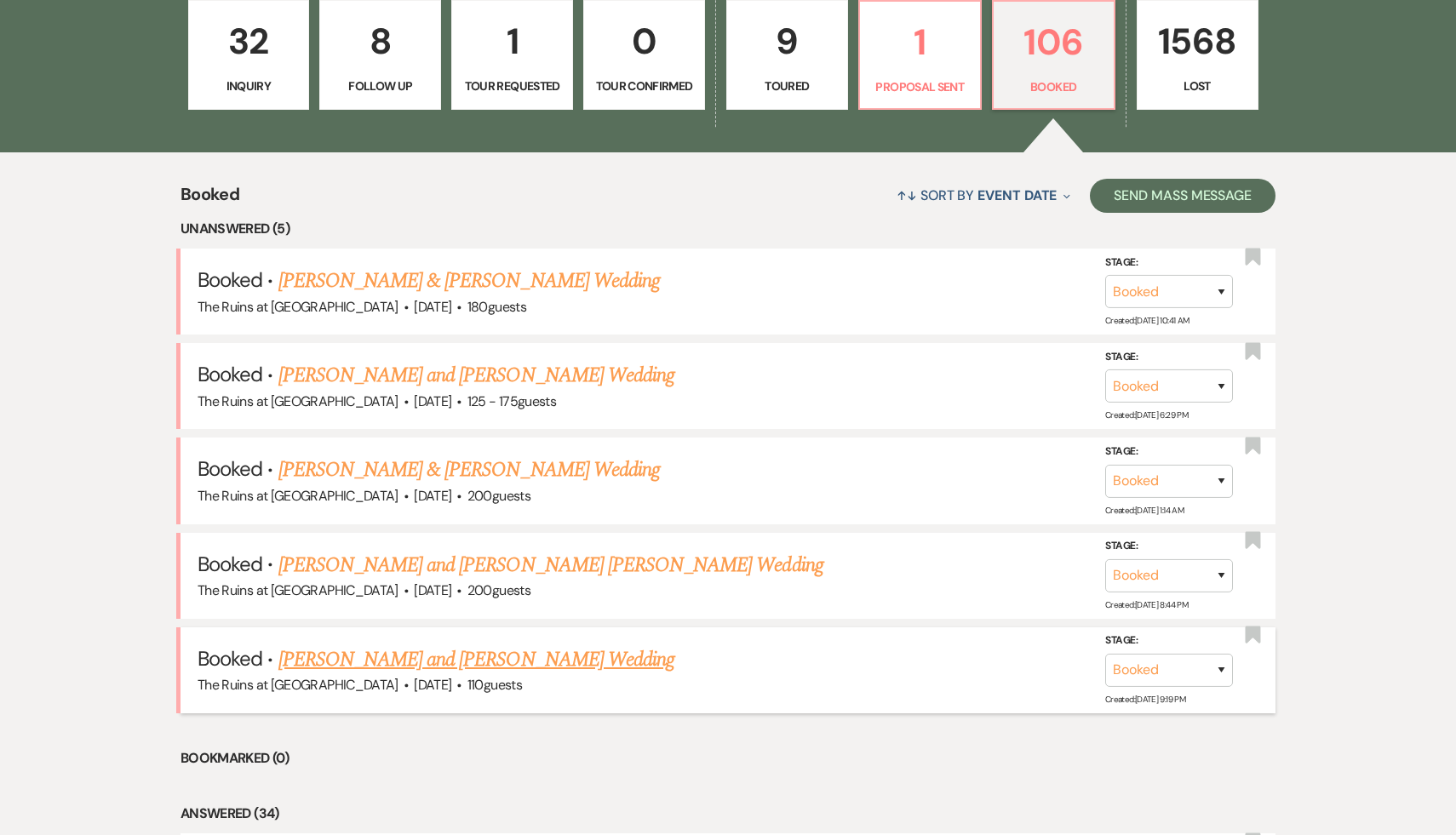
click at [582, 656] on link "Hanna Malzenski and Kyle McNamara's Wedding" at bounding box center [476, 659] width 396 height 31
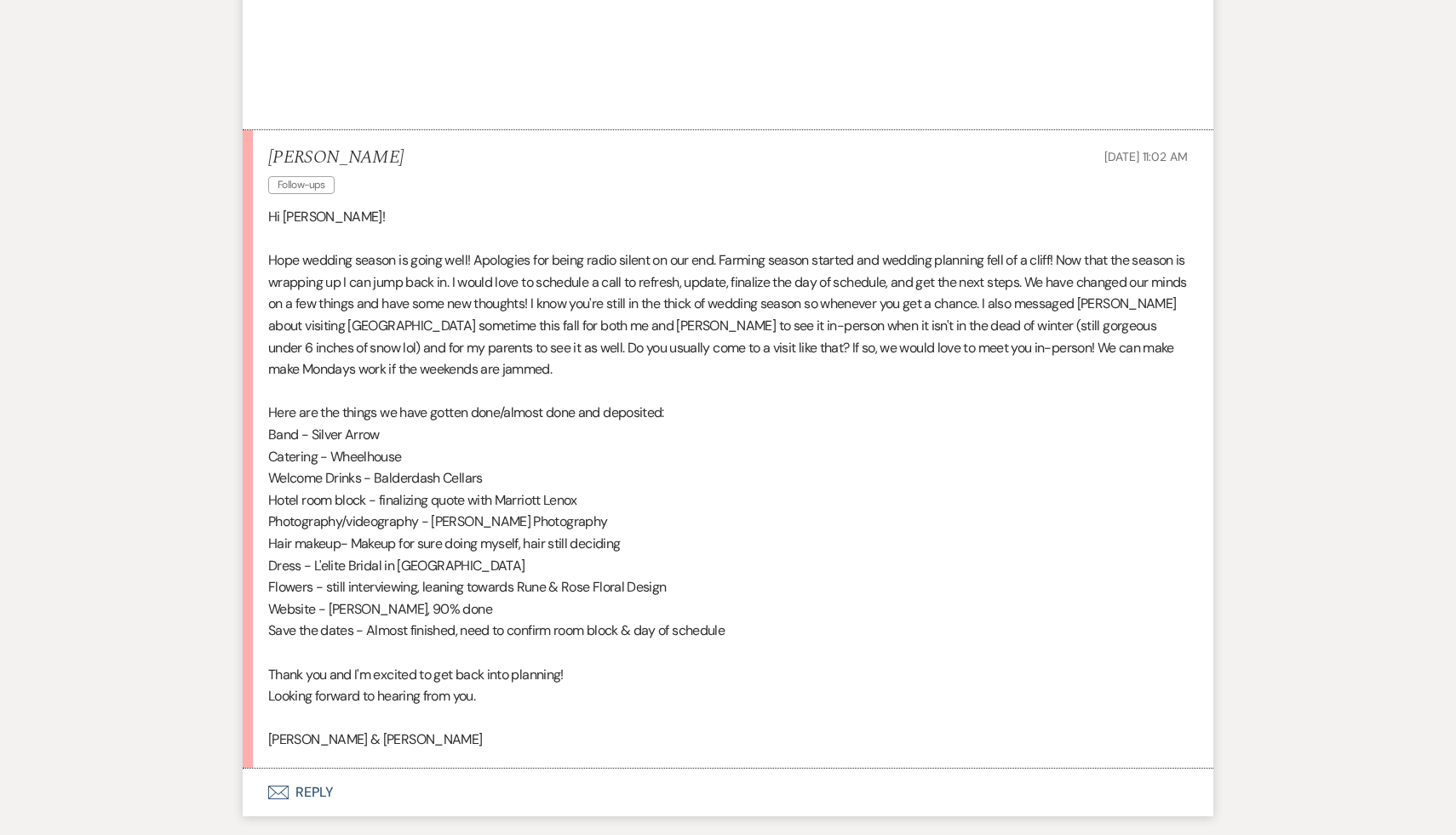
scroll to position [1271, 0]
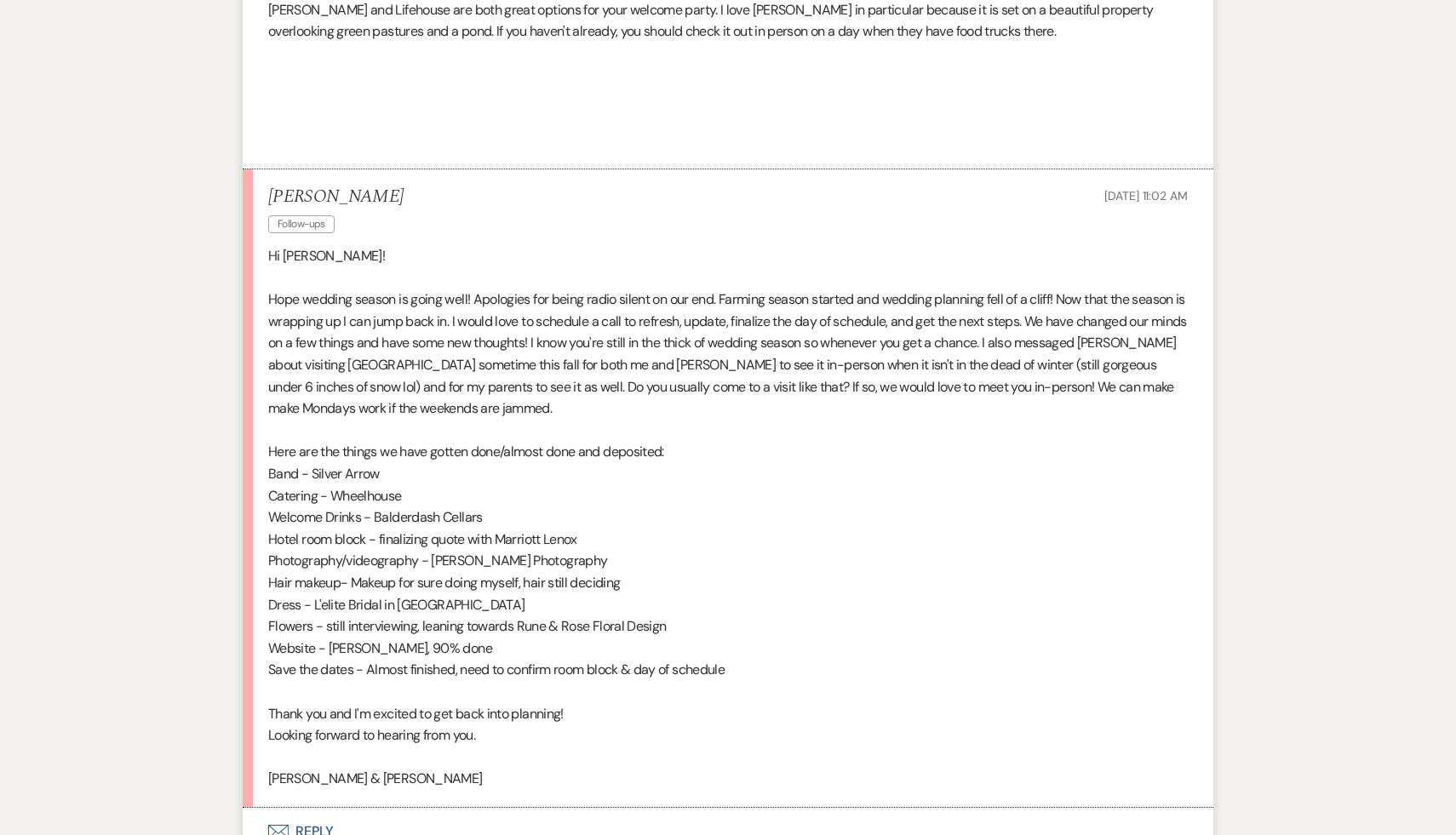
click at [713, 747] on p "Looking forward to hearing from you." at bounding box center [728, 736] width 920 height 22
click at [712, 746] on p "Looking forward to hearing from you." at bounding box center [728, 736] width 920 height 22
click at [805, 507] on p "Catering - Wheelhouse" at bounding box center [728, 496] width 920 height 22
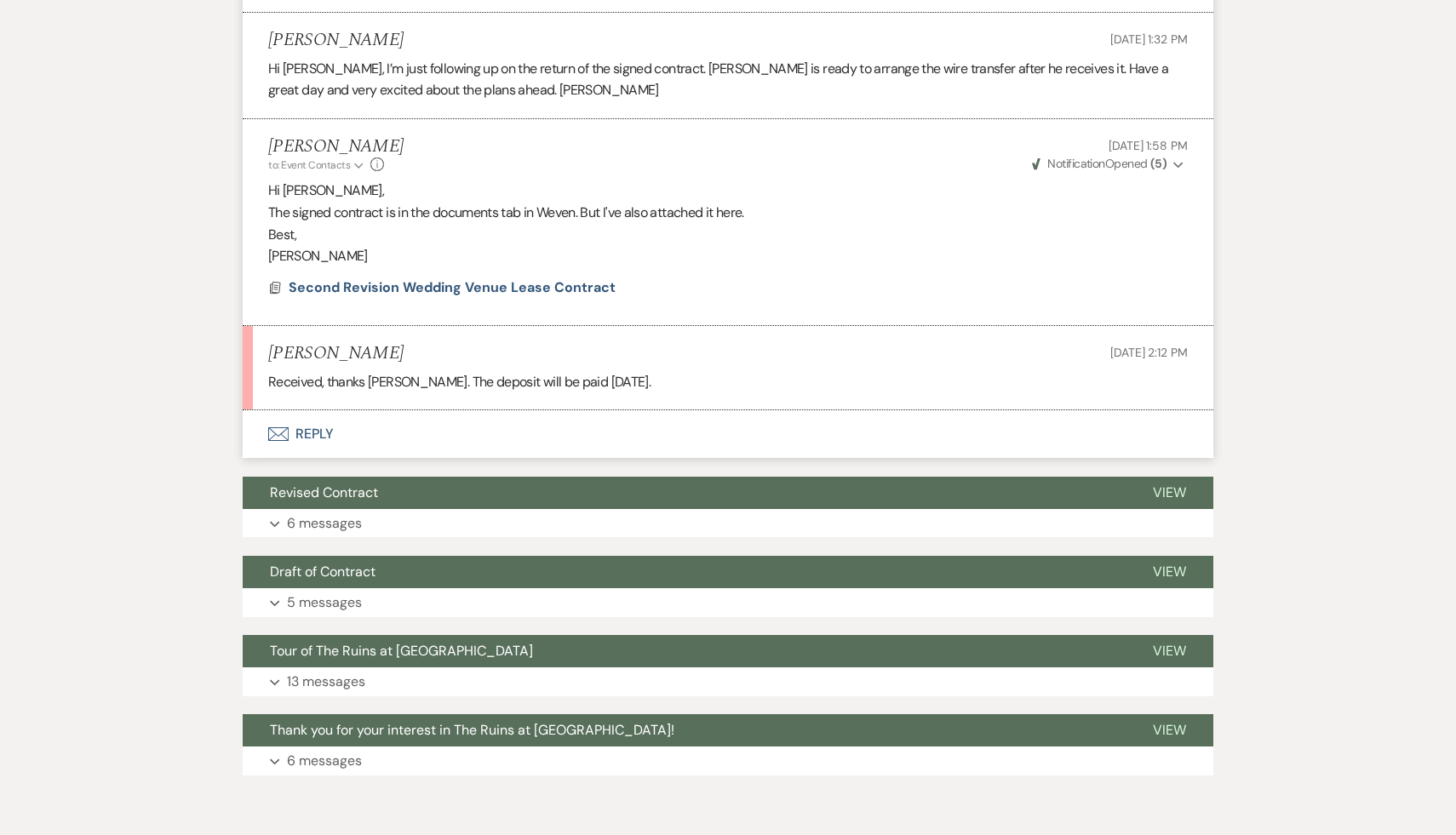
scroll to position [1574, 0]
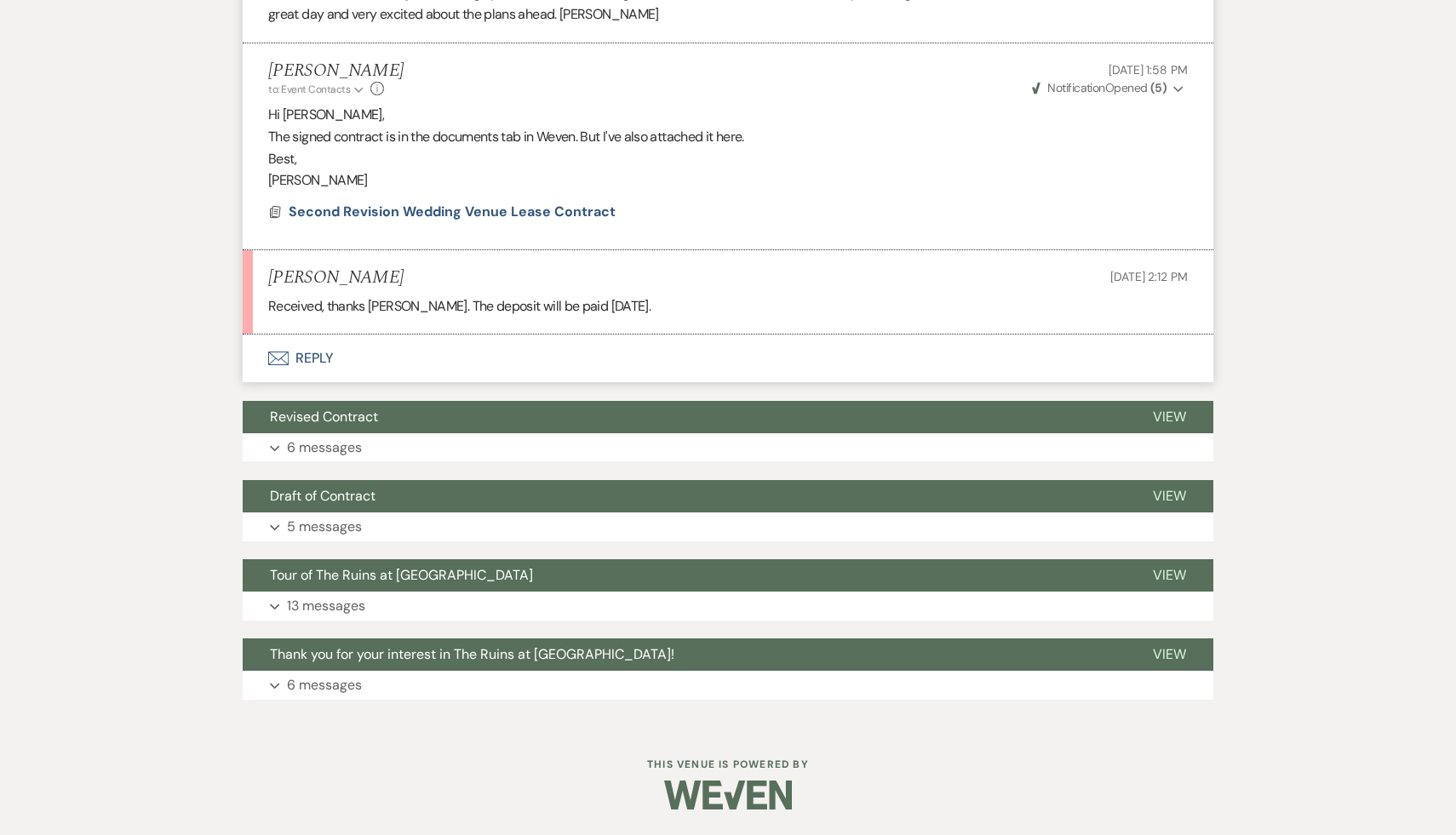
click at [322, 374] on button "Envelope Reply" at bounding box center [728, 359] width 971 height 48
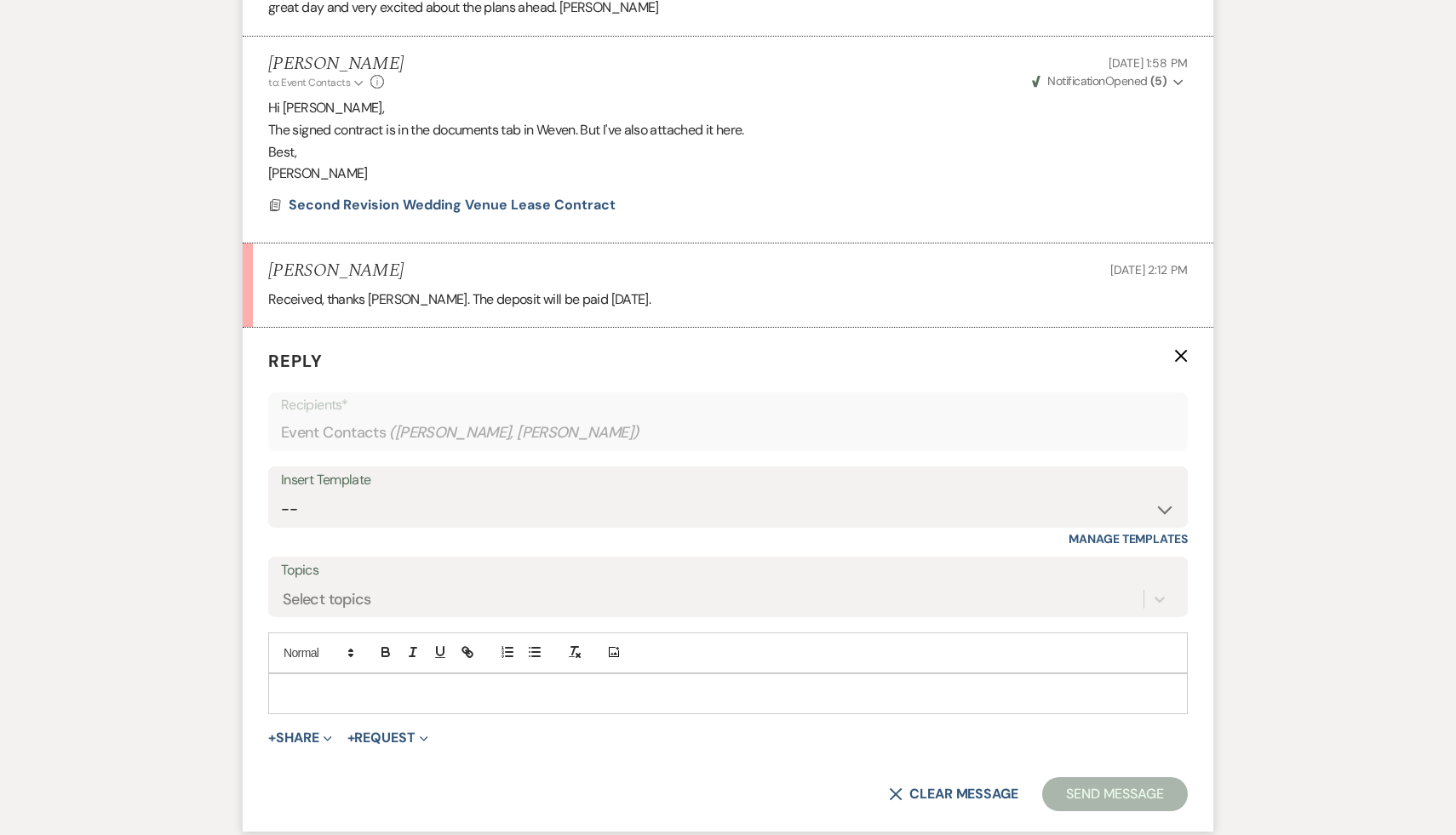
click at [393, 698] on div at bounding box center [727, 693] width 918 height 39
click at [1146, 811] on button "Send Message" at bounding box center [1115, 794] width 146 height 34
